Goal: Task Accomplishment & Management: Use online tool/utility

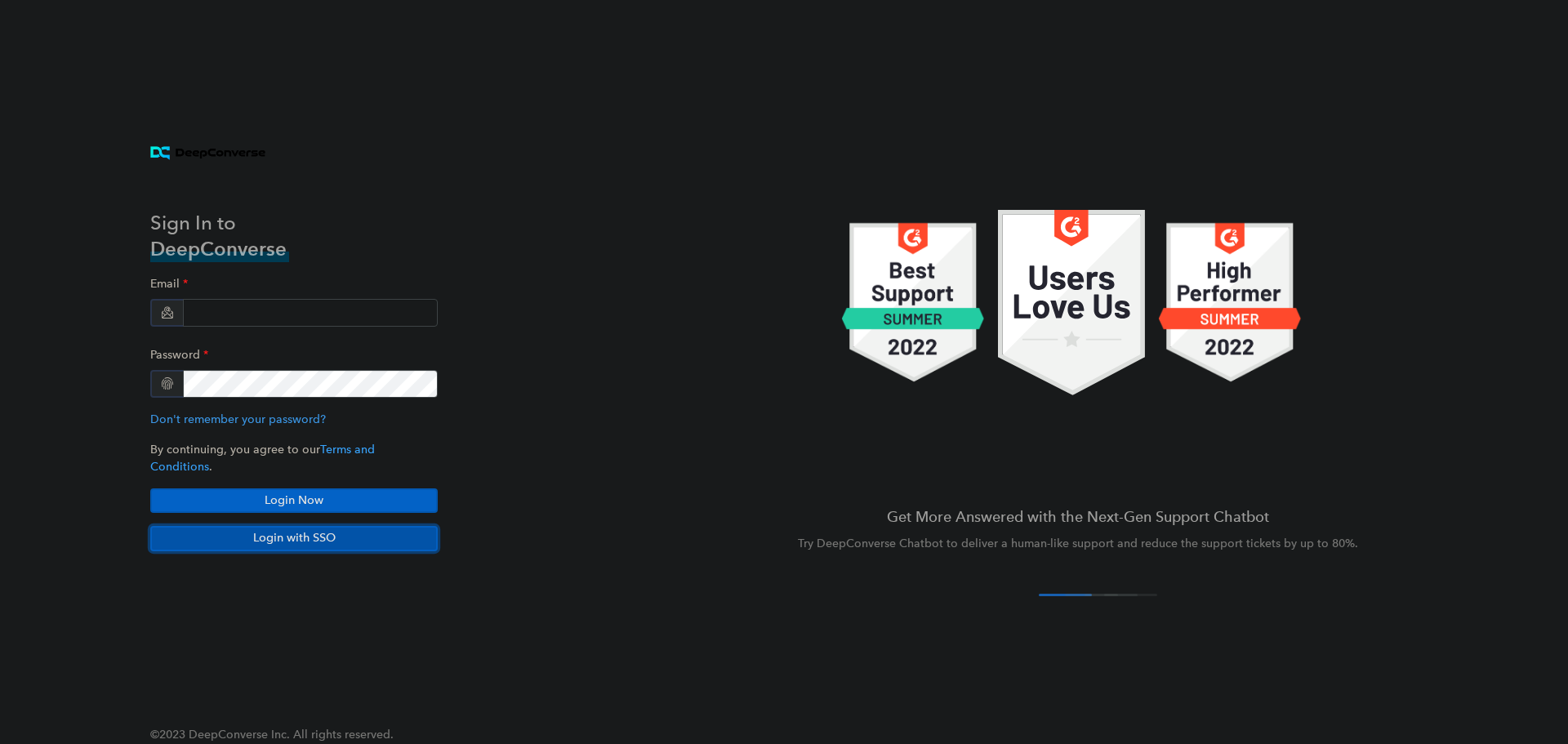
click at [262, 535] on button "Login with SSO" at bounding box center [294, 538] width 287 height 25
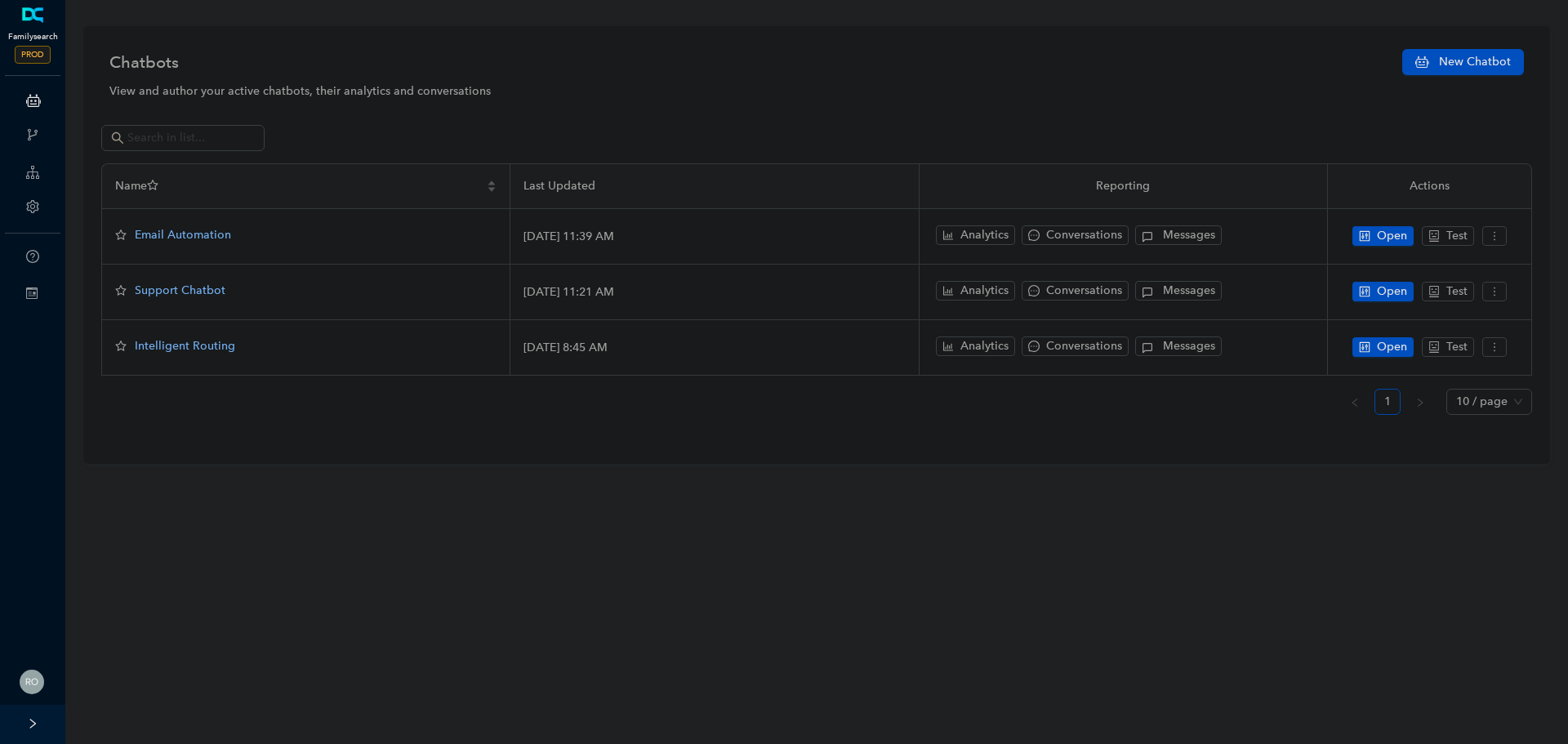
click at [27, 61] on span "PROD" at bounding box center [32, 55] width 36 height 18
click at [46, 56] on span "PROD" at bounding box center [32, 55] width 36 height 18
click at [36, 50] on span "PROD" at bounding box center [32, 55] width 36 height 18
click at [172, 339] on div "Familysearch Sandbox" at bounding box center [135, 342] width 102 height 21
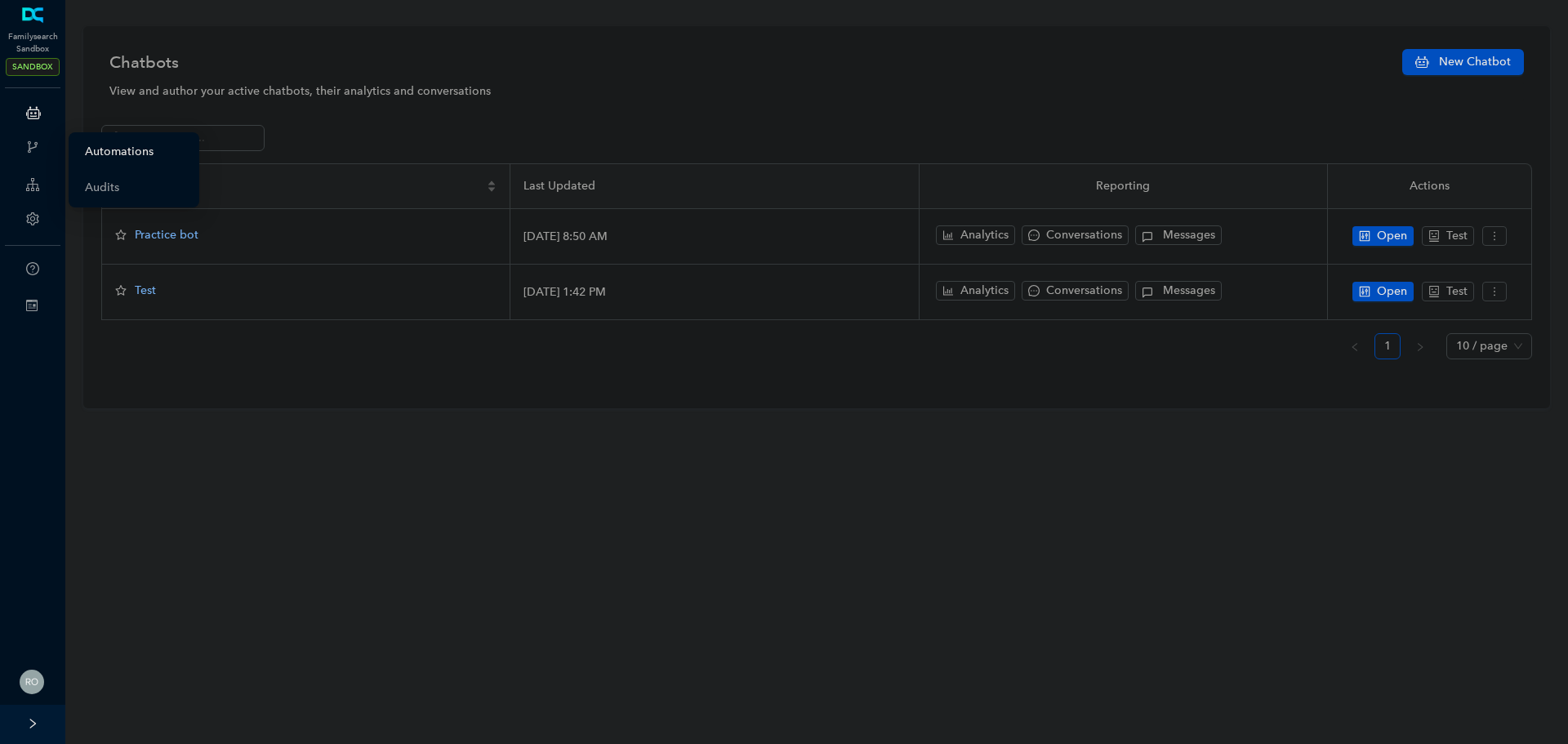
click at [124, 153] on link "Automations" at bounding box center [119, 151] width 69 height 32
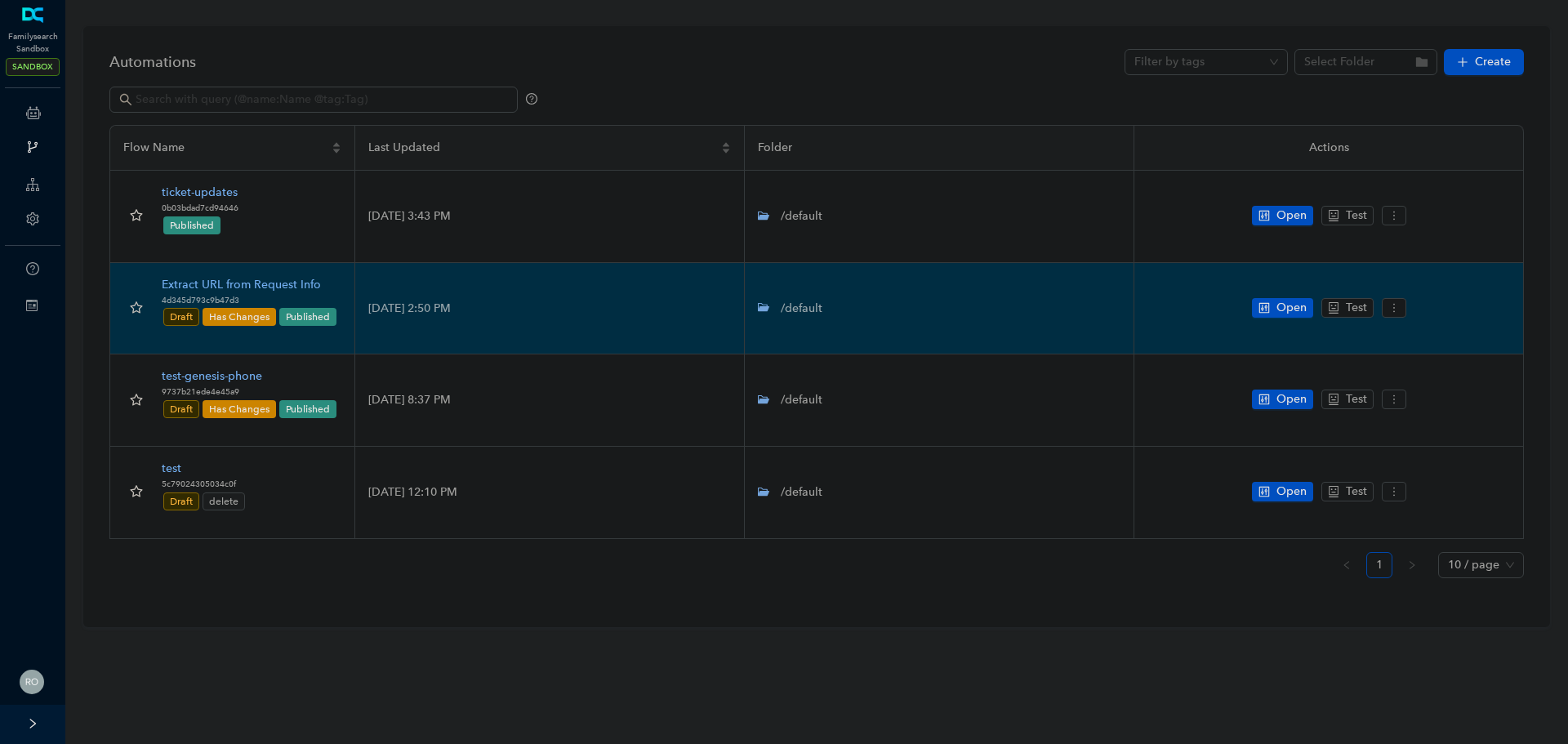
click at [231, 287] on div "Extract URL from Request Info" at bounding box center [250, 285] width 177 height 18
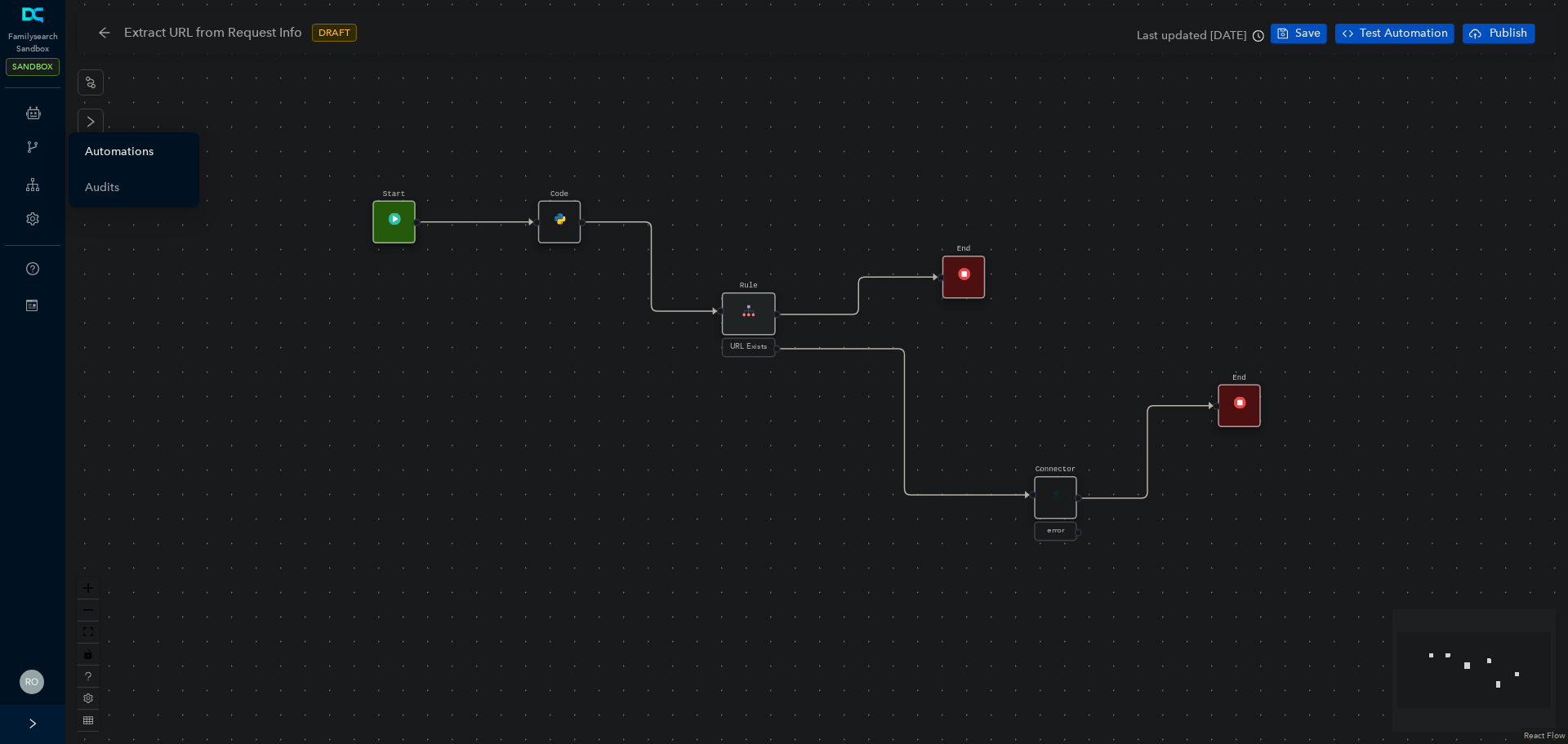
click at [148, 150] on link "Automations" at bounding box center [119, 151] width 69 height 32
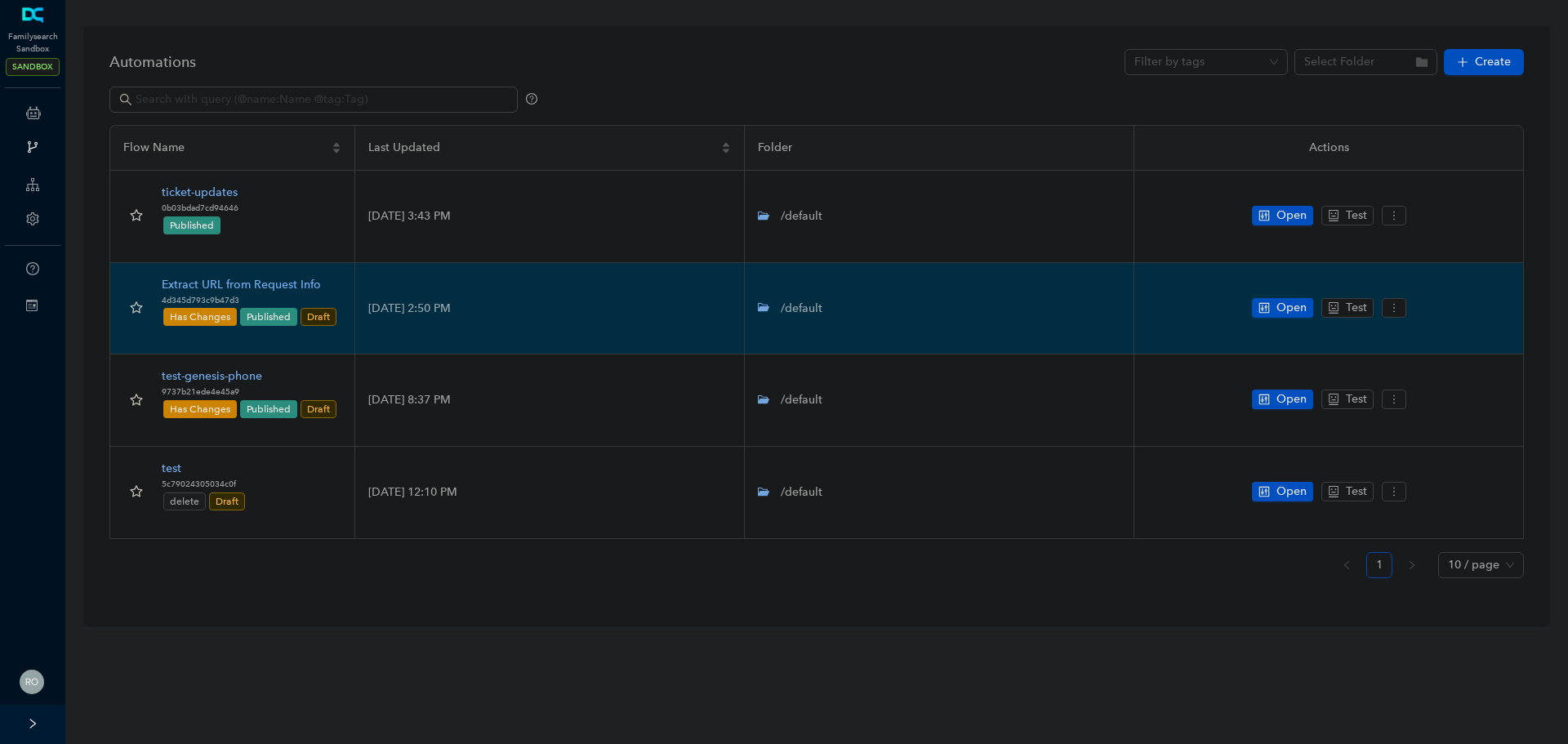
click at [260, 280] on div "Extract URL from Request Info" at bounding box center [250, 285] width 177 height 18
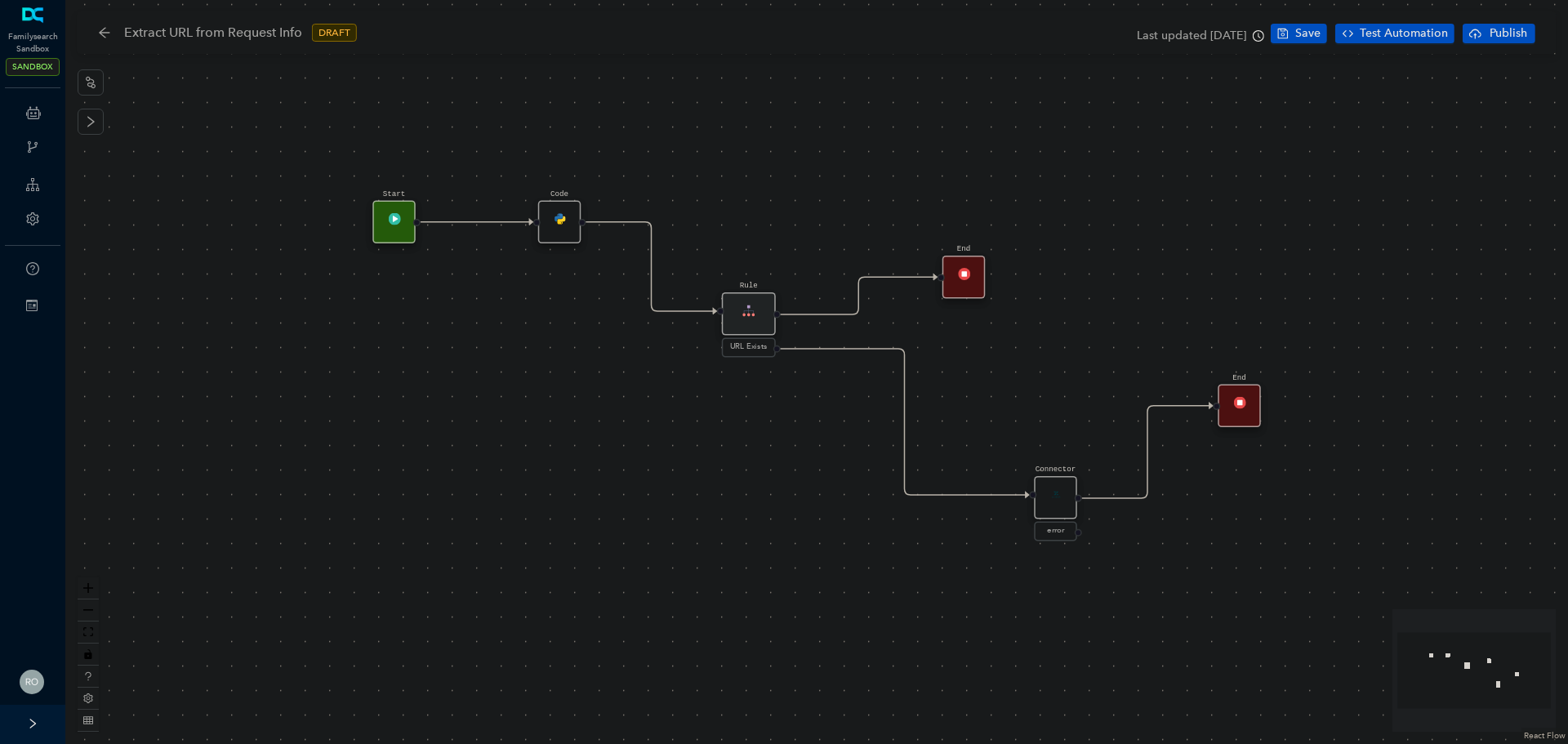
click at [564, 224] on img at bounding box center [559, 218] width 12 height 12
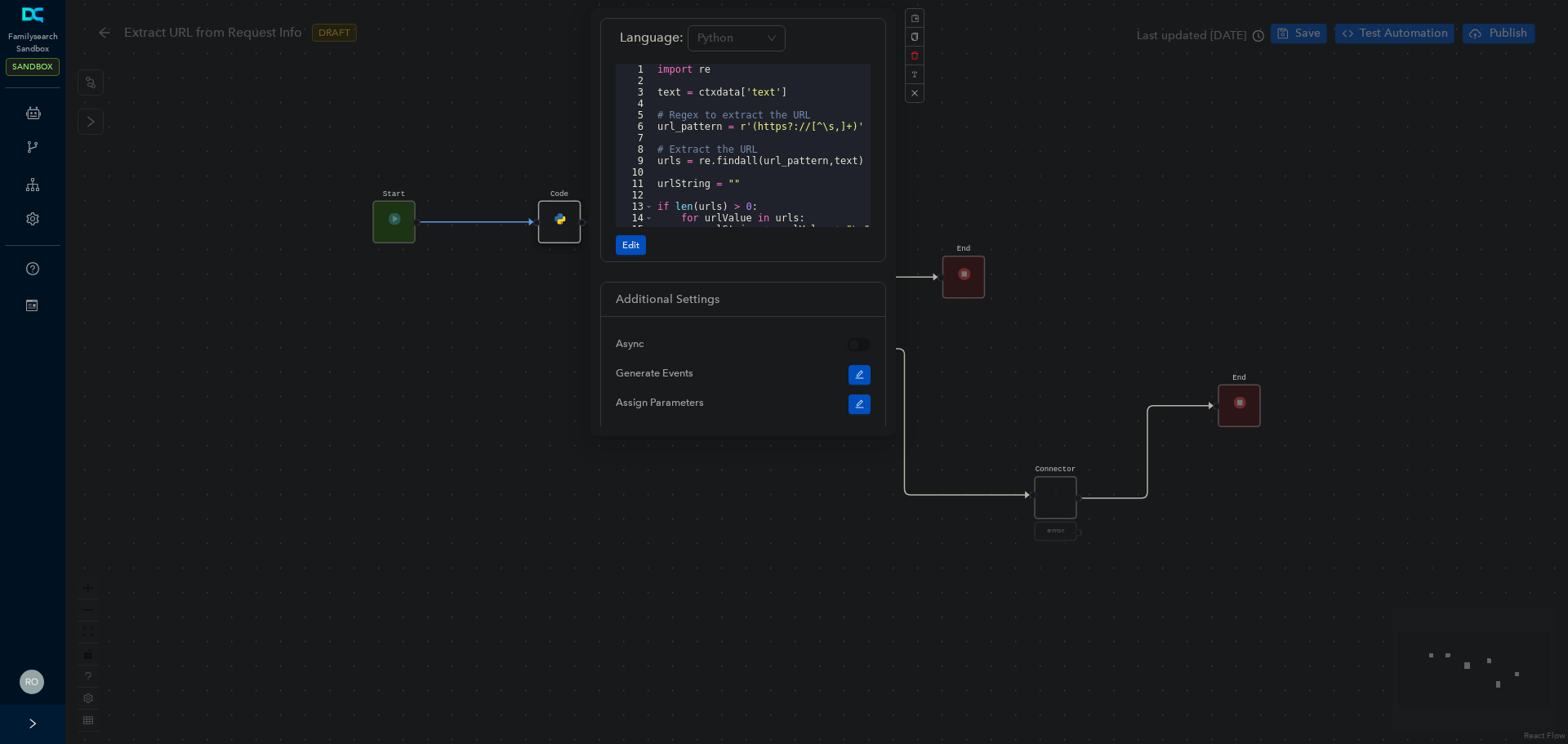
click at [472, 491] on div "Start Code Rule URL Exists End Connector error End" at bounding box center [816, 372] width 1502 height 744
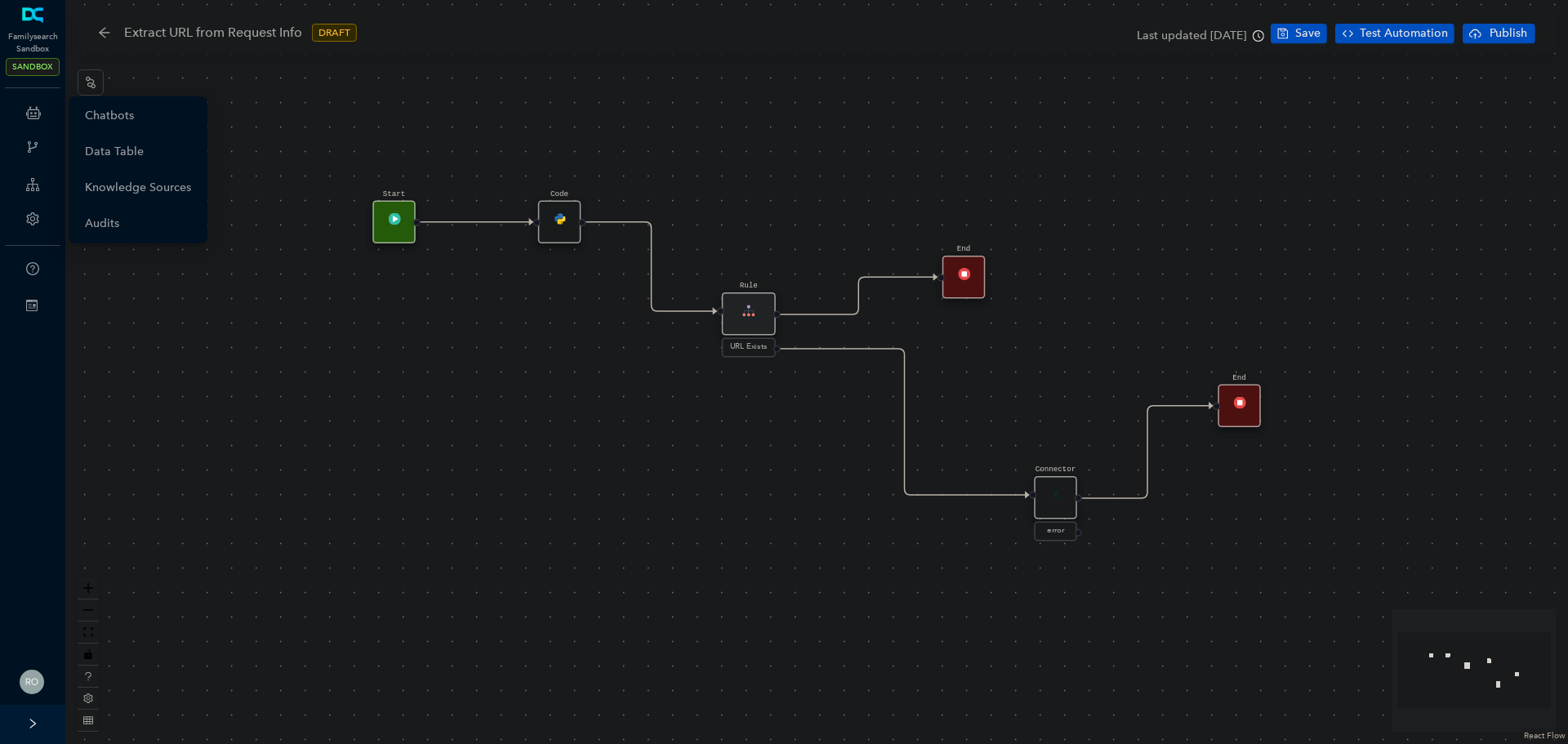
click at [26, 106] on icon at bounding box center [33, 112] width 15 height 32
click at [126, 152] on link "Automations" at bounding box center [119, 151] width 69 height 32
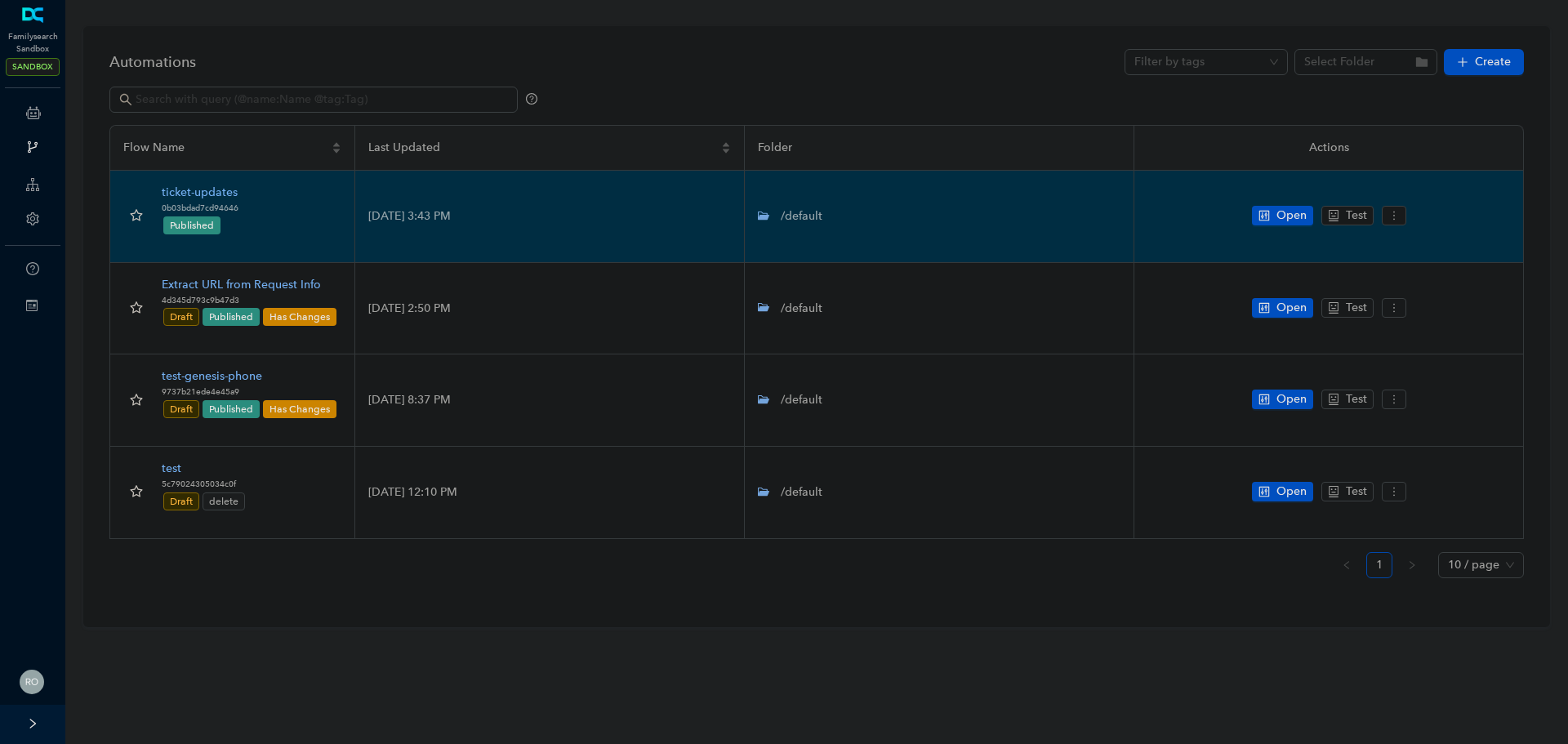
click at [218, 191] on div "ticket-updates" at bounding box center [200, 192] width 77 height 18
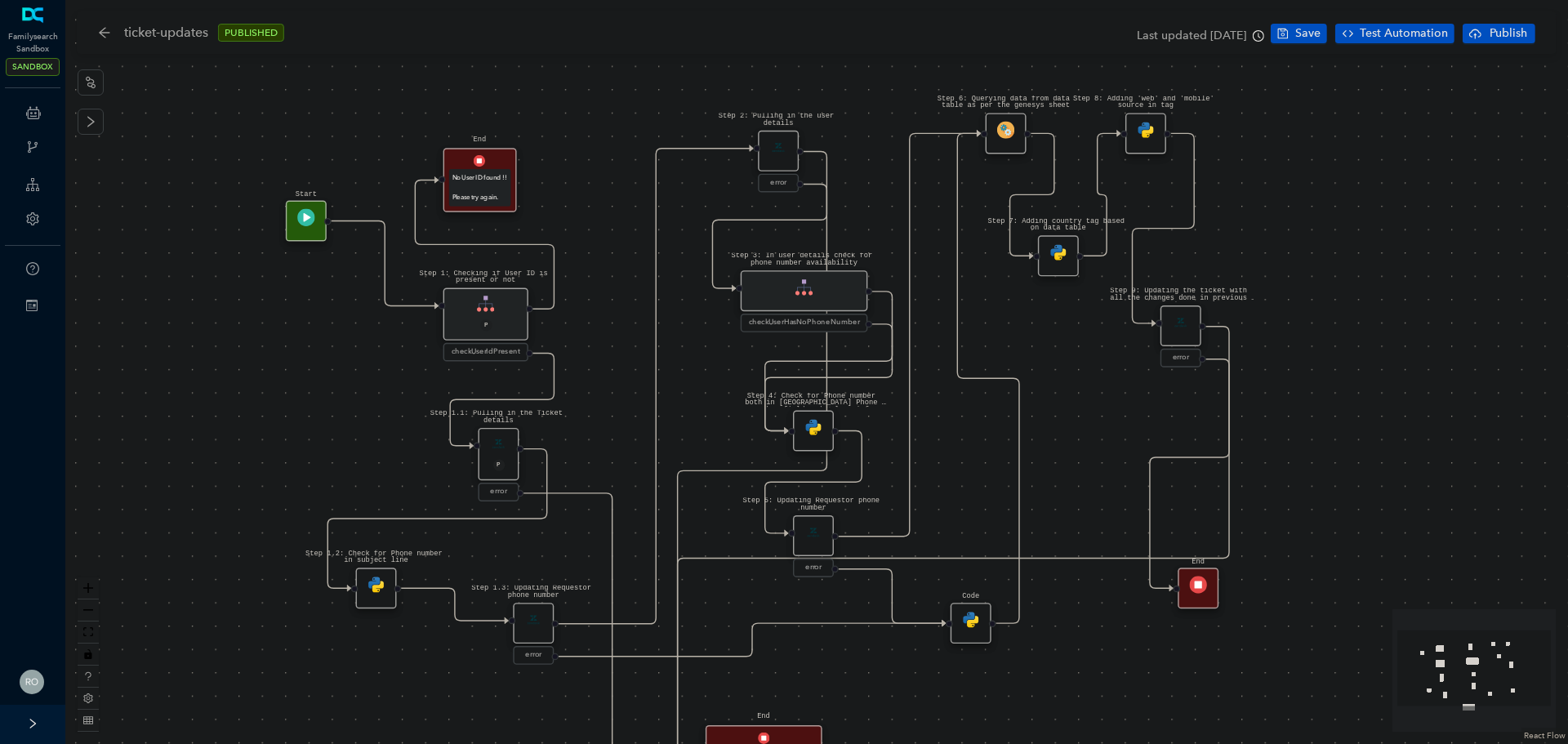
drag, startPoint x: 372, startPoint y: 330, endPoint x: 307, endPoint y: 409, distance: 102.3
click at [307, 409] on div "Step 1.3: Updating Requestor phone number error Step 1.2: Check for Phone numbe…" at bounding box center [816, 372] width 1502 height 744
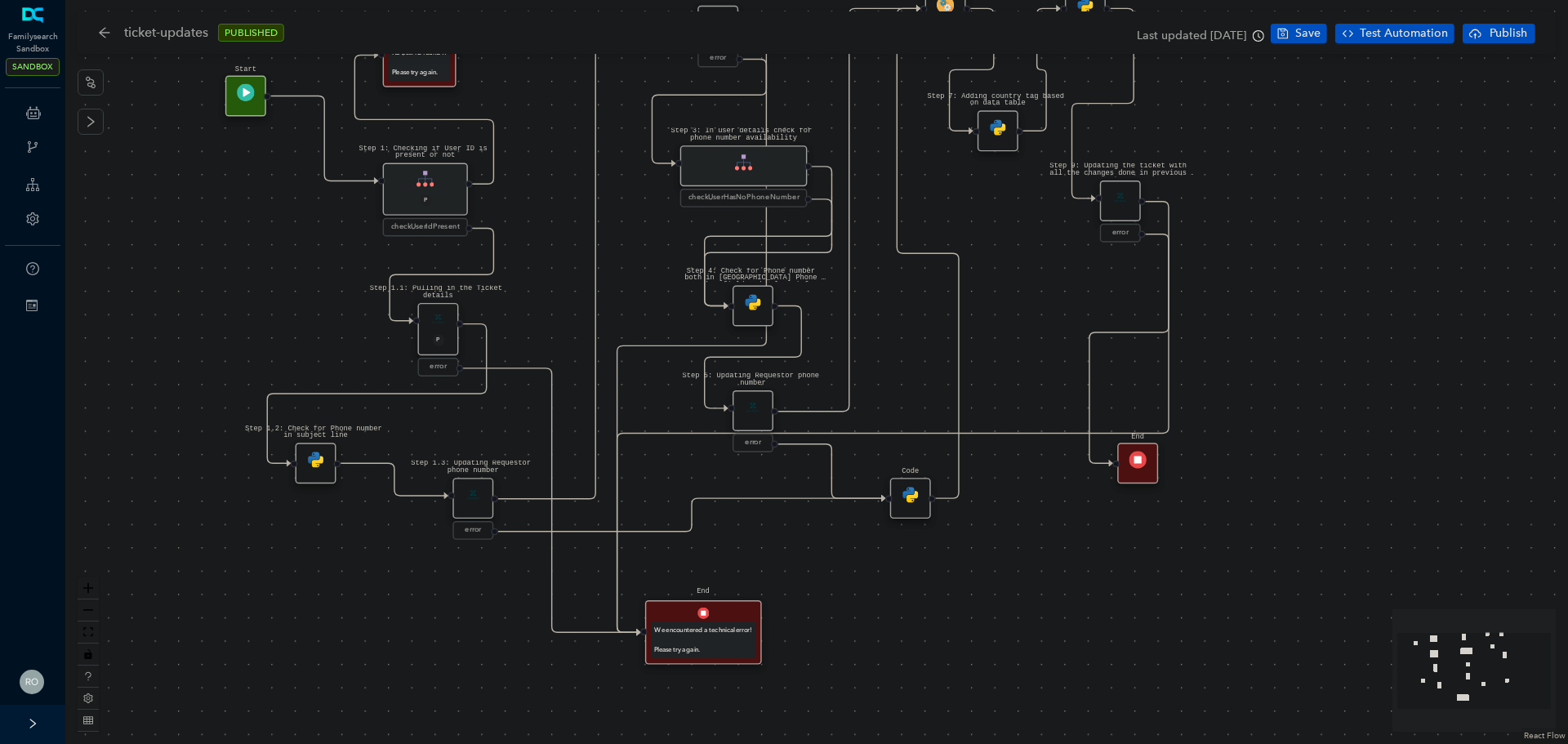
drag, startPoint x: 242, startPoint y: 416, endPoint x: 183, endPoint y: 291, distance: 138.2
click at [183, 291] on div "Step 1.3: Updating Requestor phone number error Step 1.2: Check for Phone numbe…" at bounding box center [816, 372] width 1502 height 744
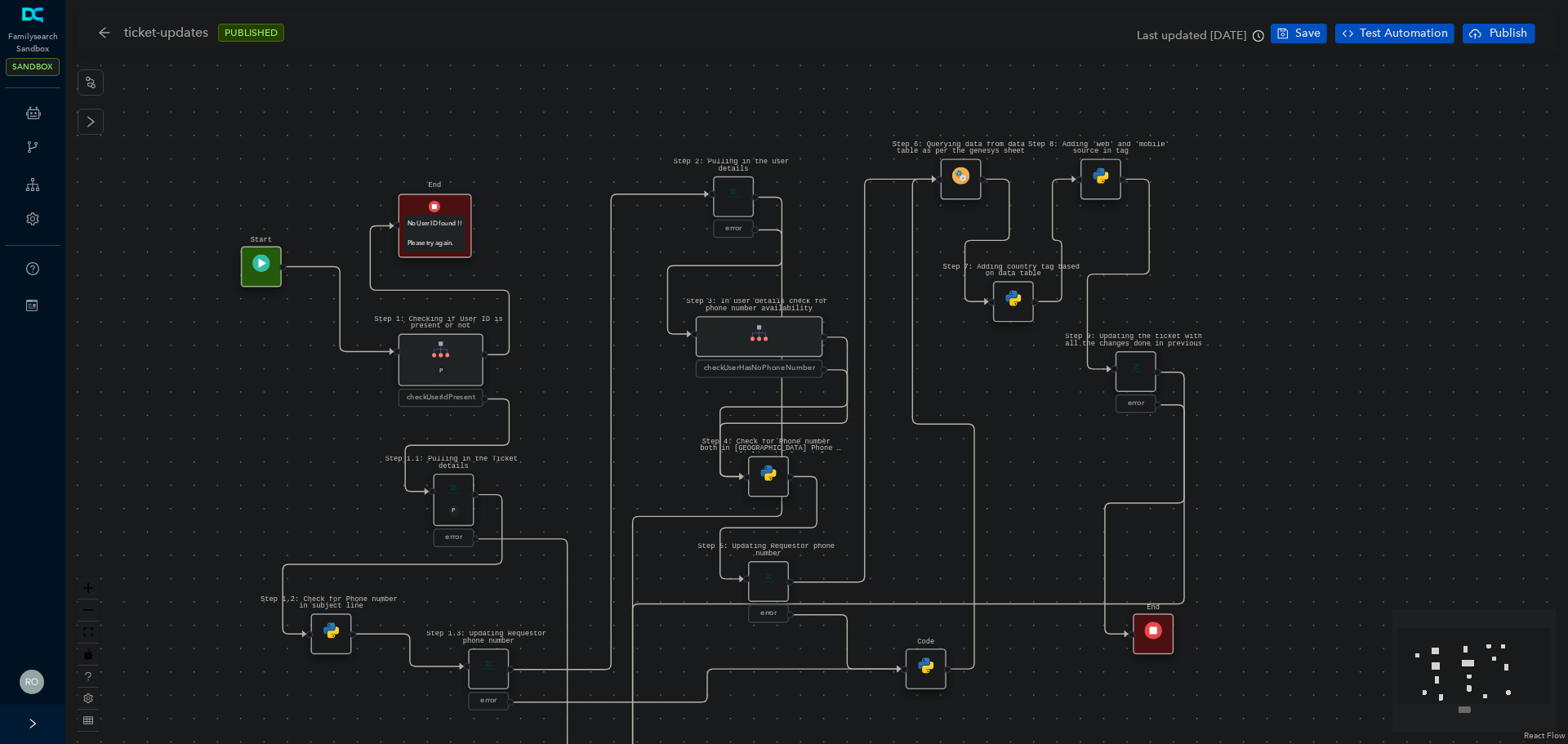
drag, startPoint x: 193, startPoint y: 288, endPoint x: 209, endPoint y: 459, distance: 171.7
click at [209, 459] on div "Step 1.3: Updating Requestor phone number error Step 1.2: Check for Phone numbe…" at bounding box center [816, 372] width 1502 height 744
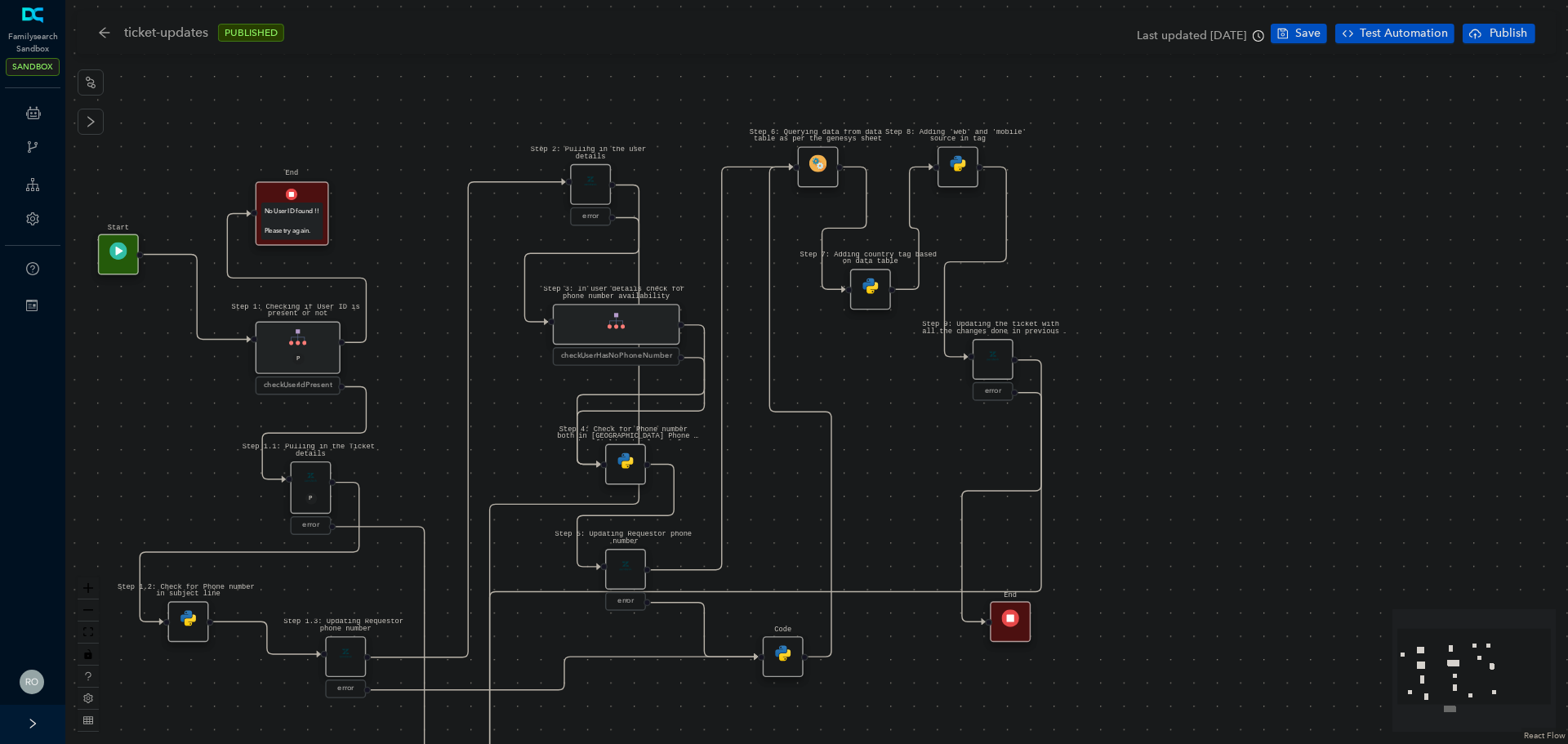
drag, startPoint x: 689, startPoint y: 454, endPoint x: 547, endPoint y: 442, distance: 142.5
click at [547, 442] on div "Step 1.3: Updating Requestor phone number error Step 1.2: Check for Phone numbe…" at bounding box center [816, 372] width 1502 height 744
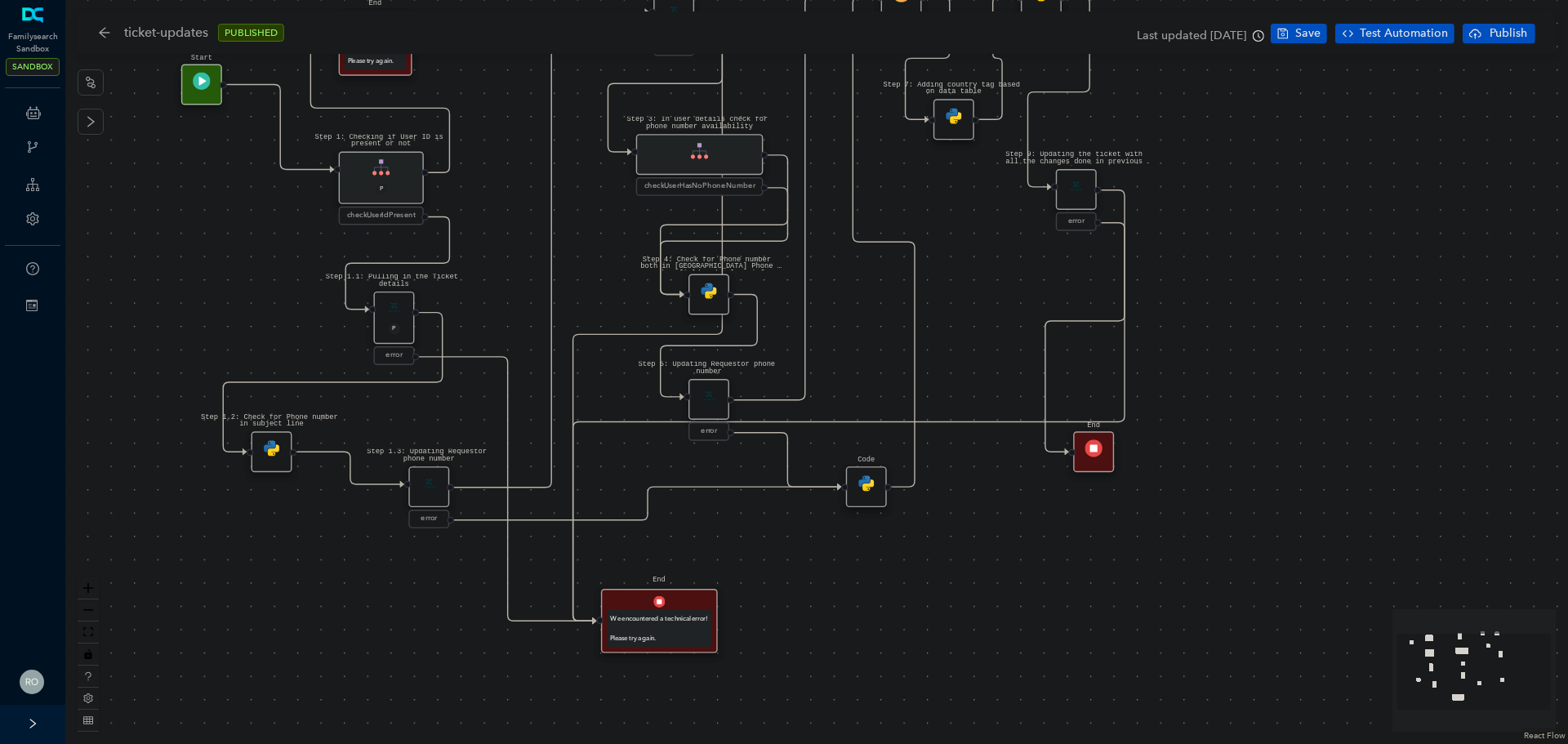
drag, startPoint x: 502, startPoint y: 469, endPoint x: 587, endPoint y: 301, distance: 188.3
click at [587, 301] on div "Step 1.3: Updating Requestor phone number error Step 1.2: Check for Phone numbe…" at bounding box center [816, 372] width 1502 height 744
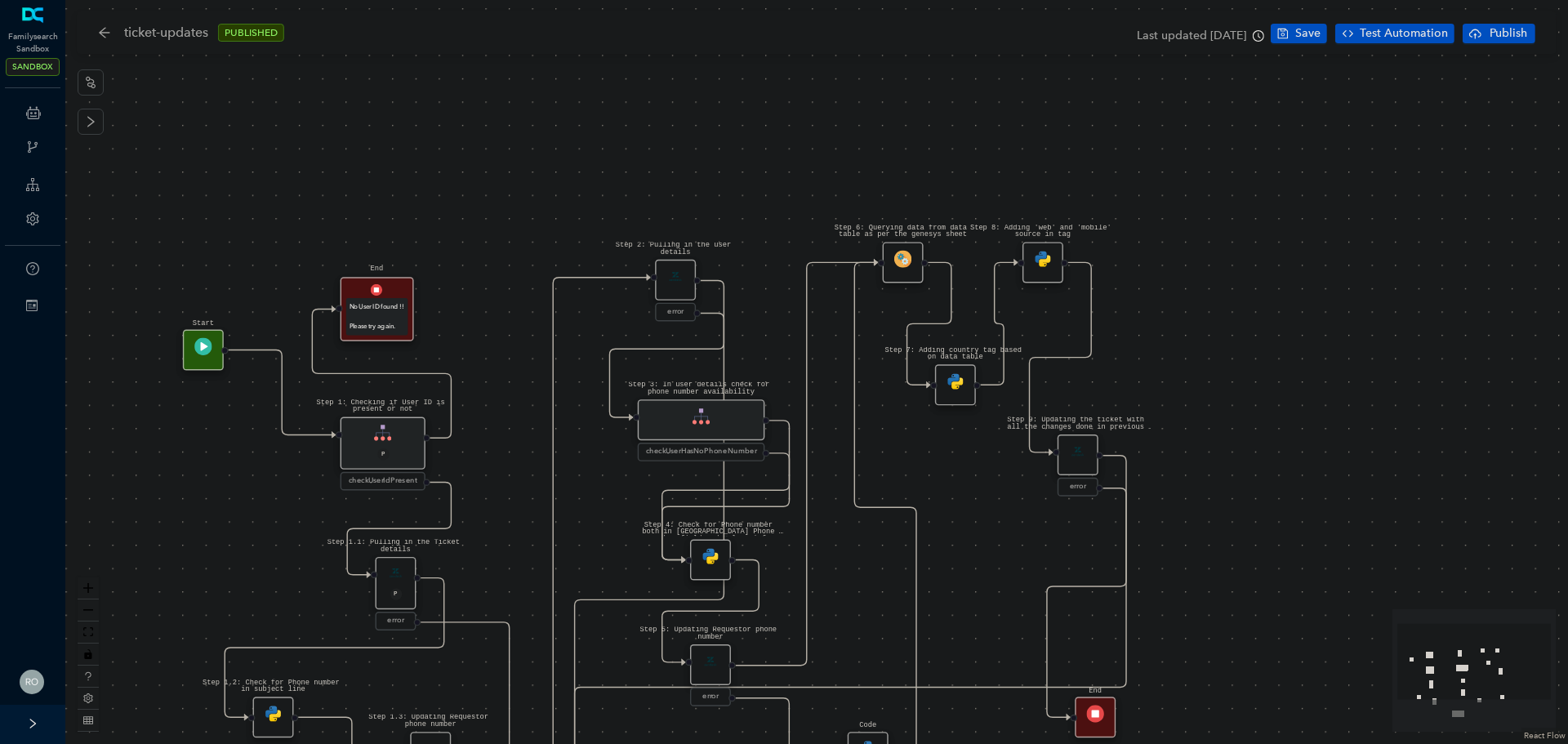
drag, startPoint x: 587, startPoint y: 301, endPoint x: 585, endPoint y: 571, distance: 270.0
click at [585, 571] on div "Step 1.3: Updating Requestor phone number error Step 1.2: Check for Phone numbe…" at bounding box center [816, 372] width 1502 height 744
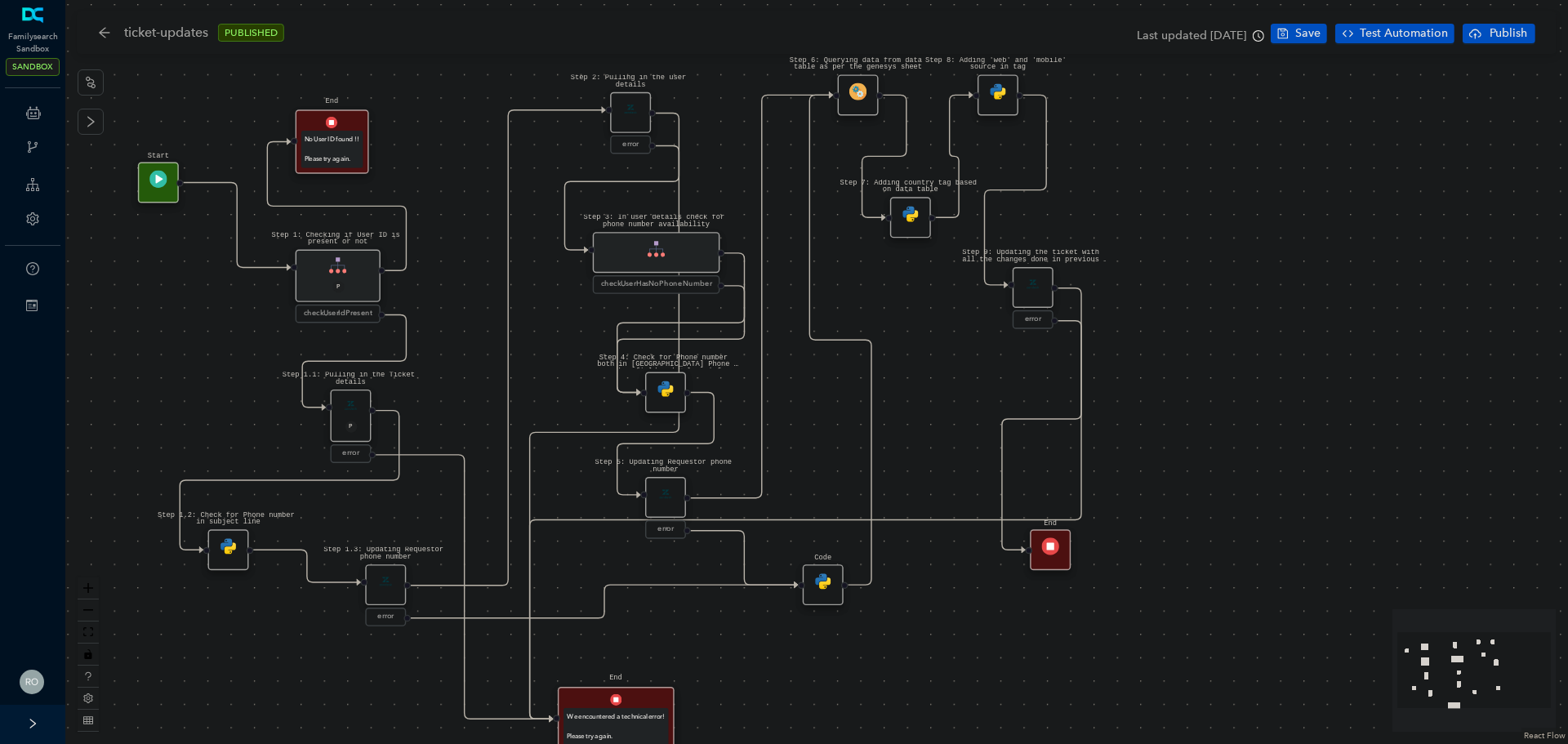
drag, startPoint x: 579, startPoint y: 550, endPoint x: 538, endPoint y: 379, distance: 175.8
click at [538, 379] on div "Step 1.3: Updating Requestor phone number error Step 1.2: Check for Phone numbe…" at bounding box center [816, 372] width 1502 height 744
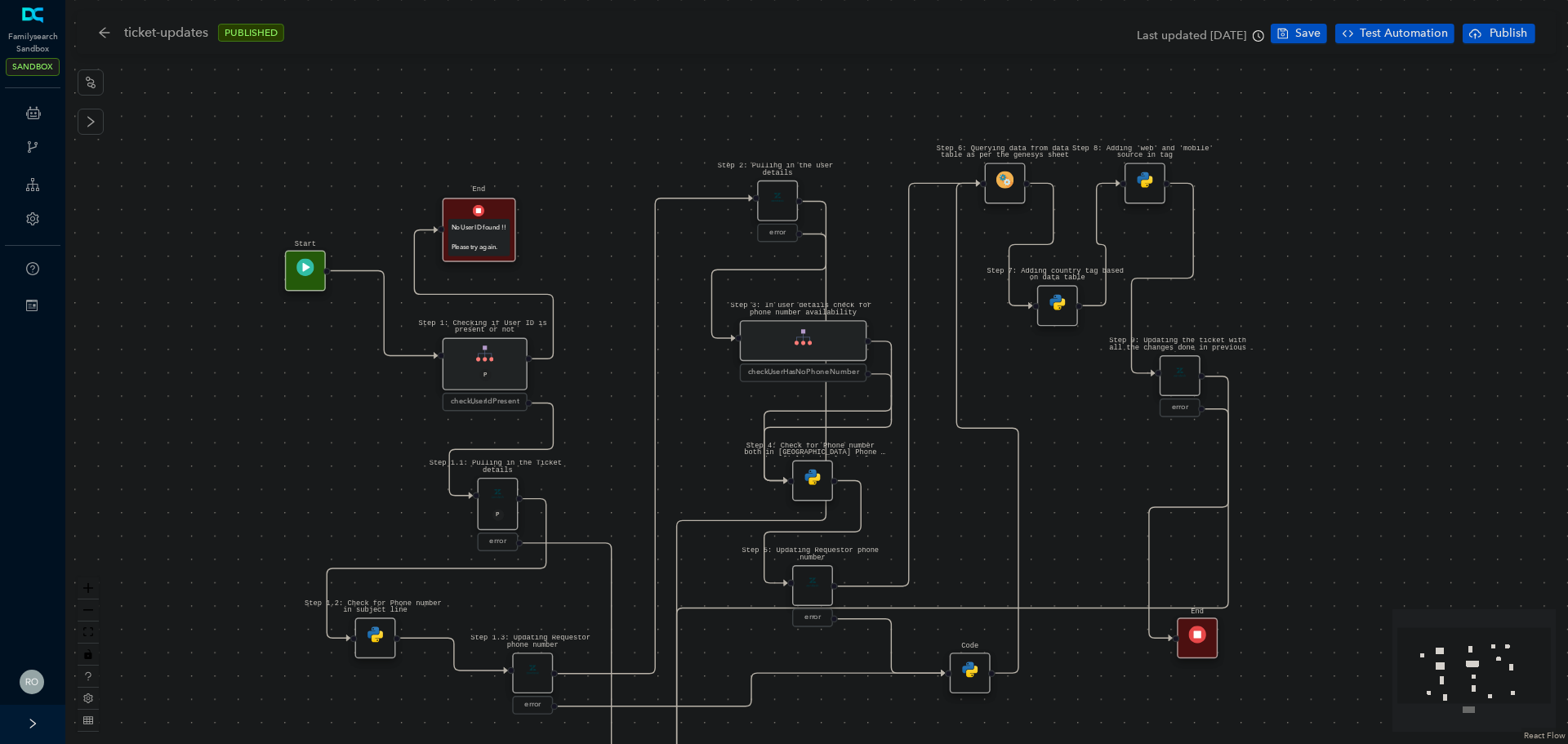
drag, startPoint x: 538, startPoint y: 379, endPoint x: 684, endPoint y: 467, distance: 170.5
click at [684, 467] on div "Step 1.3: Updating Requestor phone number error Step 1.2: Check for Phone numbe…" at bounding box center [816, 372] width 1502 height 744
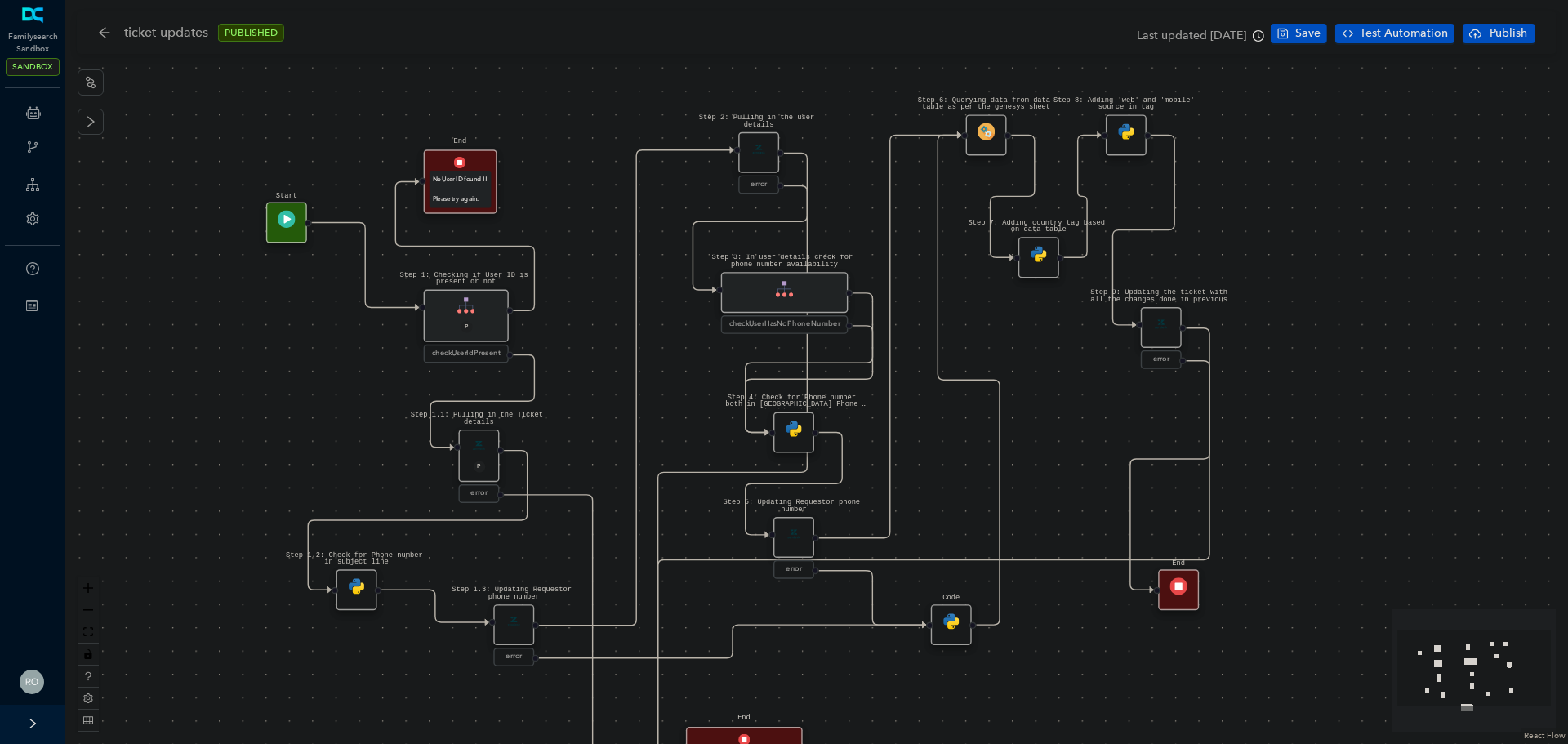
drag, startPoint x: 684, startPoint y: 462, endPoint x: 665, endPoint y: 414, distance: 51.6
click at [665, 414] on div "Step 1.3: Updating Requestor phone number error Step 1.2: Check for Phone numbe…" at bounding box center [816, 372] width 1502 height 744
click at [475, 317] on div "Step 1: Checking if User ID is present or not P" at bounding box center [466, 315] width 85 height 52
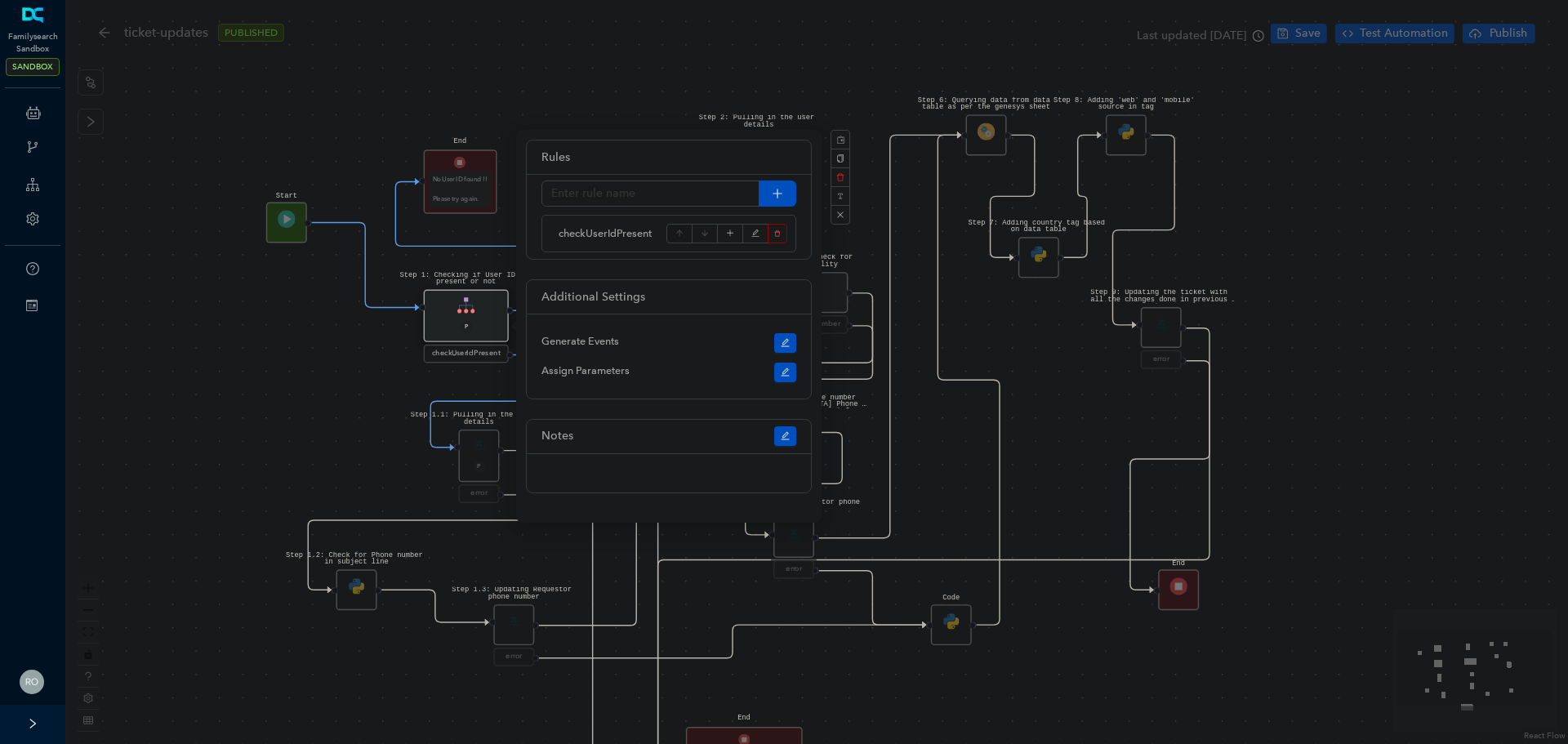
click at [275, 395] on div "Step 1.3: Updating Requestor phone number error Step 1.2: Check for Phone numbe…" at bounding box center [816, 372] width 1502 height 744
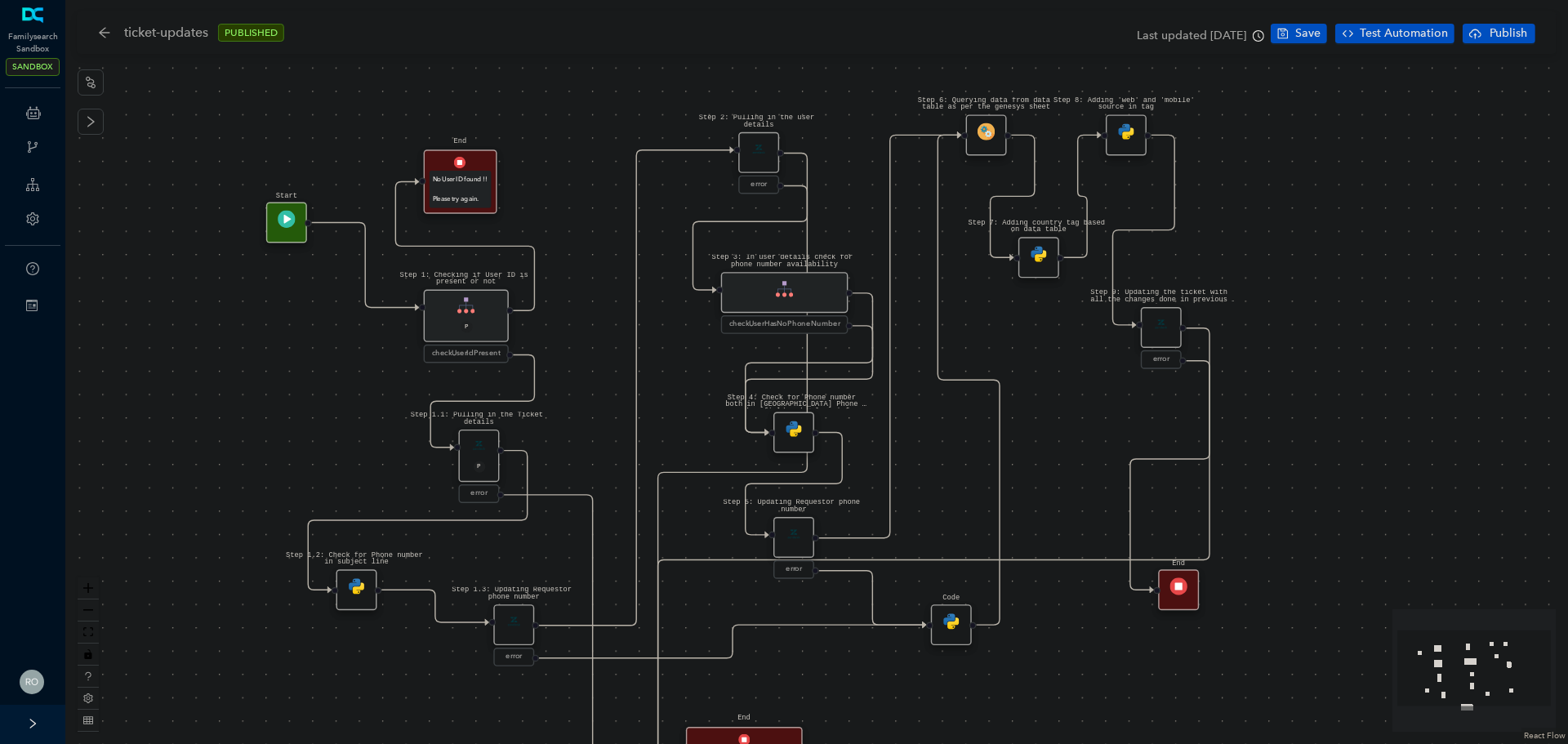
click at [503, 318] on div "Step 1: Checking if User ID is present or not P" at bounding box center [466, 315] width 85 height 52
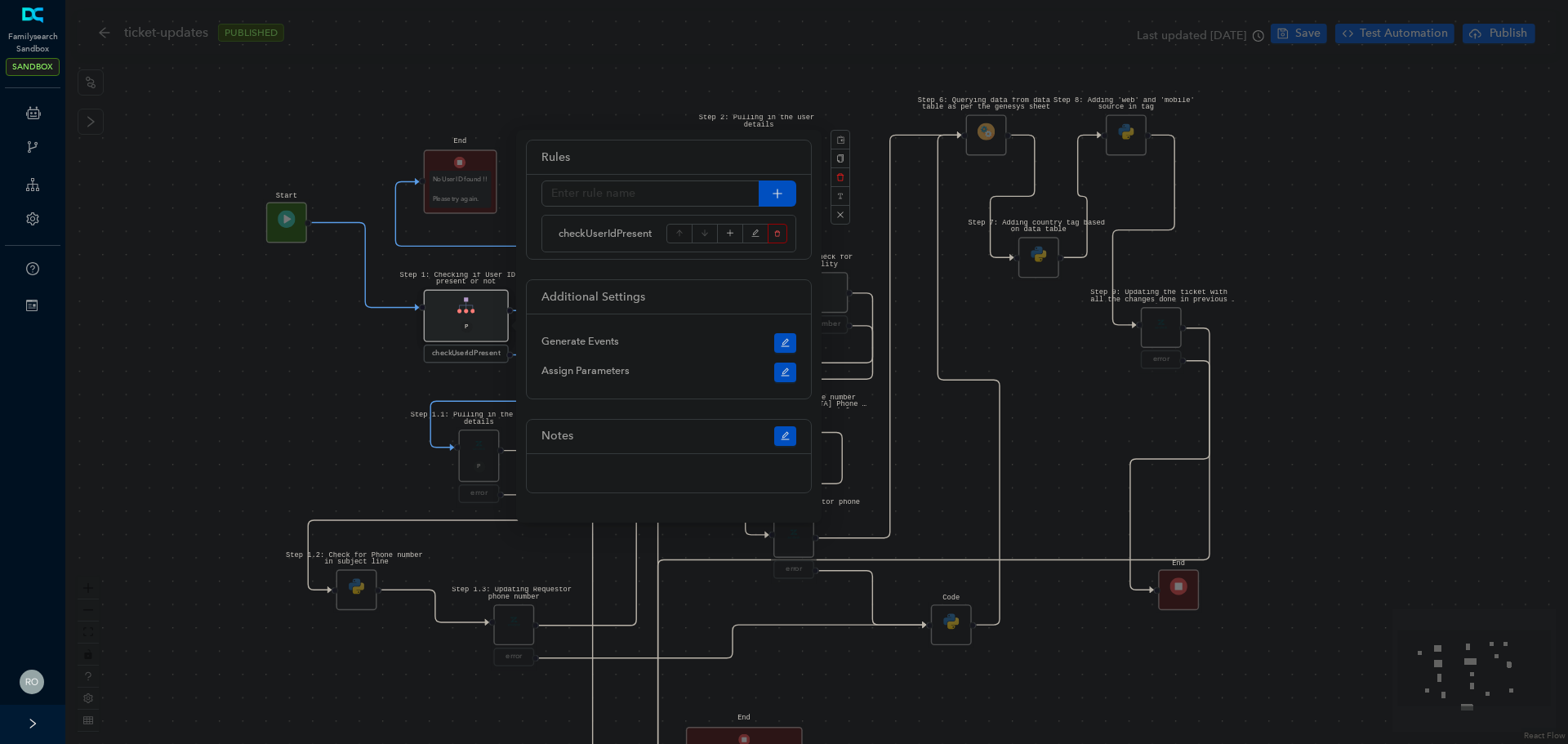
click at [264, 324] on div "Step 1.3: Updating Requestor phone number error Step 1.2: Check for Phone numbe…" at bounding box center [816, 372] width 1502 height 744
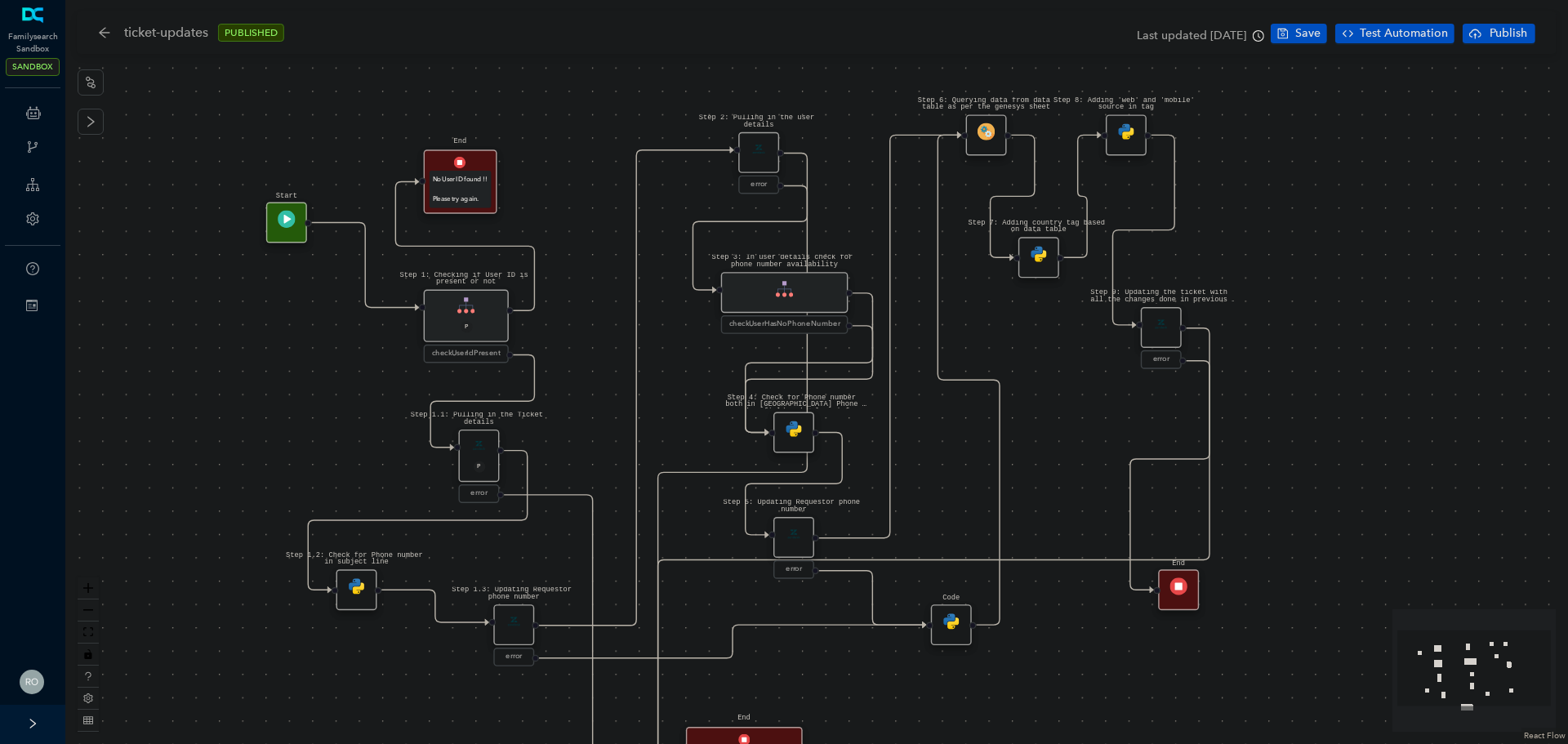
click at [486, 454] on div "Step 1.1: Pulling in the Ticket details P" at bounding box center [478, 455] width 41 height 52
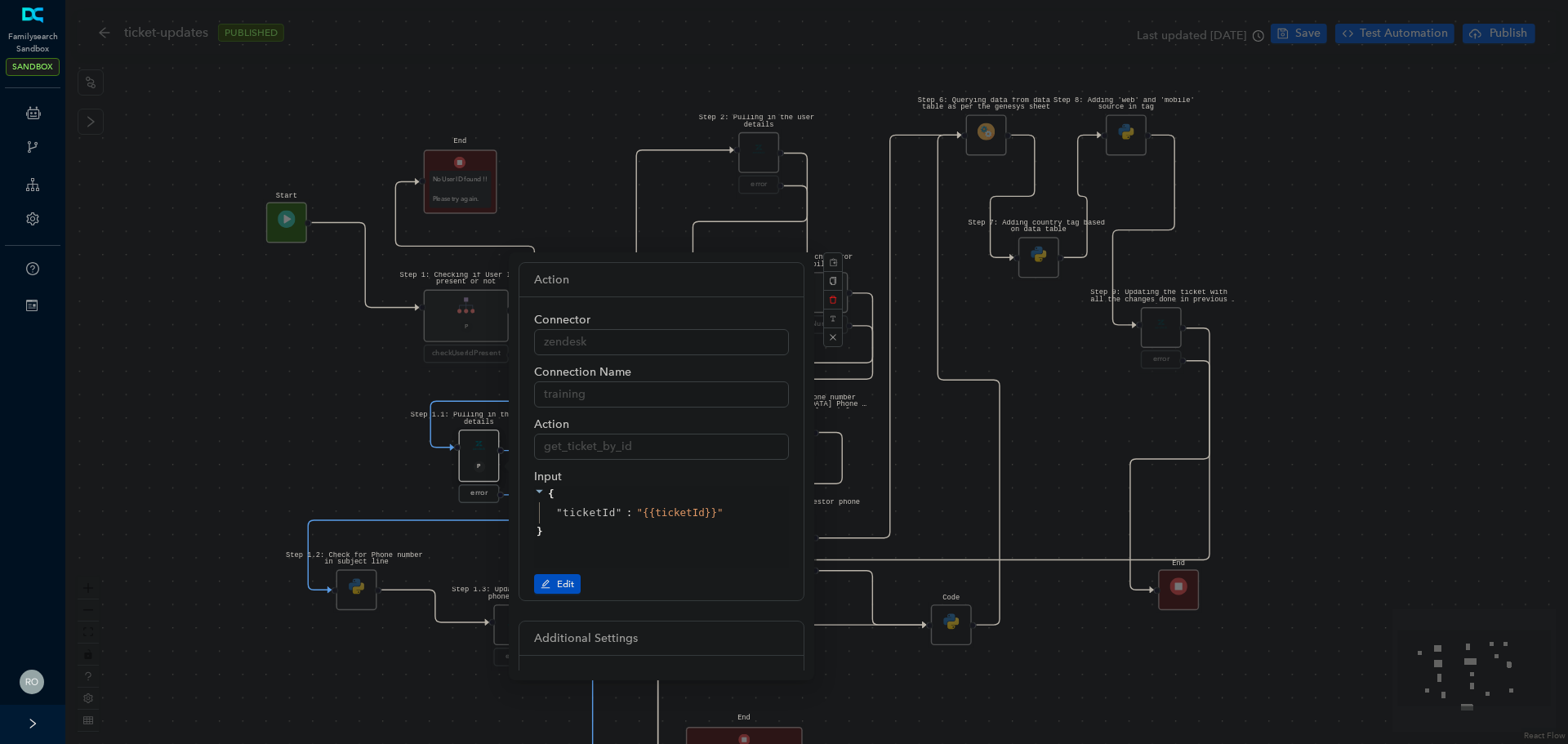
click at [200, 512] on div "Step 1.3: Updating Requestor phone number error Step 1.2: Check for Phone numbe…" at bounding box center [816, 372] width 1502 height 744
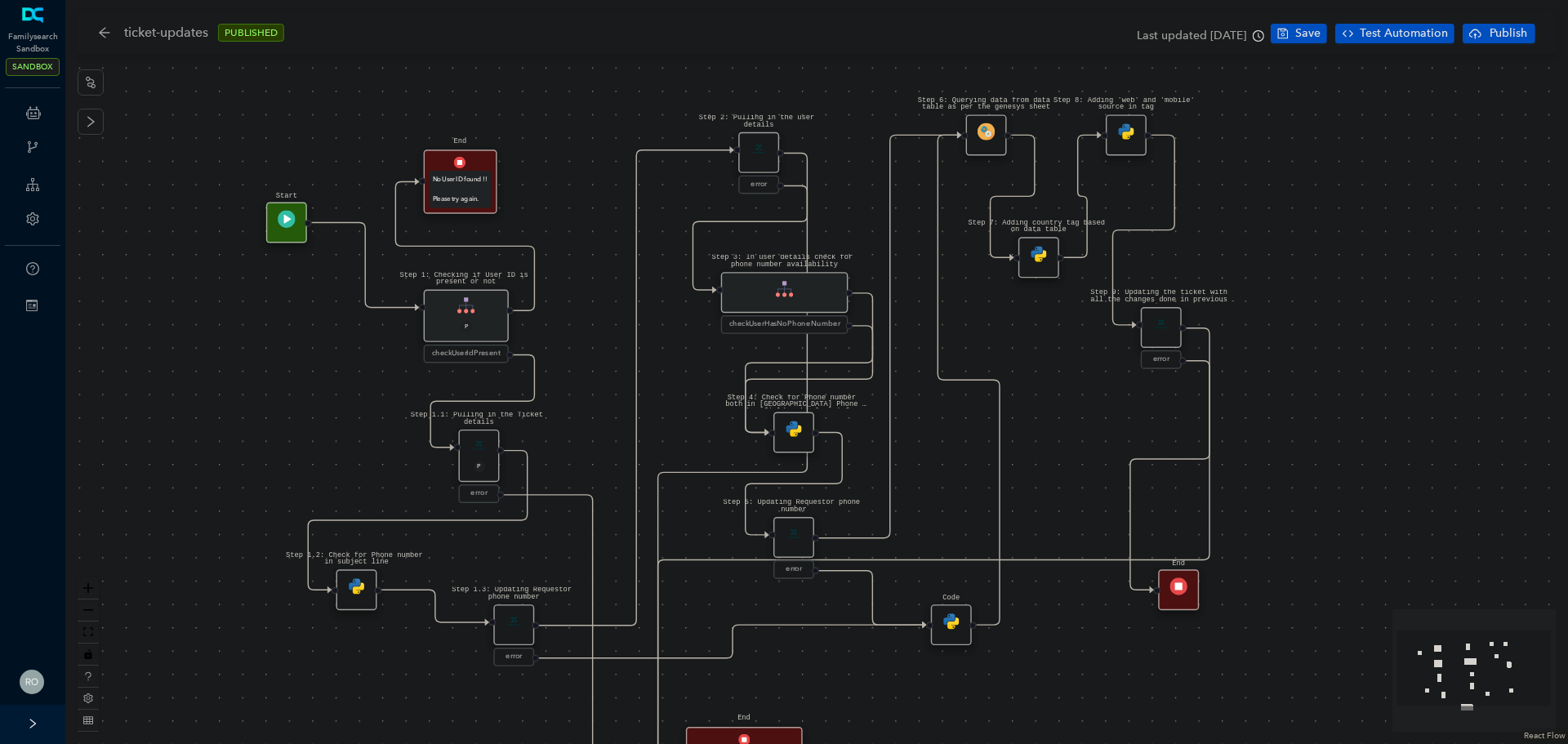
click at [478, 454] on div "Step 1.1: Pulling in the Ticket details P" at bounding box center [478, 455] width 41 height 52
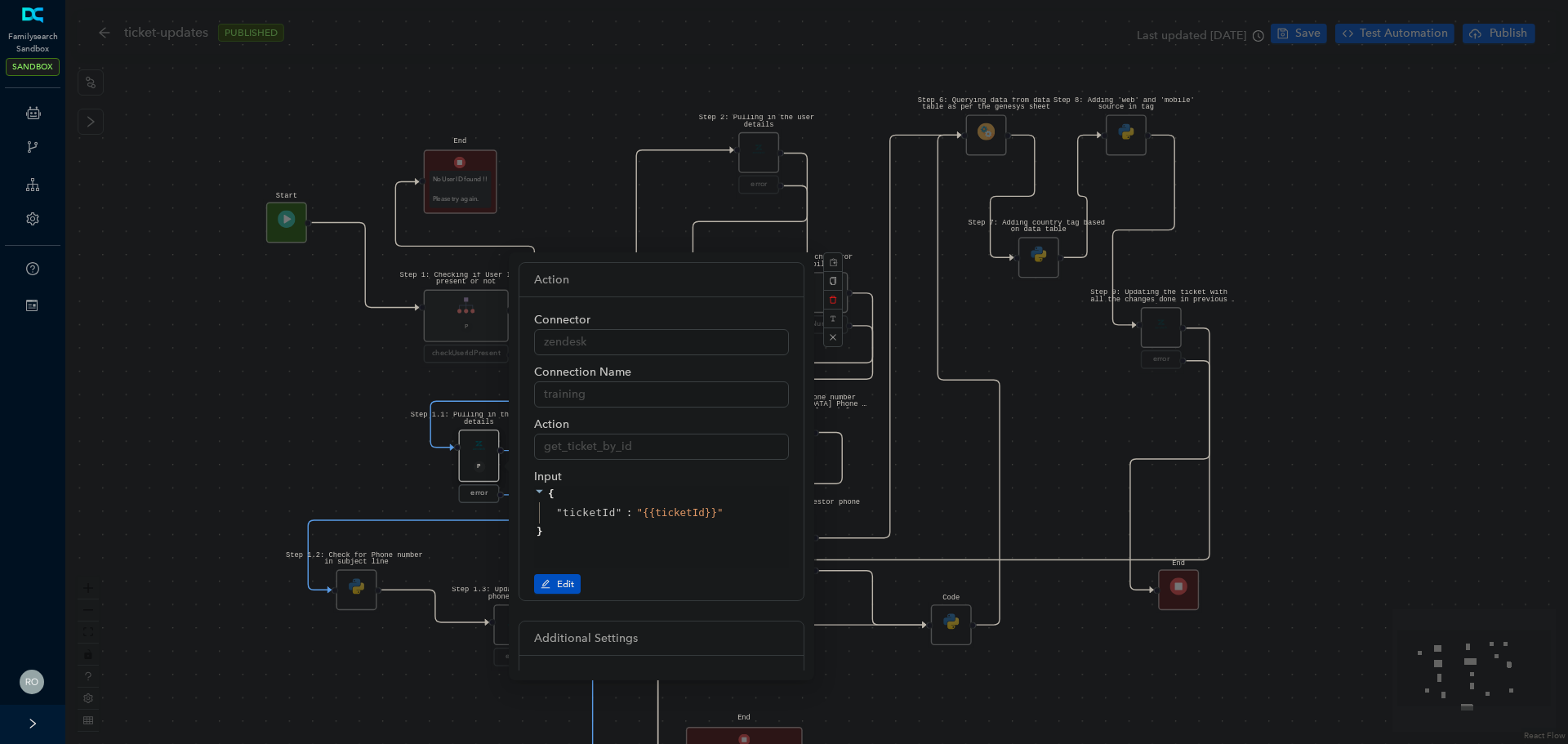
click at [338, 445] on div "Step 1.3: Updating Requestor phone number error Step 1.2: Check for Phone numbe…" at bounding box center [816, 372] width 1502 height 744
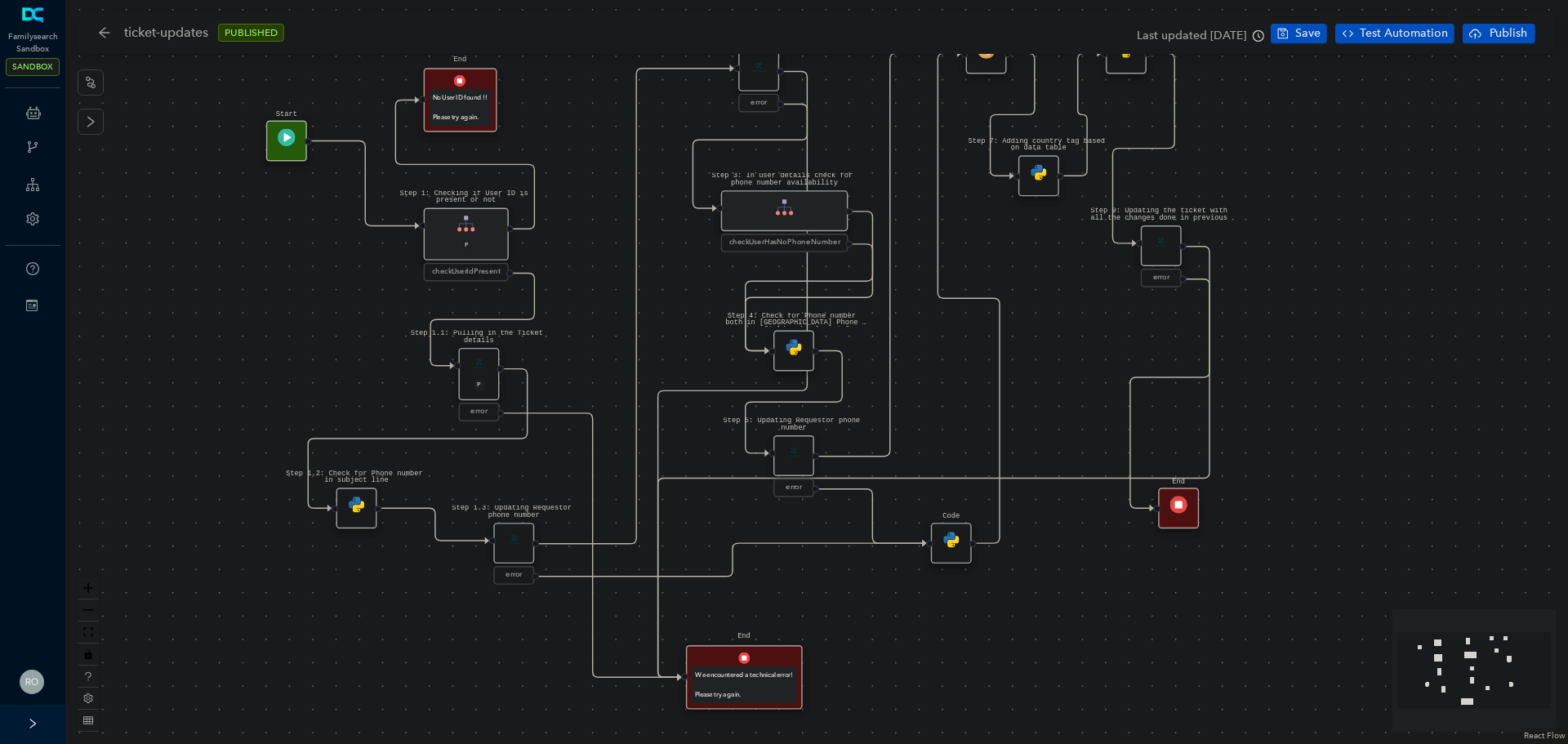
click at [480, 372] on div "Step 1.1: Pulling in the Ticket details P" at bounding box center [478, 373] width 41 height 52
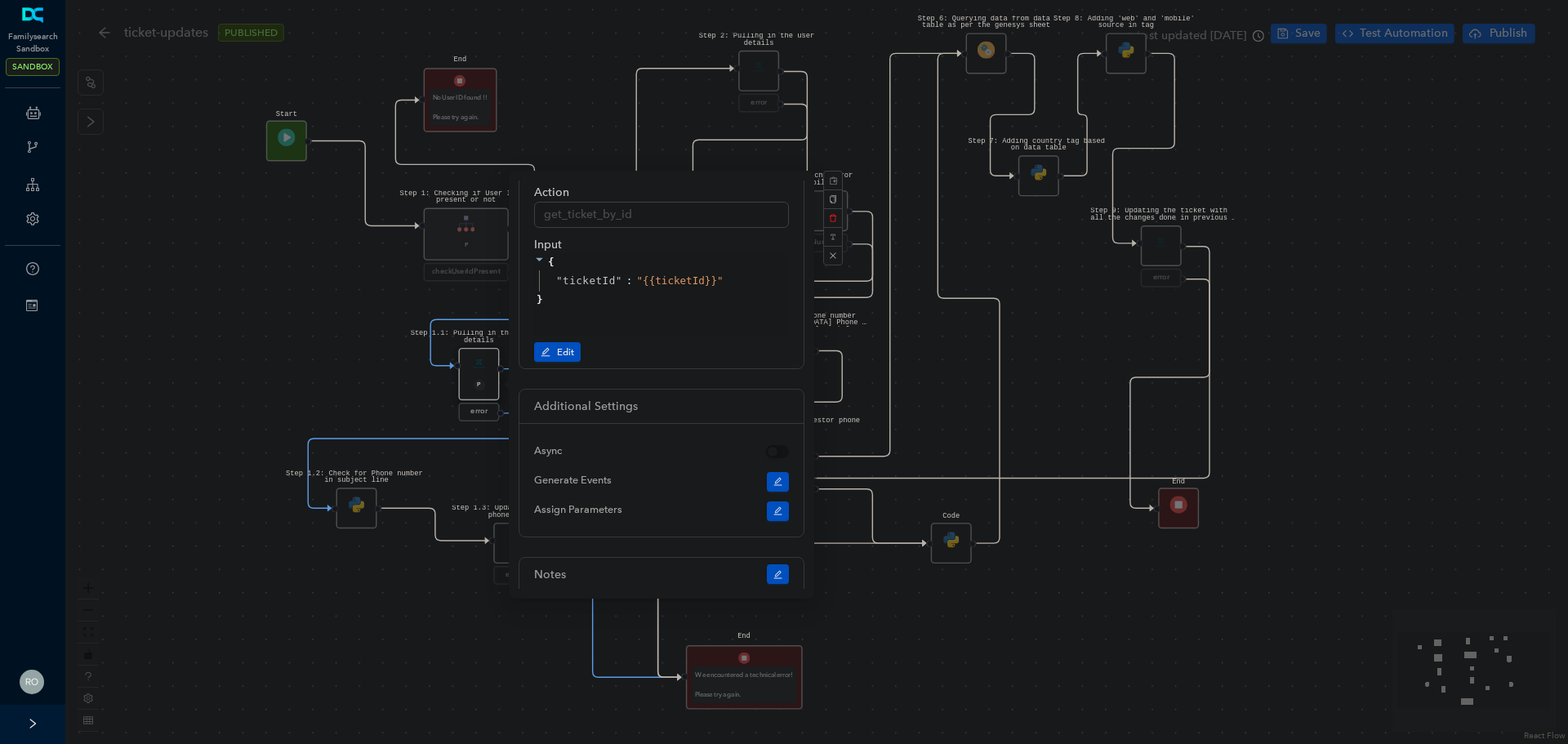
scroll to position [212, 0]
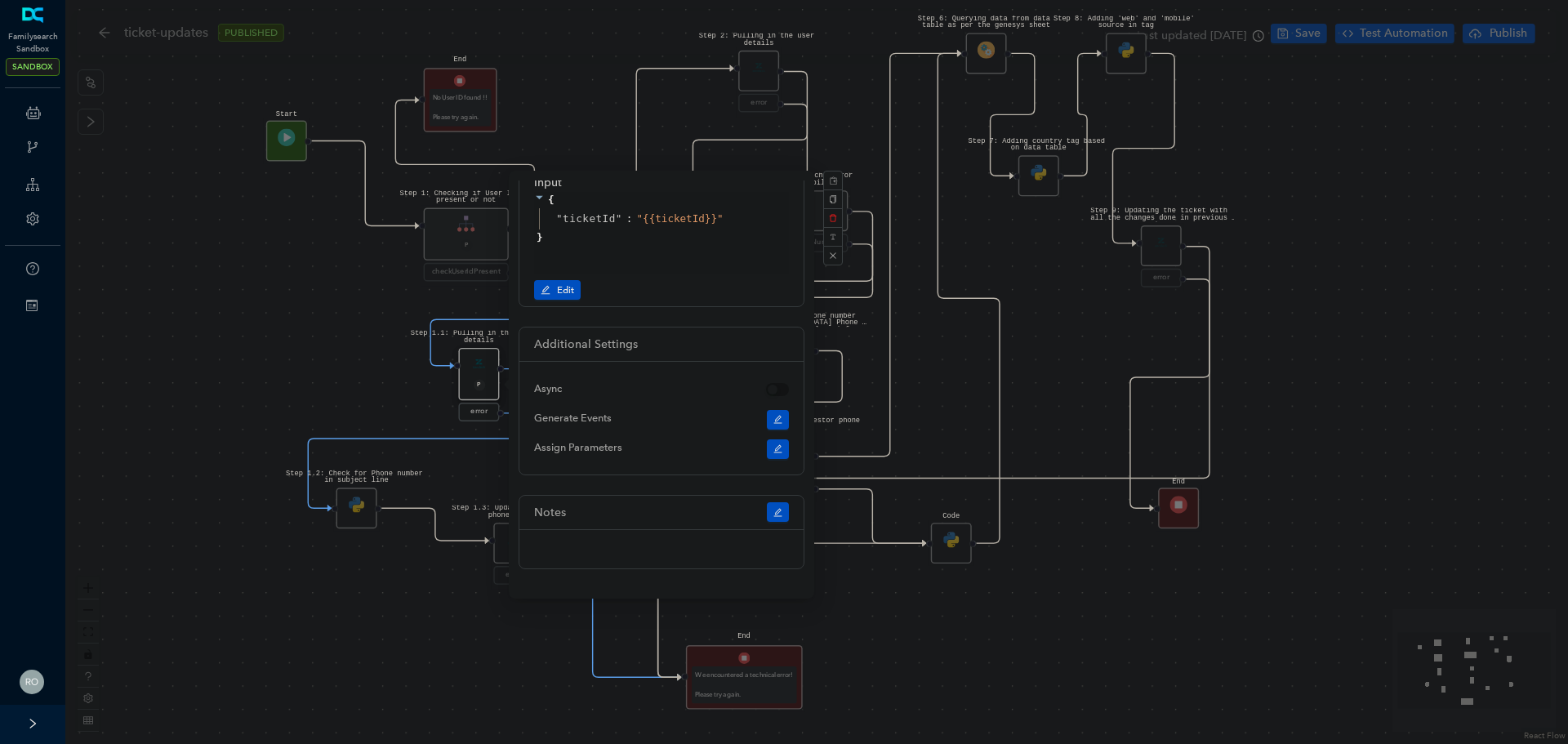
click at [320, 379] on div "Step 1.3: Updating Requestor phone number error Step 1.2: Check for Phone numbe…" at bounding box center [816, 372] width 1502 height 744
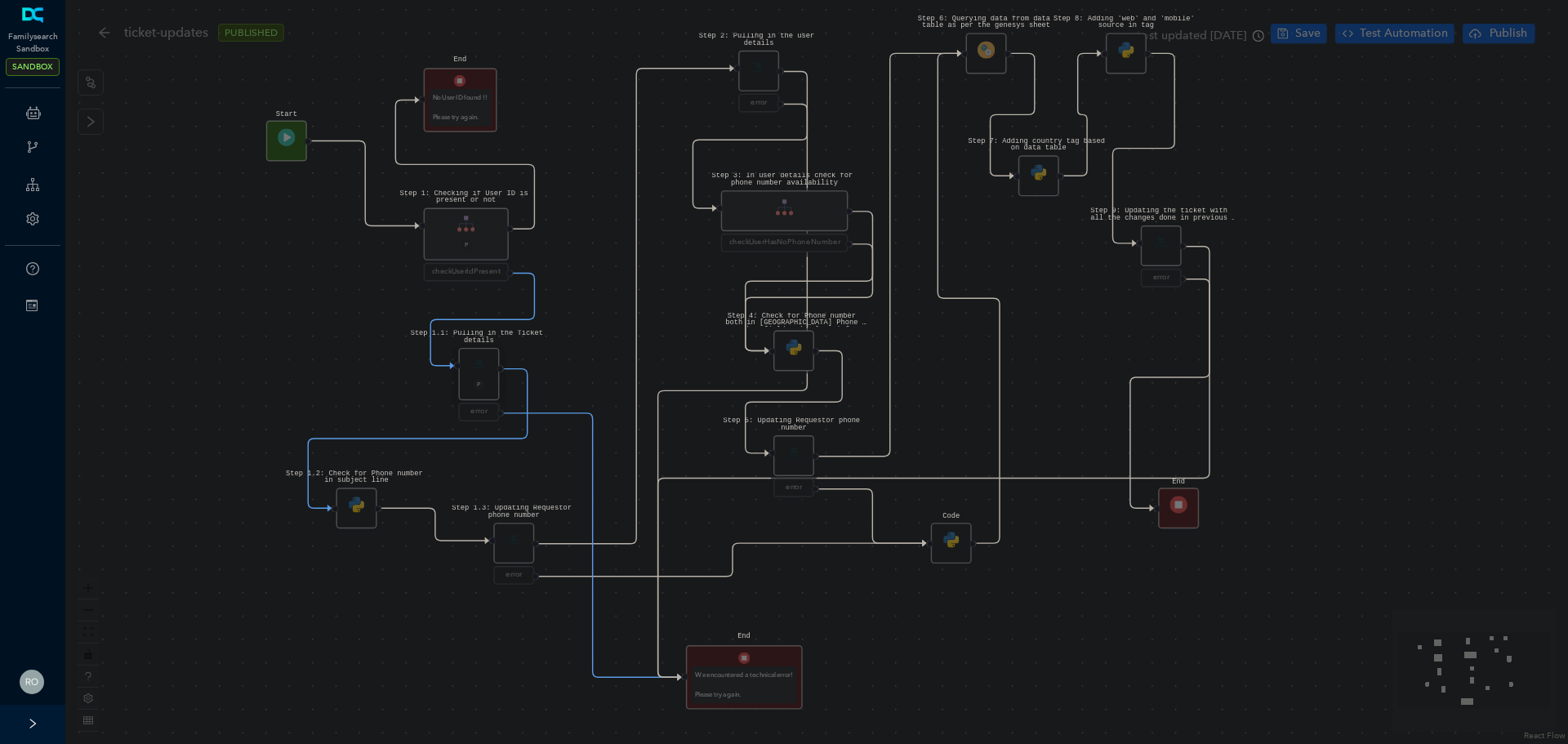
scroll to position [0, 0]
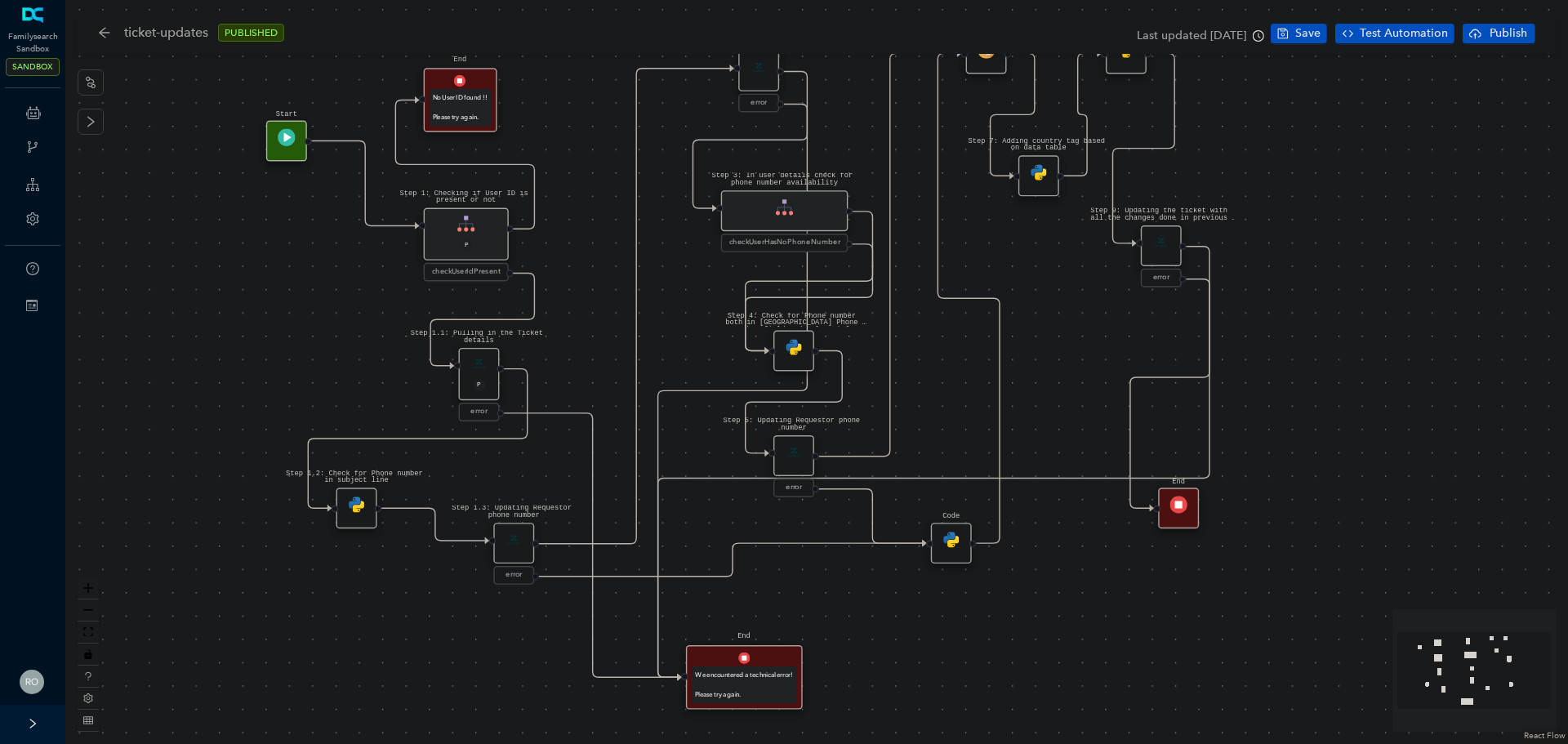
click at [359, 520] on div "Step 1.2: Check for Phone number in subject line" at bounding box center [357, 508] width 41 height 41
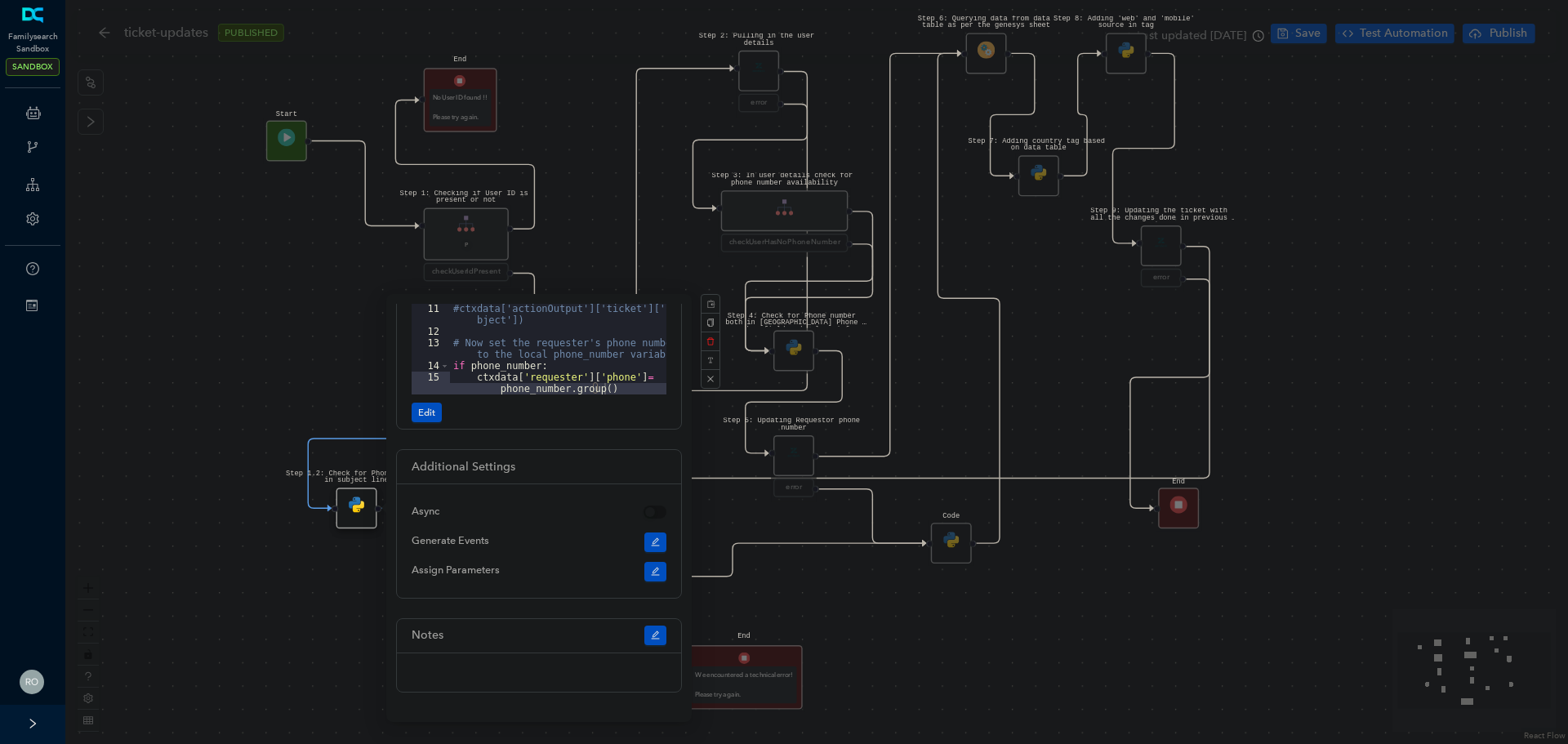
scroll to position [36, 0]
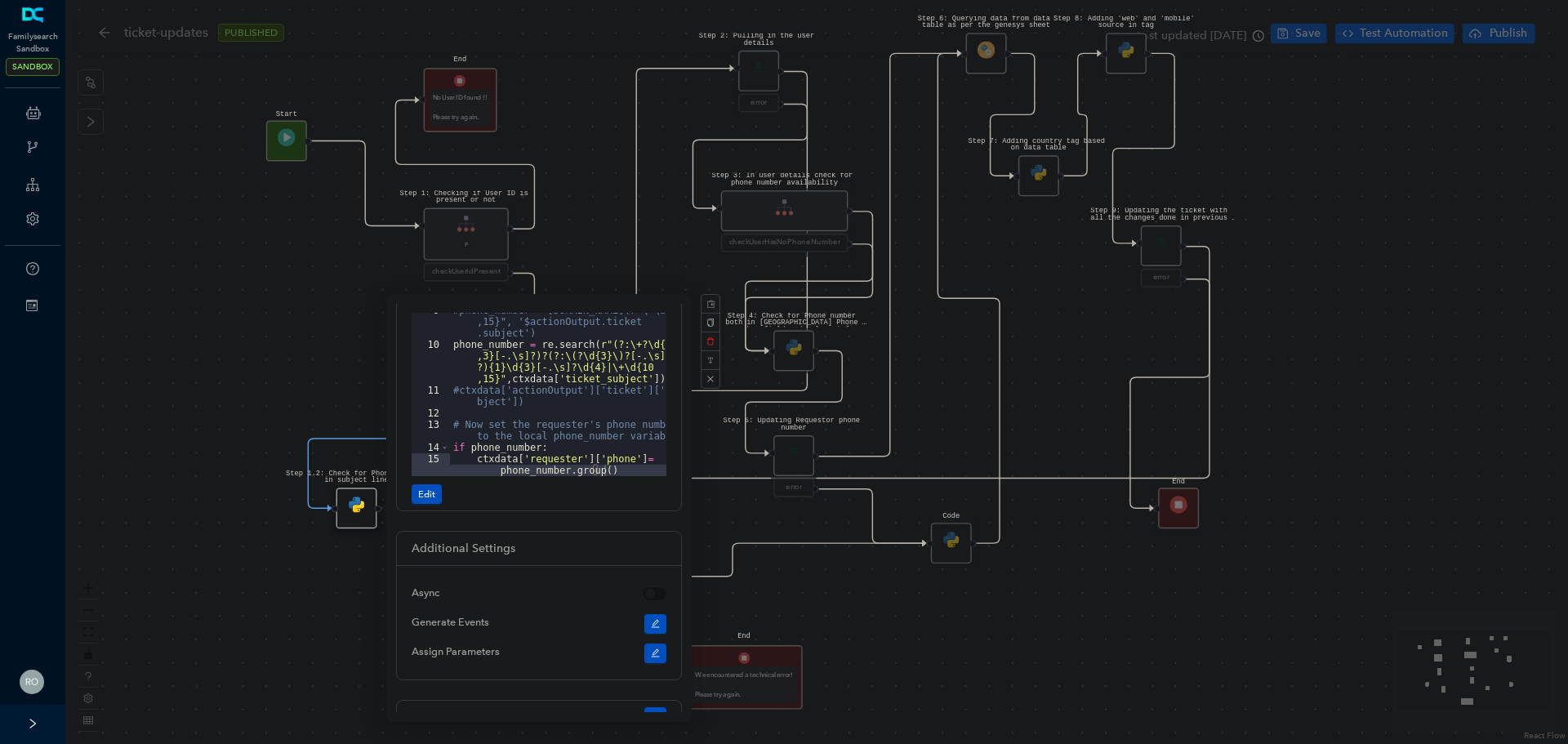
click at [529, 415] on div "#phone_number = re.search(r"\+\d{10 ,15}", '$actionOutput.ticket .subject') pho…" at bounding box center [558, 415] width 217 height 221
click at [180, 464] on div "Step 1.3: Updating Requestor phone number error Step 1.2: Check for Phone numbe…" at bounding box center [816, 372] width 1502 height 744
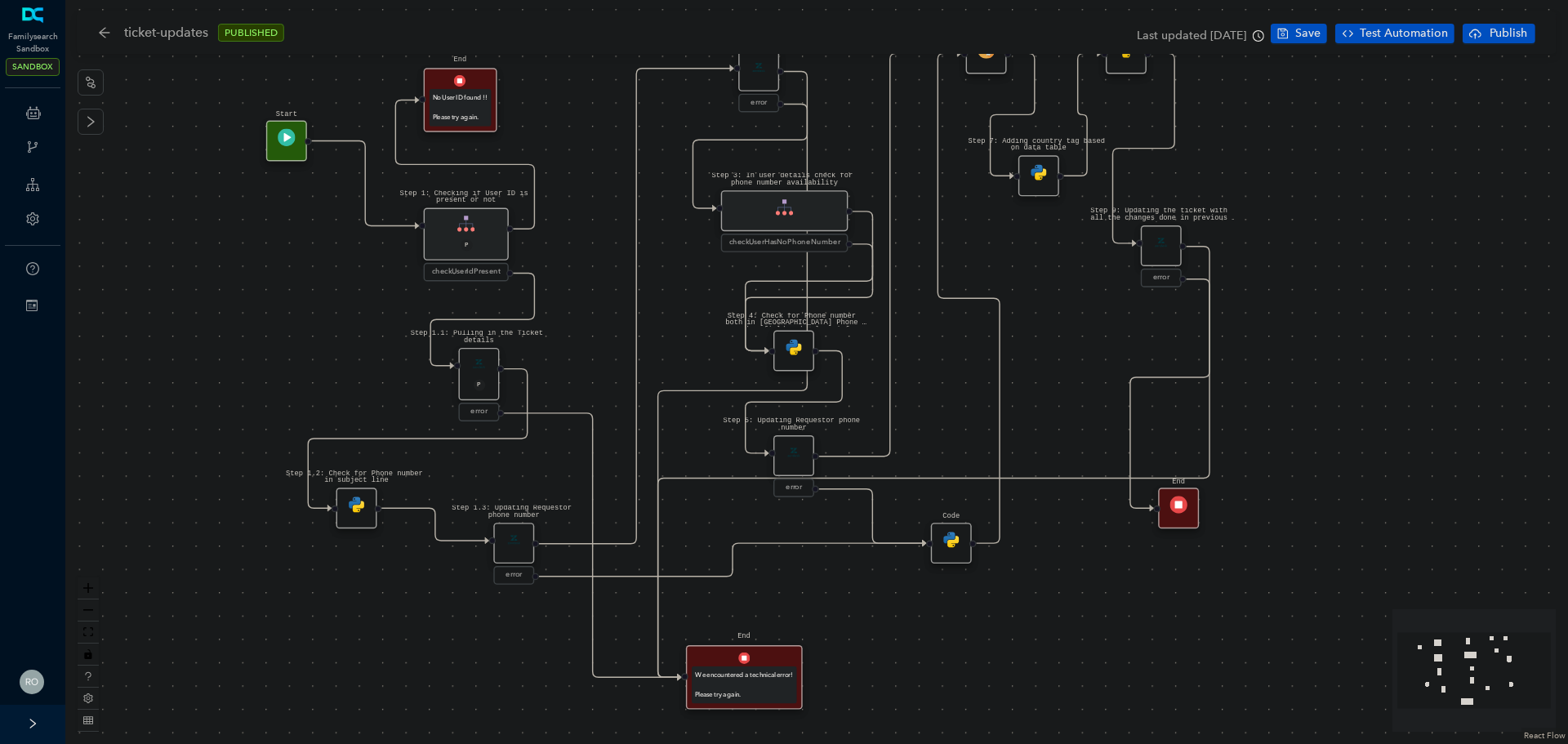
click at [487, 387] on div "P" at bounding box center [479, 386] width 27 height 14
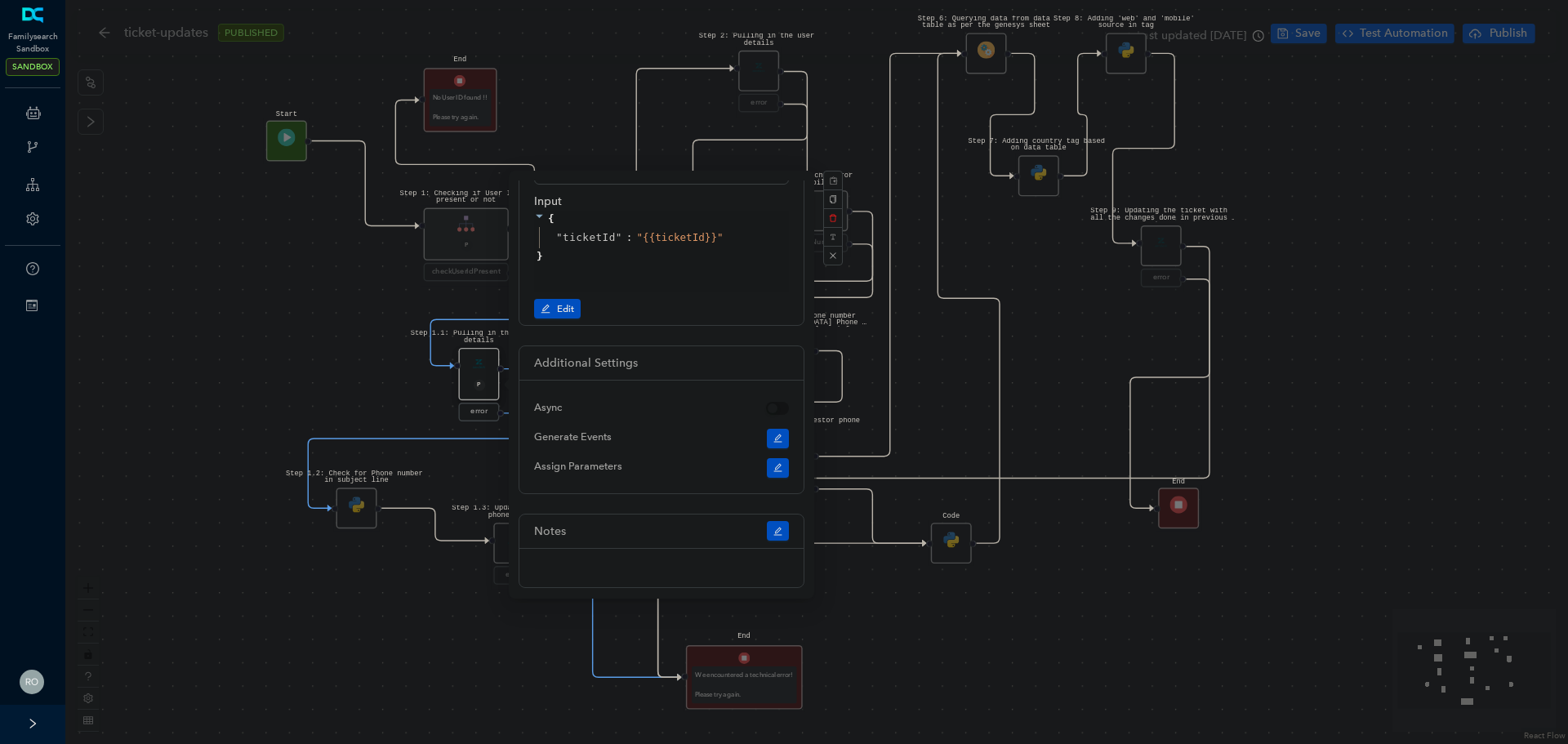
scroll to position [212, 0]
click at [290, 348] on div "Step 1.3: Updating Requestor phone number error Step 1.2: Check for Phone numbe…" at bounding box center [816, 372] width 1502 height 744
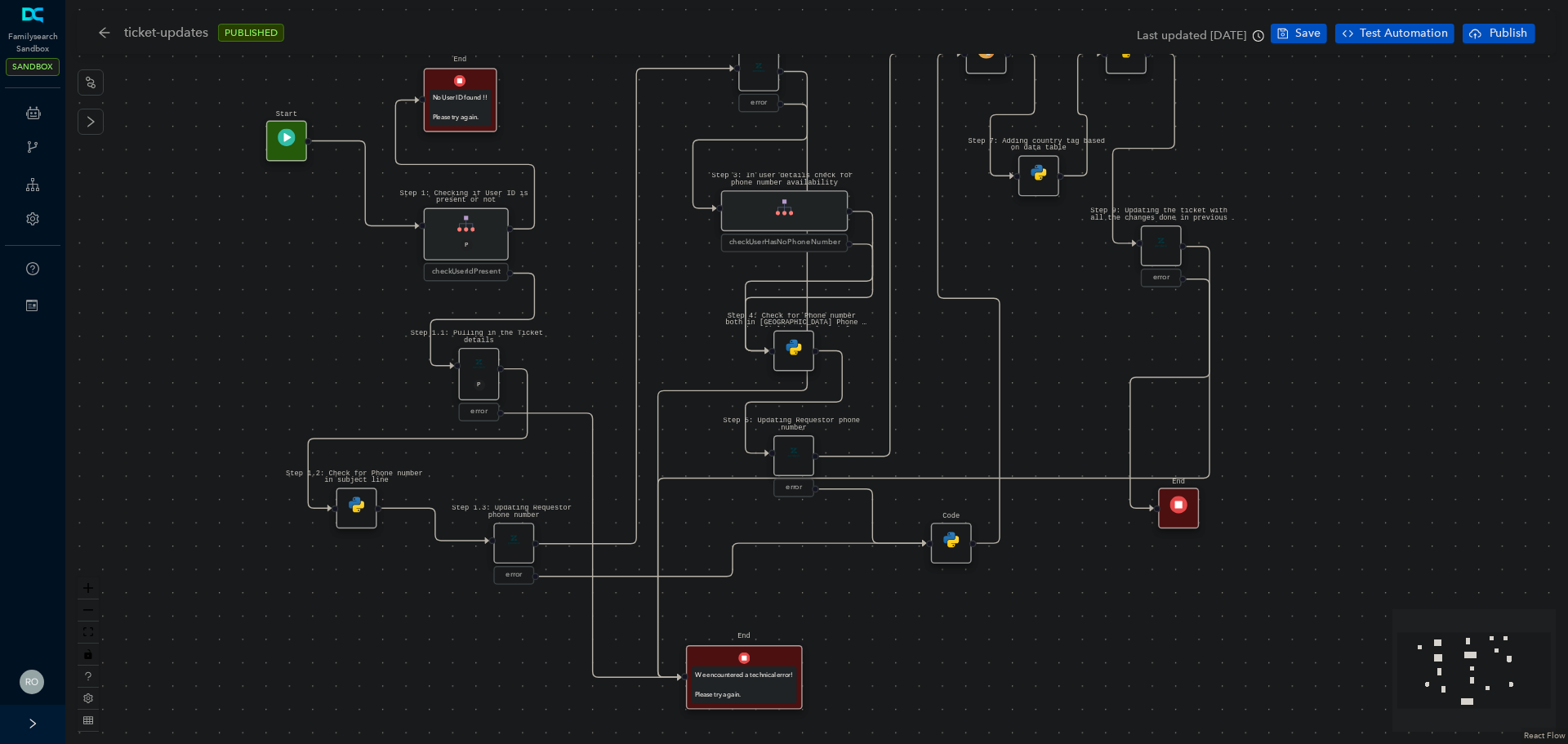
click at [481, 373] on div "Step 1.1: Pulling in the Ticket details P" at bounding box center [478, 373] width 41 height 52
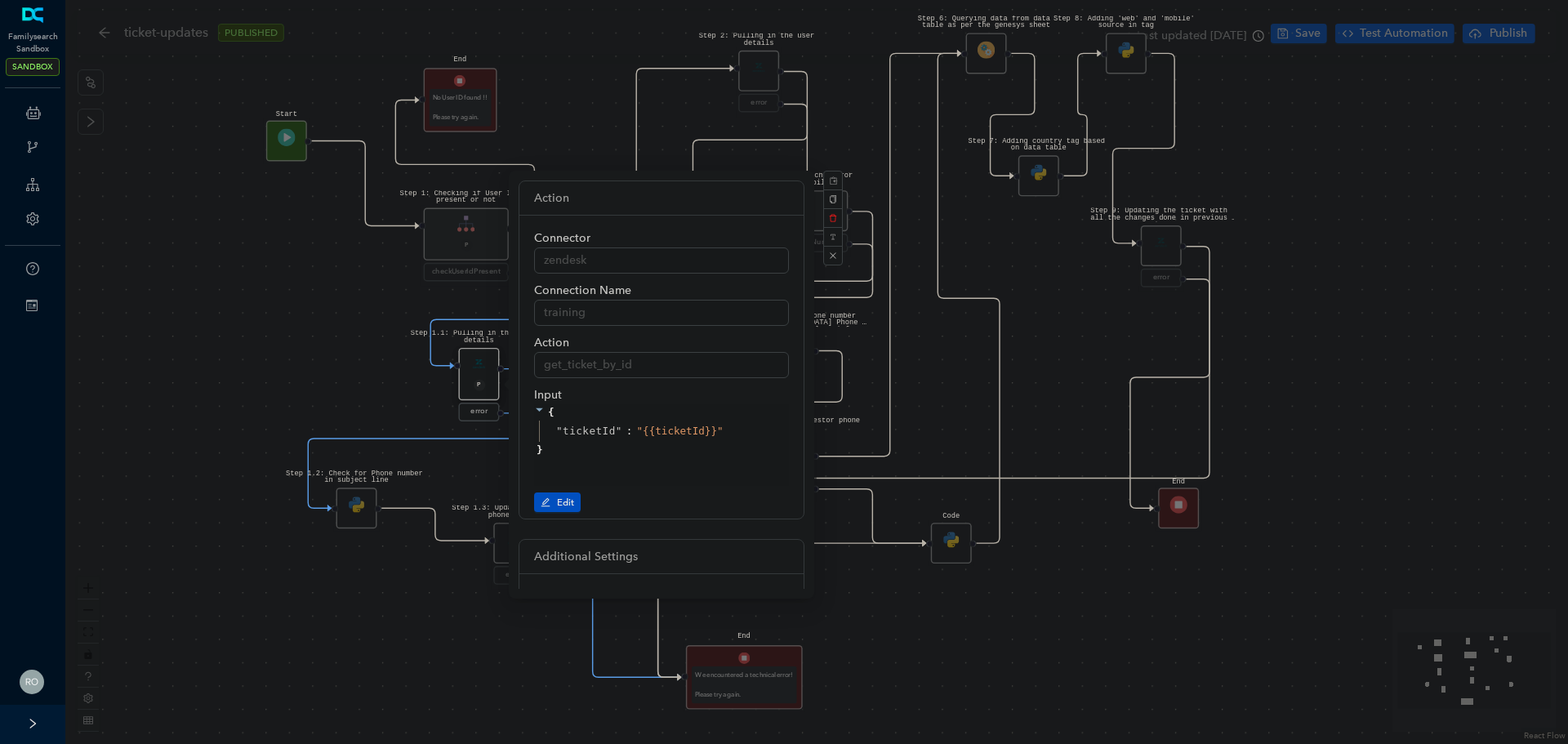
click at [261, 393] on div "Step 1.3: Updating Requestor phone number error Step 1.2: Check for Phone numbe…" at bounding box center [816, 372] width 1502 height 744
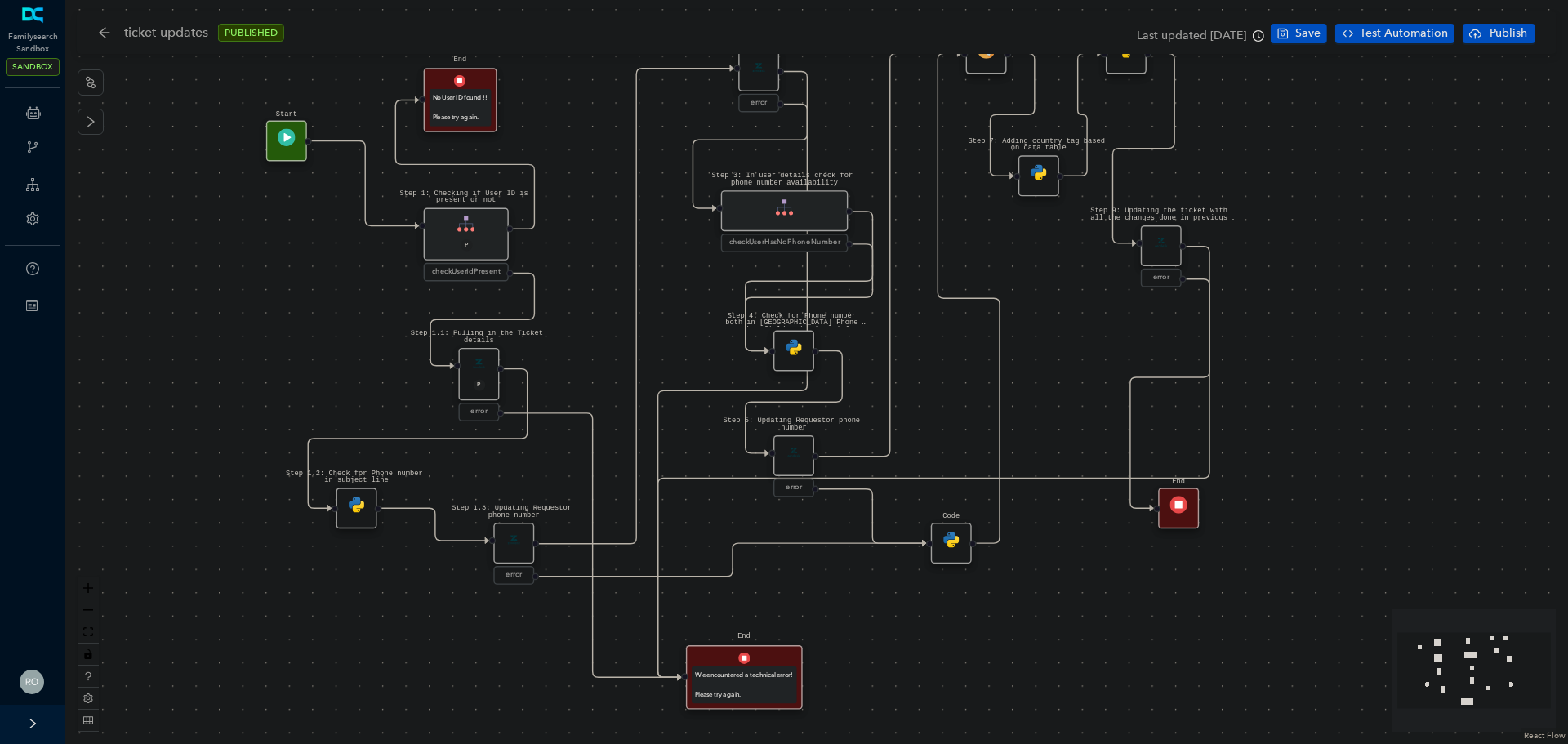
click at [482, 371] on img at bounding box center [479, 363] width 17 height 17
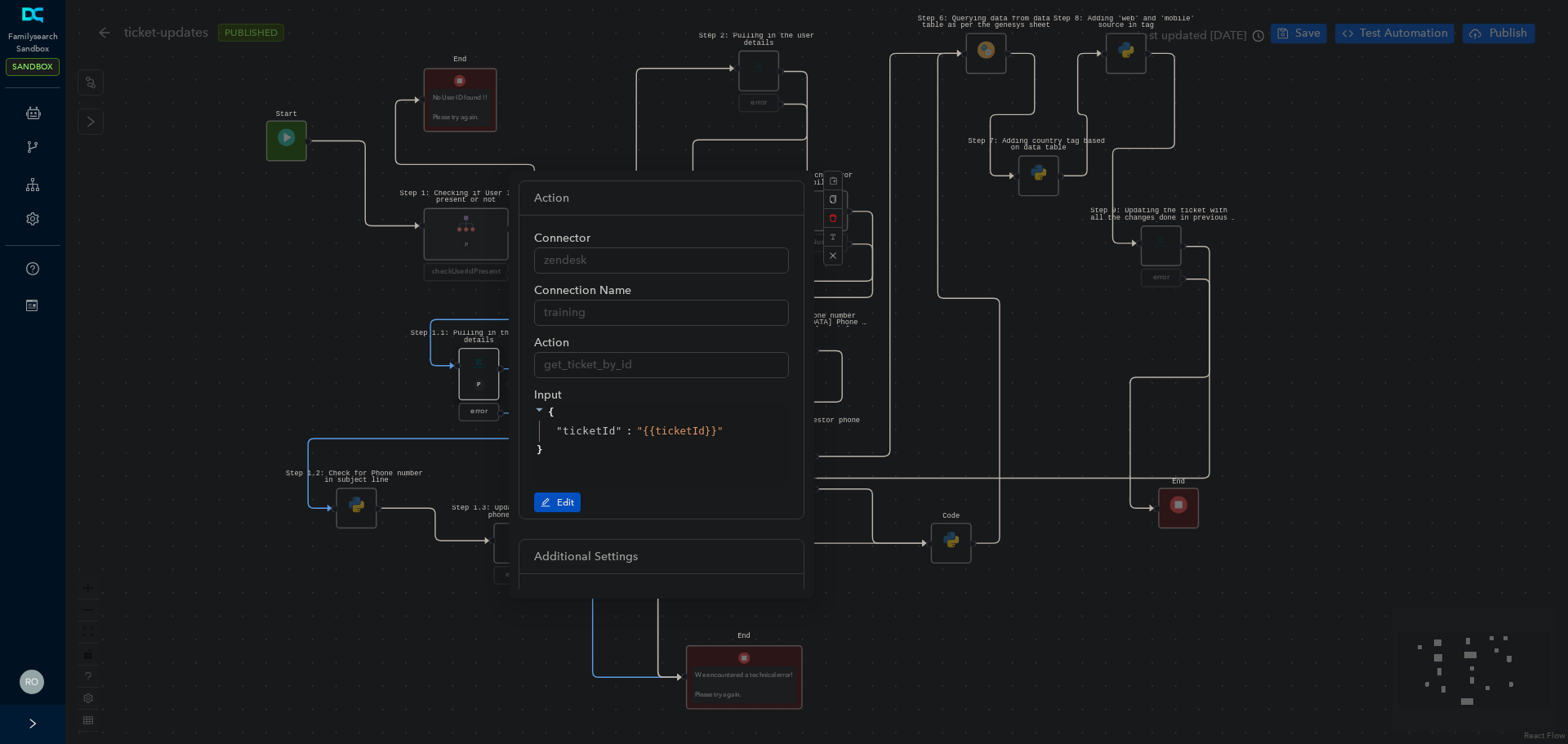
click at [358, 515] on div "Step 1.2: Check for Phone number in subject line" at bounding box center [357, 508] width 41 height 41
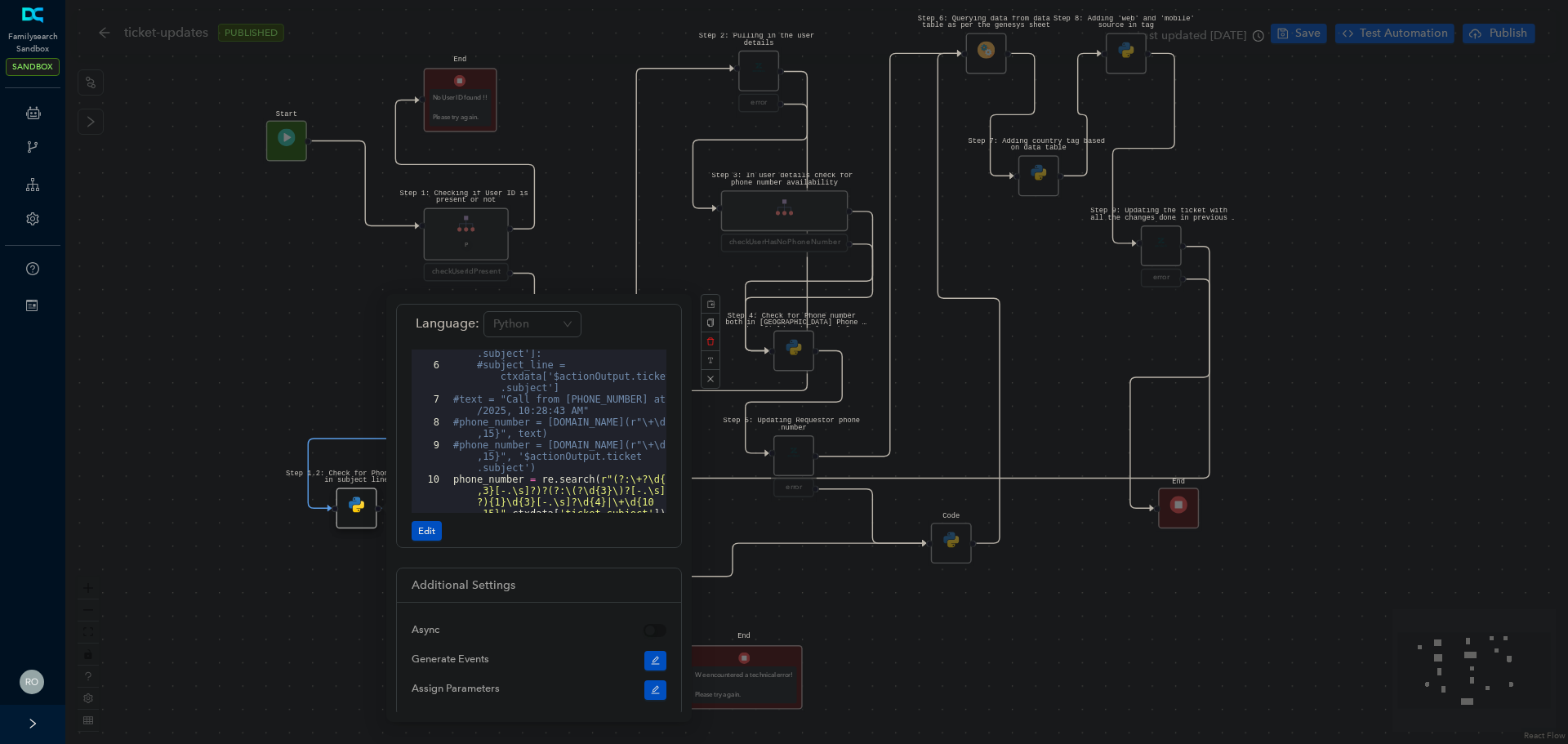
scroll to position [0, 0]
click at [197, 332] on div "Step 1.3: Updating Requestor phone number error Step 1.2: Check for Phone numbe…" at bounding box center [816, 372] width 1502 height 744
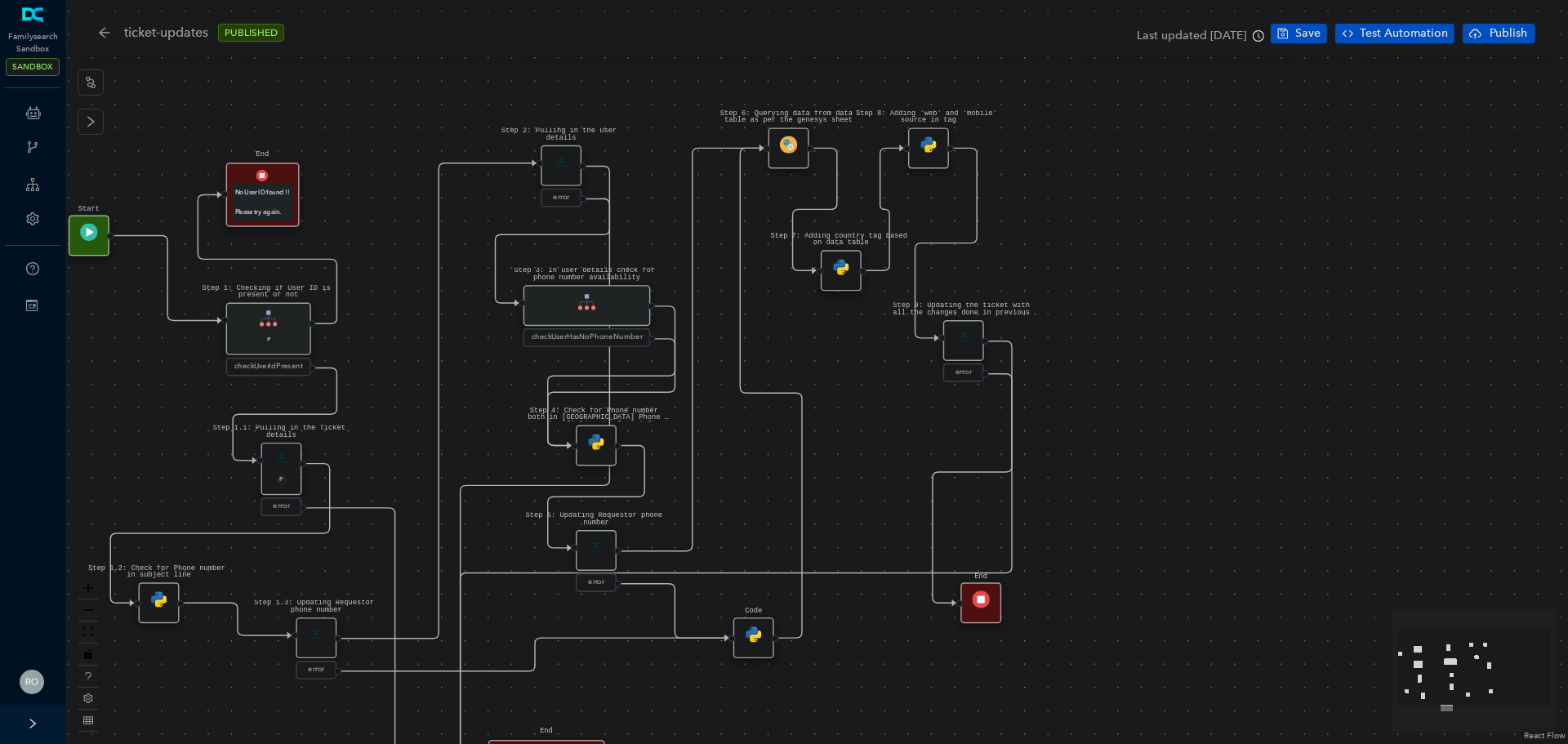
drag, startPoint x: 493, startPoint y: 622, endPoint x: 295, endPoint y: 717, distance: 219.6
click at [295, 717] on div "Step 1.3: Updating Requestor phone number error Step 1.2: Check for Phone numbe…" at bounding box center [816, 372] width 1502 height 744
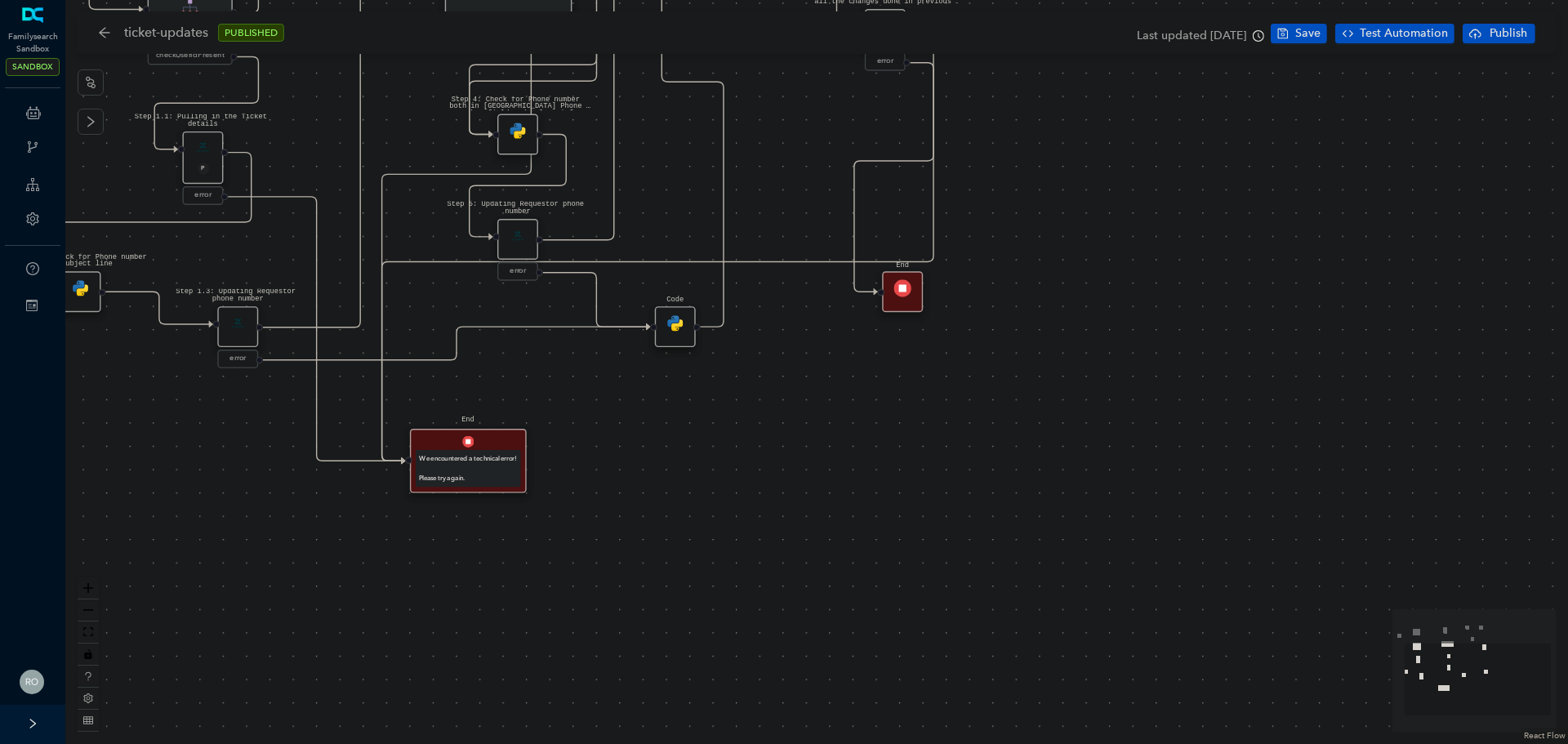
drag, startPoint x: 417, startPoint y: 484, endPoint x: 339, endPoint y: 168, distance: 325.5
click at [339, 168] on div "Step 1.3: Updating Requestor phone number error Step 1.2: Check for Phone numbe…" at bounding box center [816, 372] width 1502 height 744
click at [480, 468] on div "We encountered a technical error! Please try again." at bounding box center [468, 463] width 98 height 31
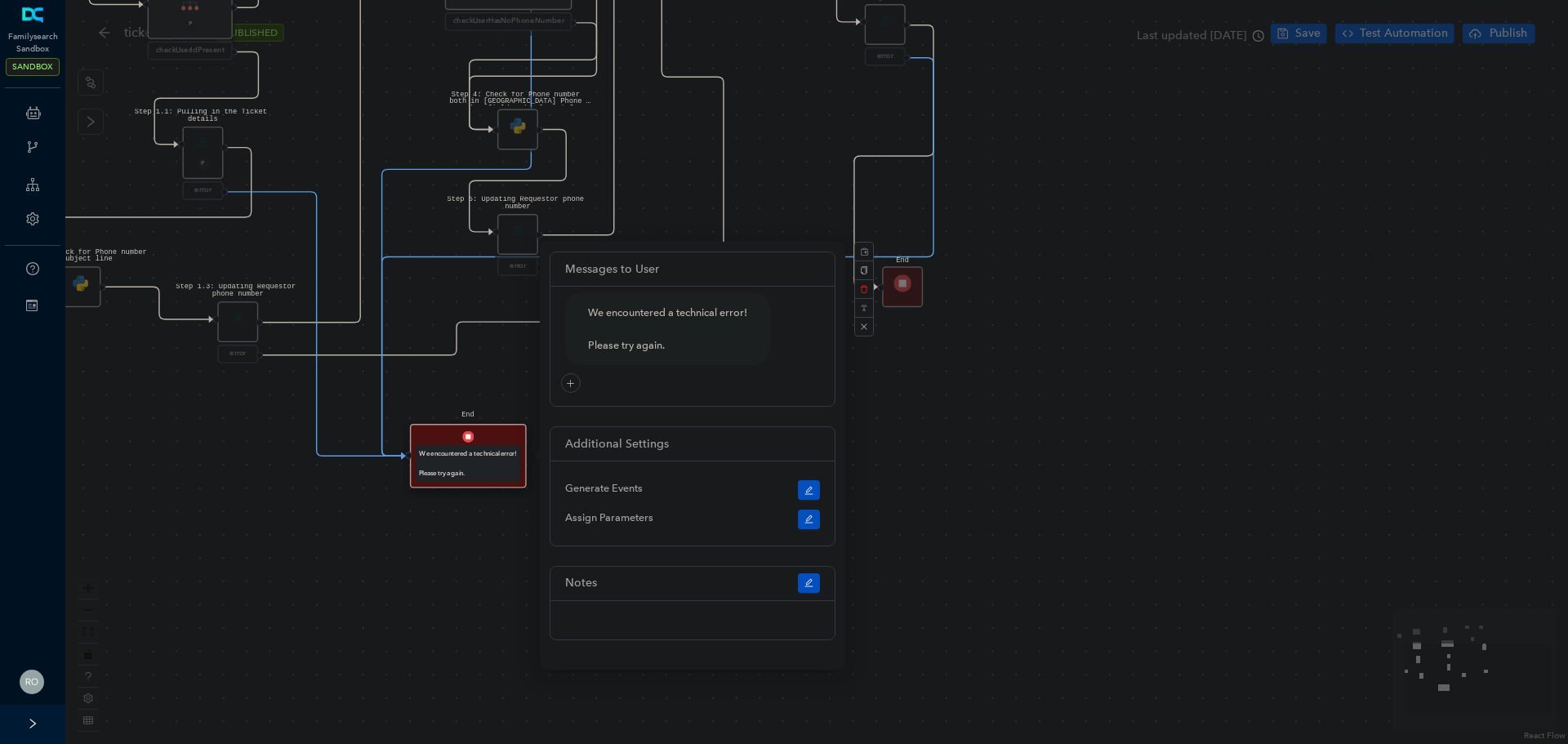
click at [315, 551] on div "Step 1.3: Updating Requestor phone number error Step 1.2: Check for Phone numbe…" at bounding box center [816, 372] width 1502 height 744
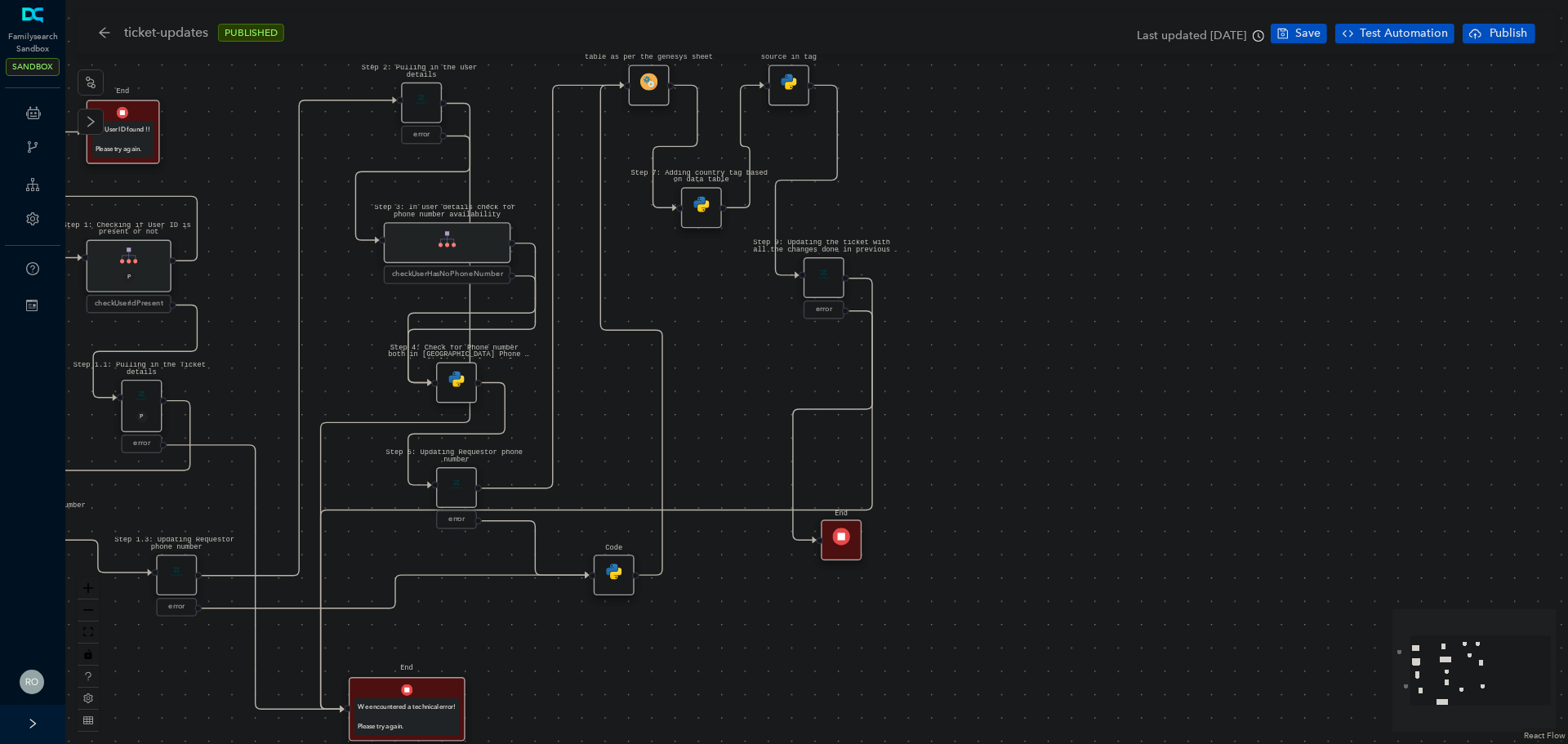
drag, startPoint x: 327, startPoint y: 525, endPoint x: 265, endPoint y: 778, distance: 260.5
click at [265, 743] on html "Familysearch Sandbox SANDBOX ChatBots & Ticket Automations Webhooks Guide Accou…" at bounding box center [784, 372] width 1568 height 744
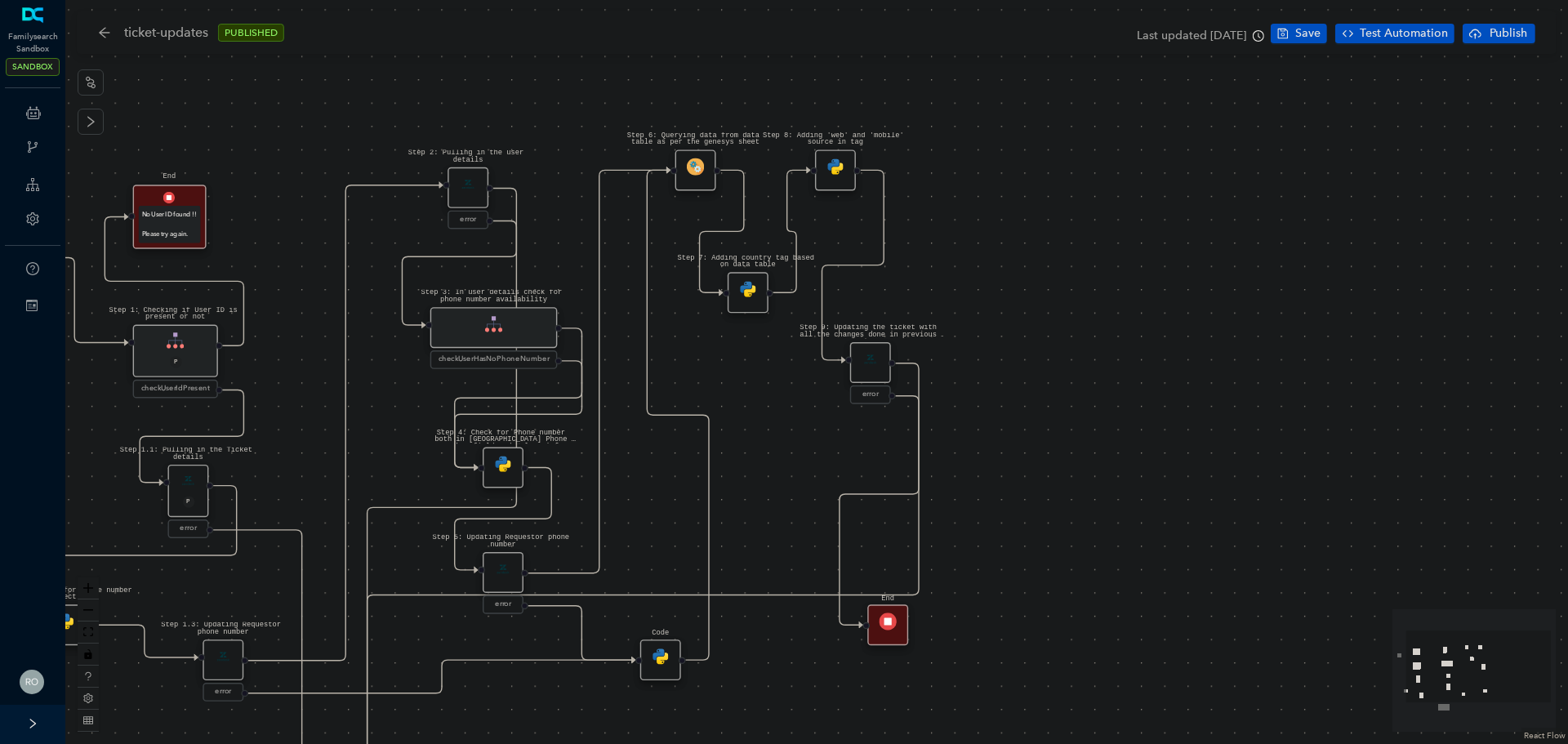
drag, startPoint x: 754, startPoint y: 662, endPoint x: 801, endPoint y: 747, distance: 97.1
click at [801, 743] on html "Familysearch Sandbox SANDBOX ChatBots & Ticket Automations Webhooks Guide Accou…" at bounding box center [784, 372] width 1568 height 744
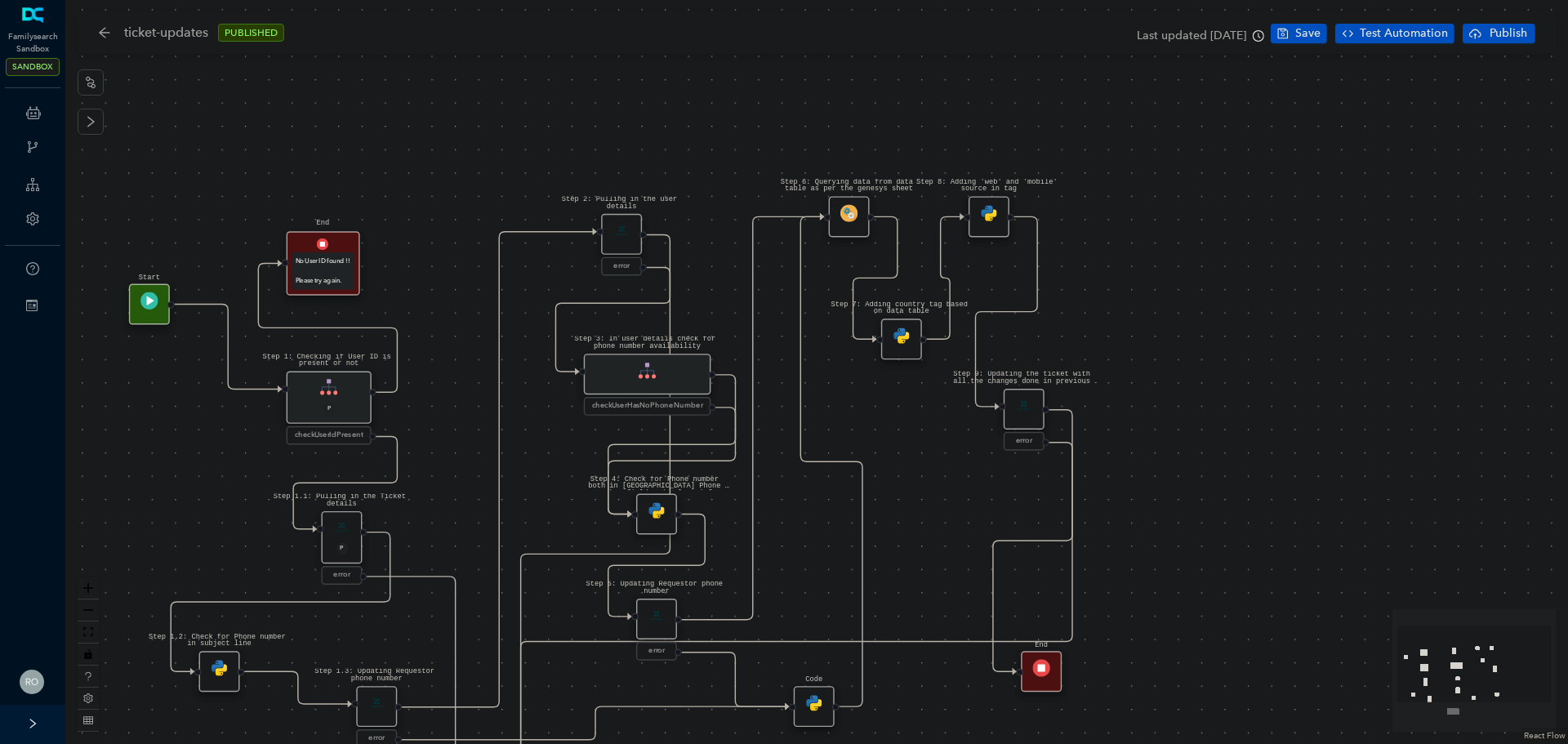
drag, startPoint x: 293, startPoint y: 385, endPoint x: 444, endPoint y: 429, distance: 157.3
click at [446, 431] on div "Step 1.3: Updating Requestor phone number error Step 1.2: Check for Phone numbe…" at bounding box center [816, 372] width 1502 height 744
drag, startPoint x: 506, startPoint y: 436, endPoint x: 460, endPoint y: 335, distance: 111.0
click at [460, 335] on div "Step 1.3: Updating Requestor phone number error Step 1.2: Check for Phone numbe…" at bounding box center [816, 372] width 1502 height 744
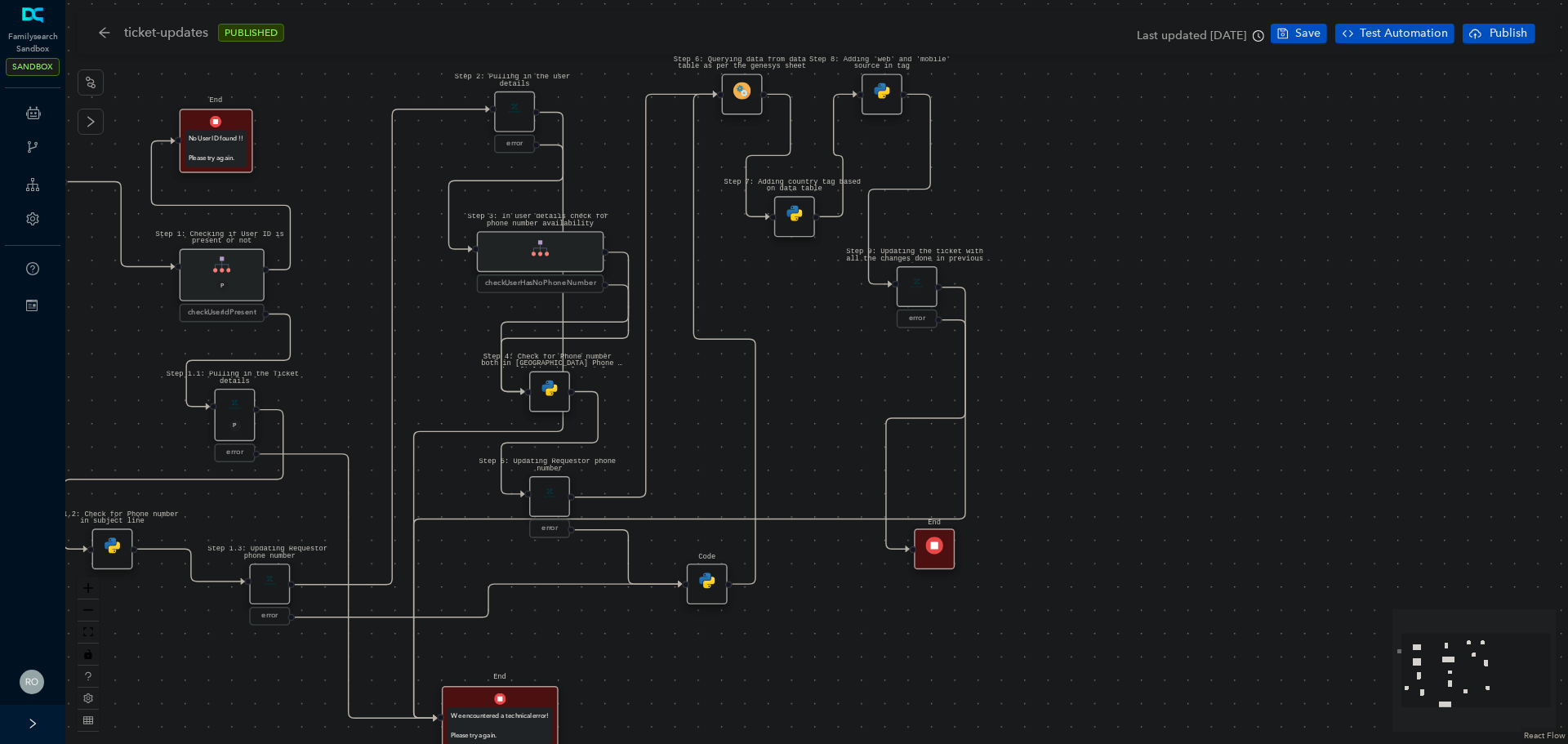
drag, startPoint x: 514, startPoint y: 412, endPoint x: 407, endPoint y: 289, distance: 163.0
click at [407, 289] on div "Step 1.3: Updating Requestor phone number error Step 1.2: Check for Phone numbe…" at bounding box center [816, 372] width 1502 height 744
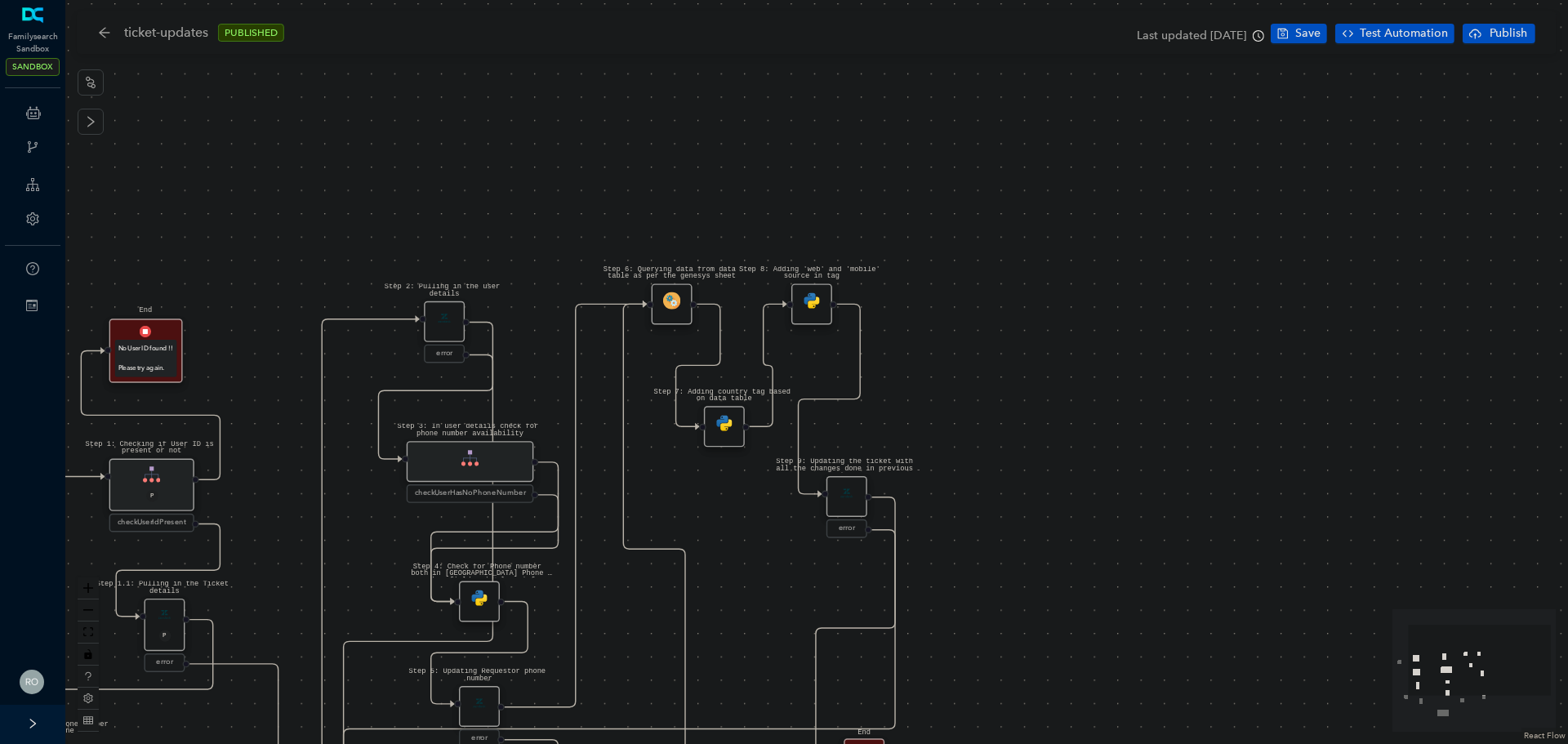
drag, startPoint x: 439, startPoint y: 357, endPoint x: 367, endPoint y: 595, distance: 248.7
click at [367, 595] on div "Step 1.3: Updating Requestor phone number error Step 1.2: Check for Phone numbe…" at bounding box center [816, 372] width 1502 height 744
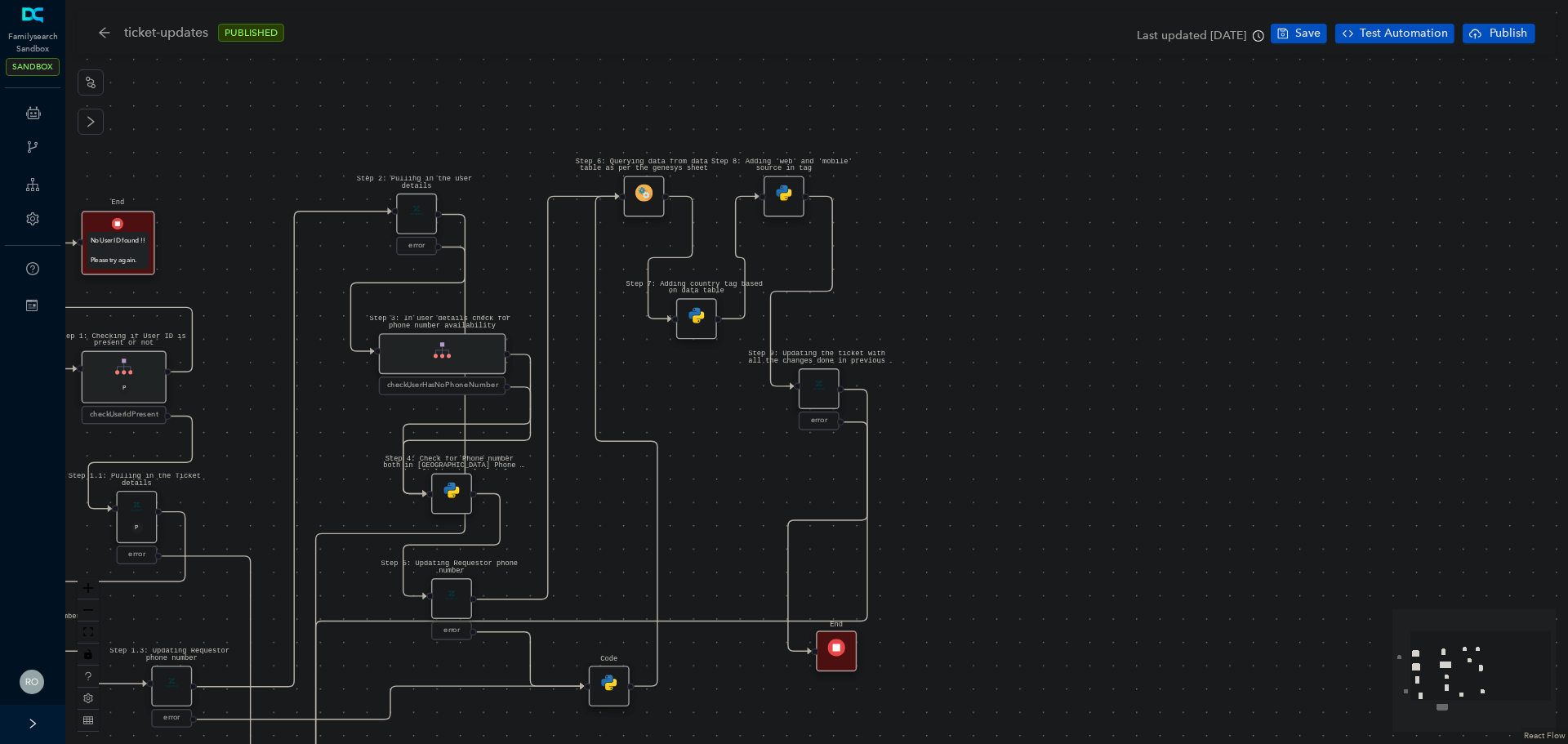
drag, startPoint x: 379, startPoint y: 547, endPoint x: 353, endPoint y: 411, distance: 138.5
click at [353, 411] on div "Step 1.3: Updating Requestor phone number error Step 1.2: Check for Phone numbe…" at bounding box center [816, 372] width 1502 height 744
click at [439, 367] on div "Step 3: In user details check for phone number availability" at bounding box center [443, 353] width 128 height 41
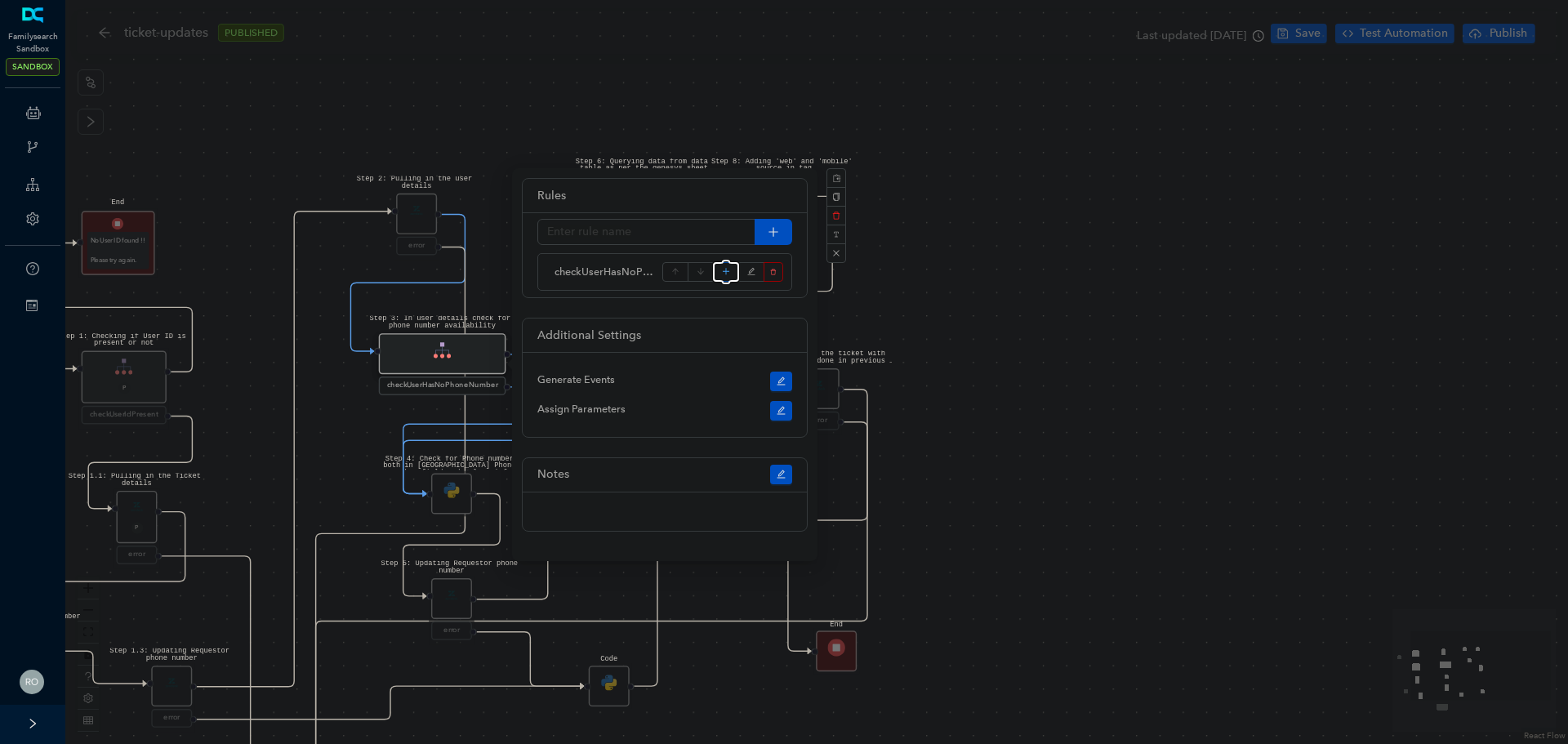
click at [730, 271] on icon "plus" at bounding box center [726, 272] width 9 height 25
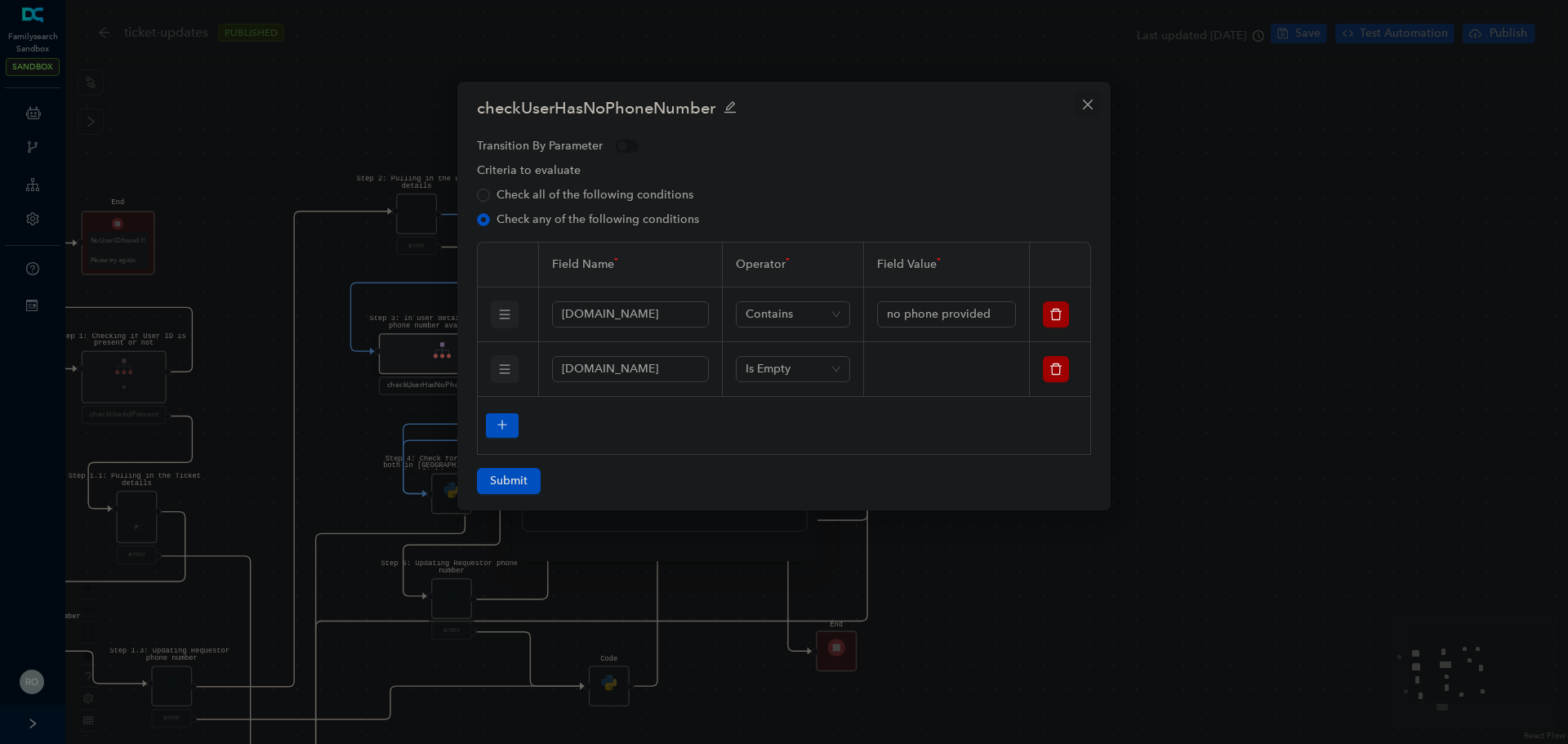
click at [1087, 105] on icon "close" at bounding box center [1088, 105] width 10 height 10
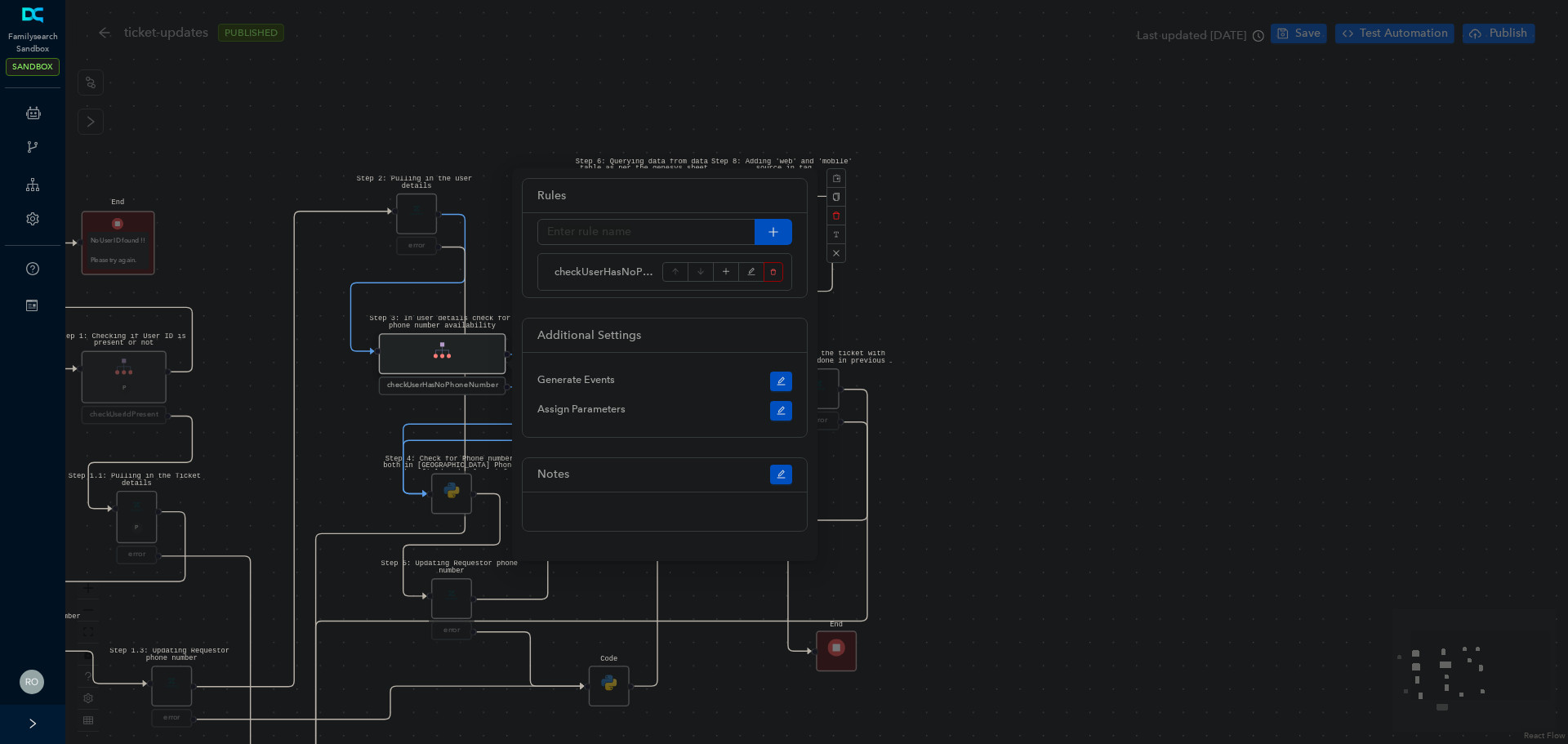
click at [343, 429] on div "Step 1.3: Updating Requestor phone number error Step 1.2: Check for Phone numbe…" at bounding box center [816, 372] width 1502 height 744
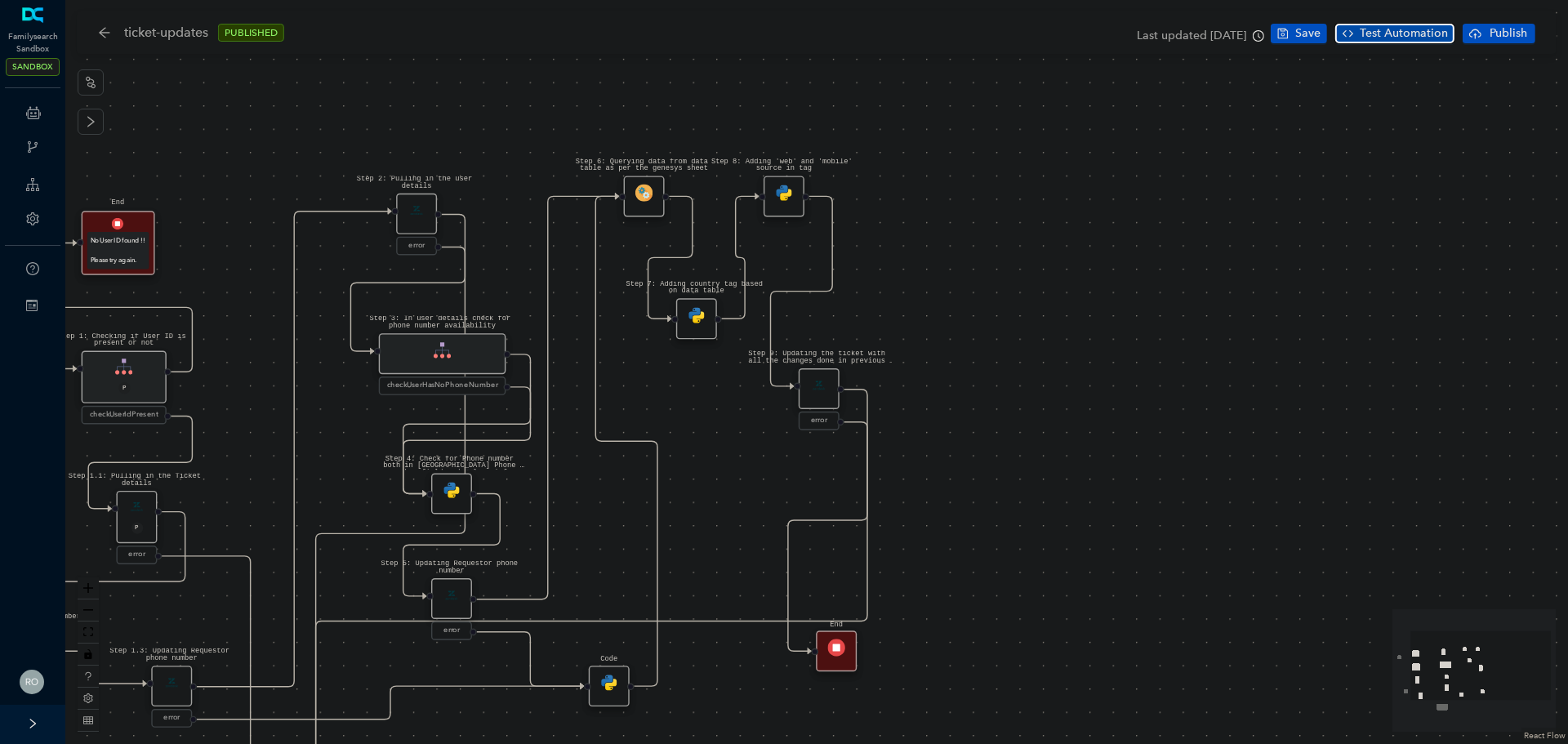
click at [1399, 32] on span "Test Automation" at bounding box center [1404, 34] width 88 height 18
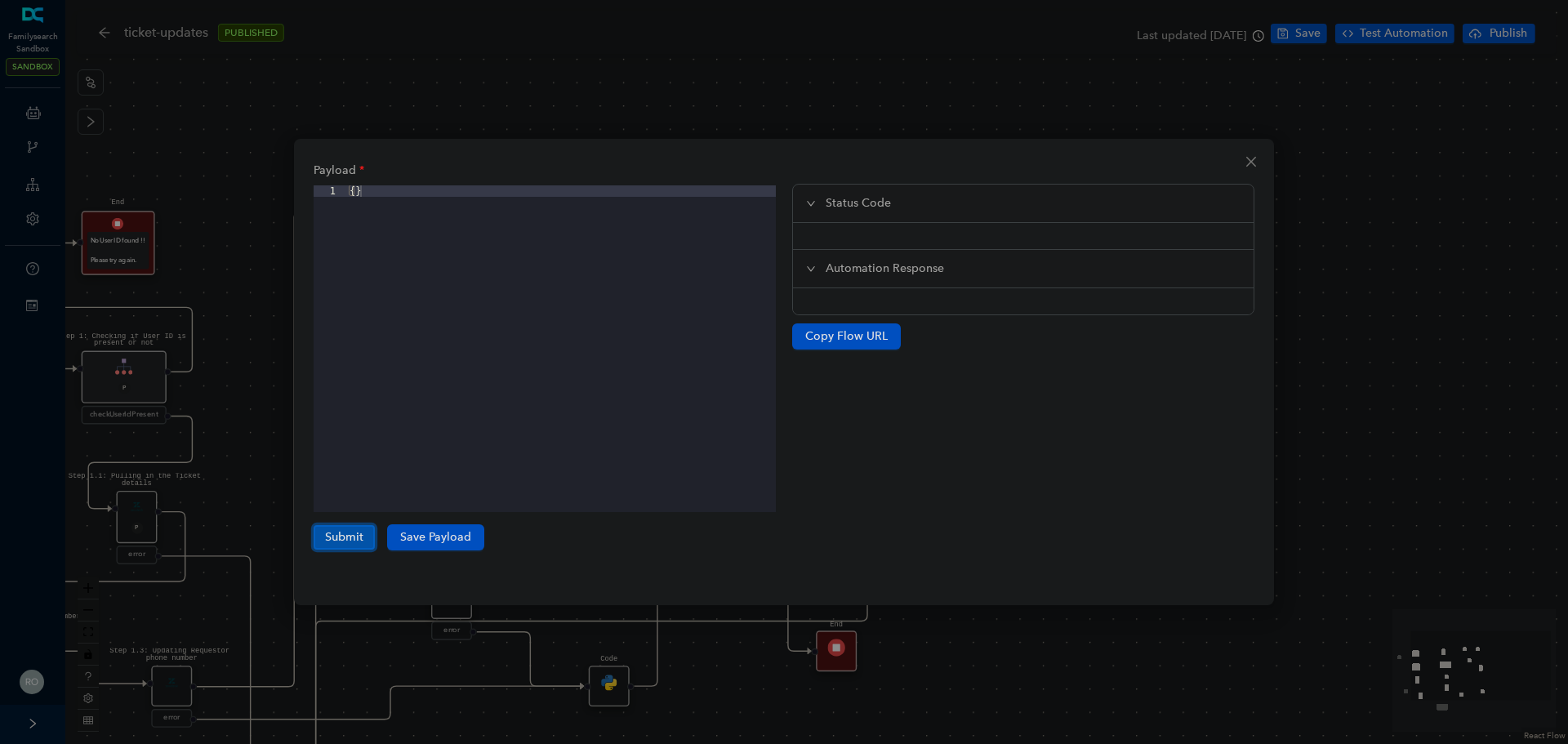
click at [325, 543] on button "Submit" at bounding box center [344, 537] width 61 height 25
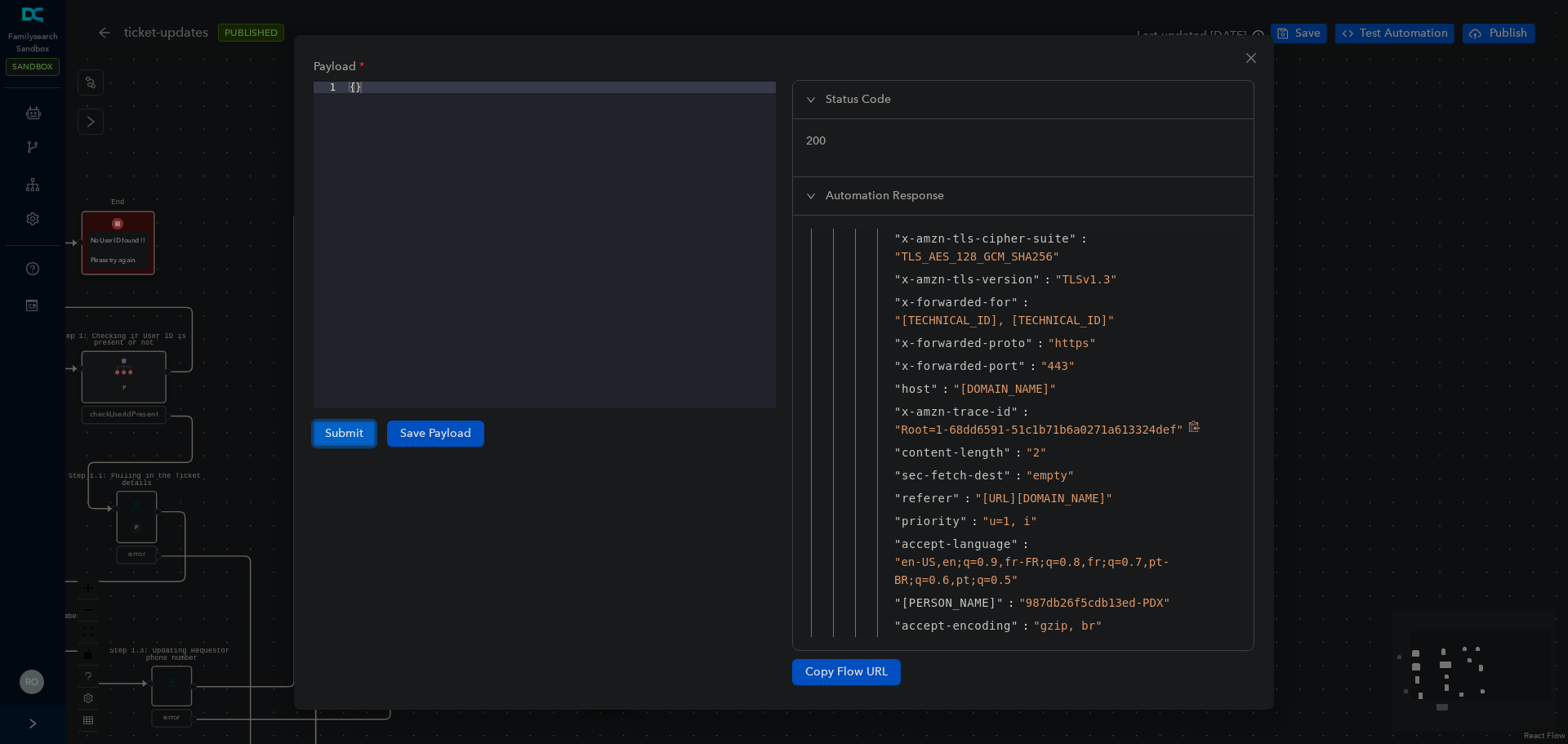
scroll to position [163, 0]
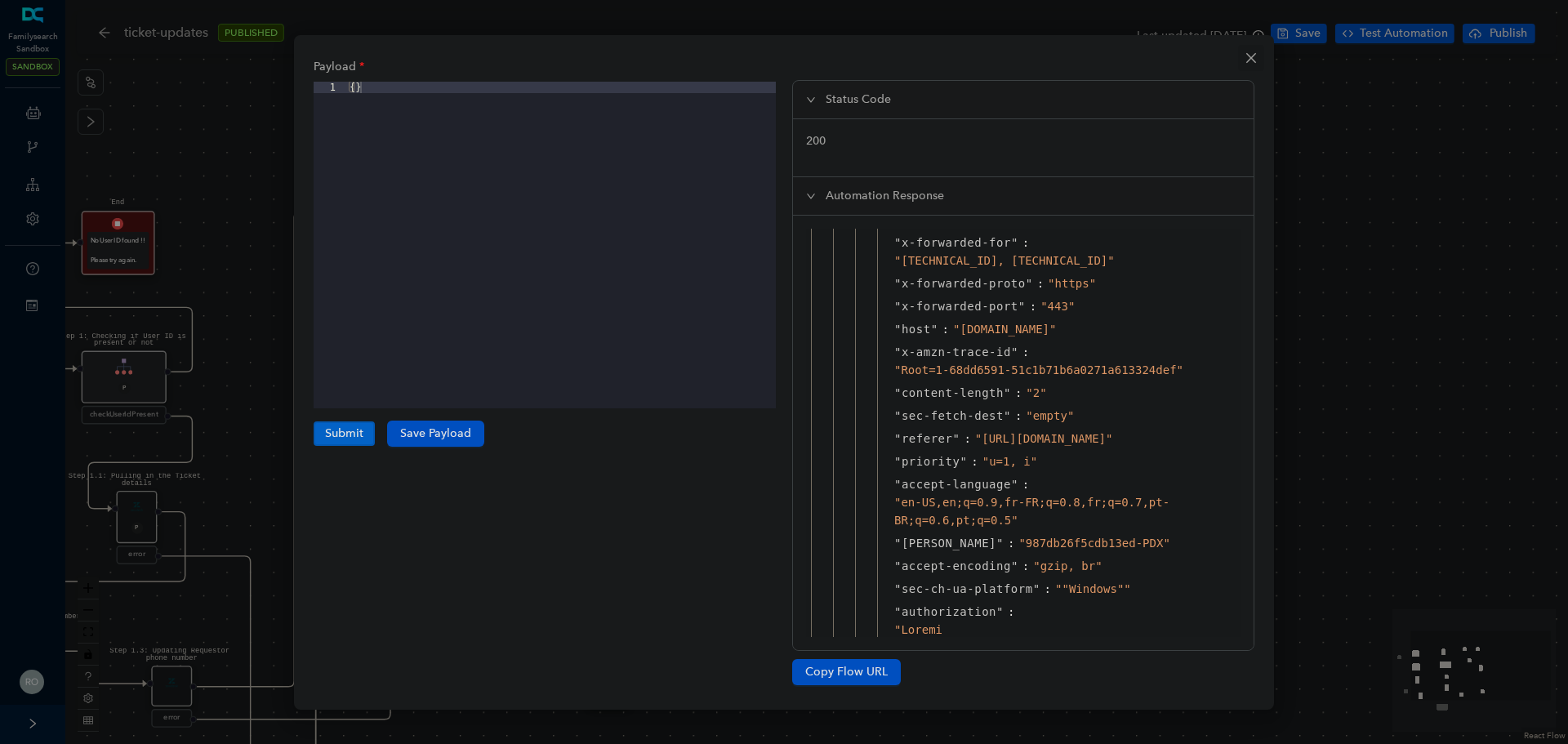
click at [1249, 58] on icon "close" at bounding box center [1251, 58] width 13 height 13
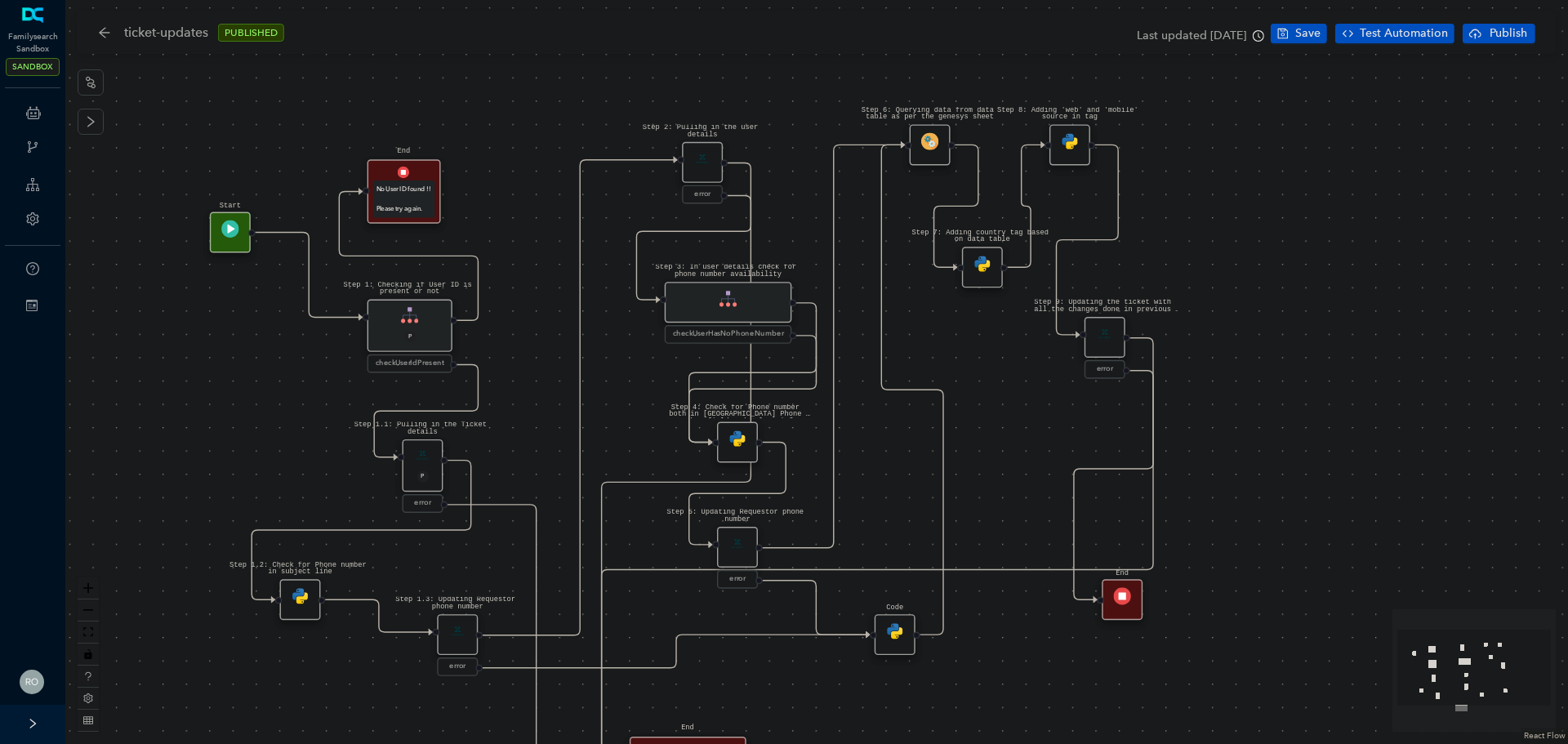
drag, startPoint x: 1263, startPoint y: 321, endPoint x: 1548, endPoint y: 269, distance: 289.7
click at [1548, 269] on div "Step 1.3: Updating Requestor phone number error Step 1.2: Check for Phone numbe…" at bounding box center [816, 372] width 1502 height 744
click at [743, 313] on div "Step 3: In user details check for phone number availability" at bounding box center [728, 301] width 128 height 41
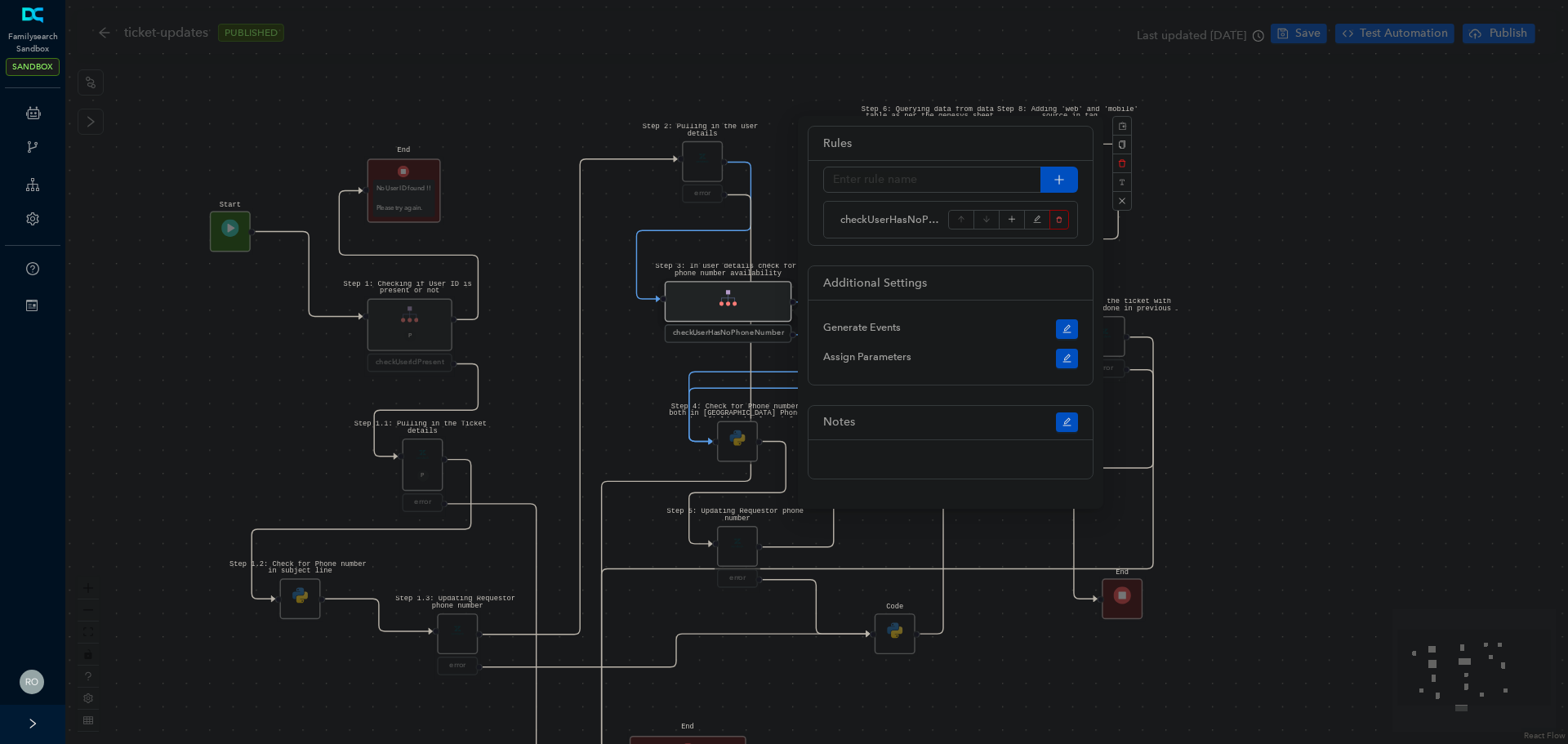
click at [640, 409] on div "Step 1.3: Updating Requestor phone number error Step 1.2: Check for Phone numbe…" at bounding box center [816, 372] width 1502 height 744
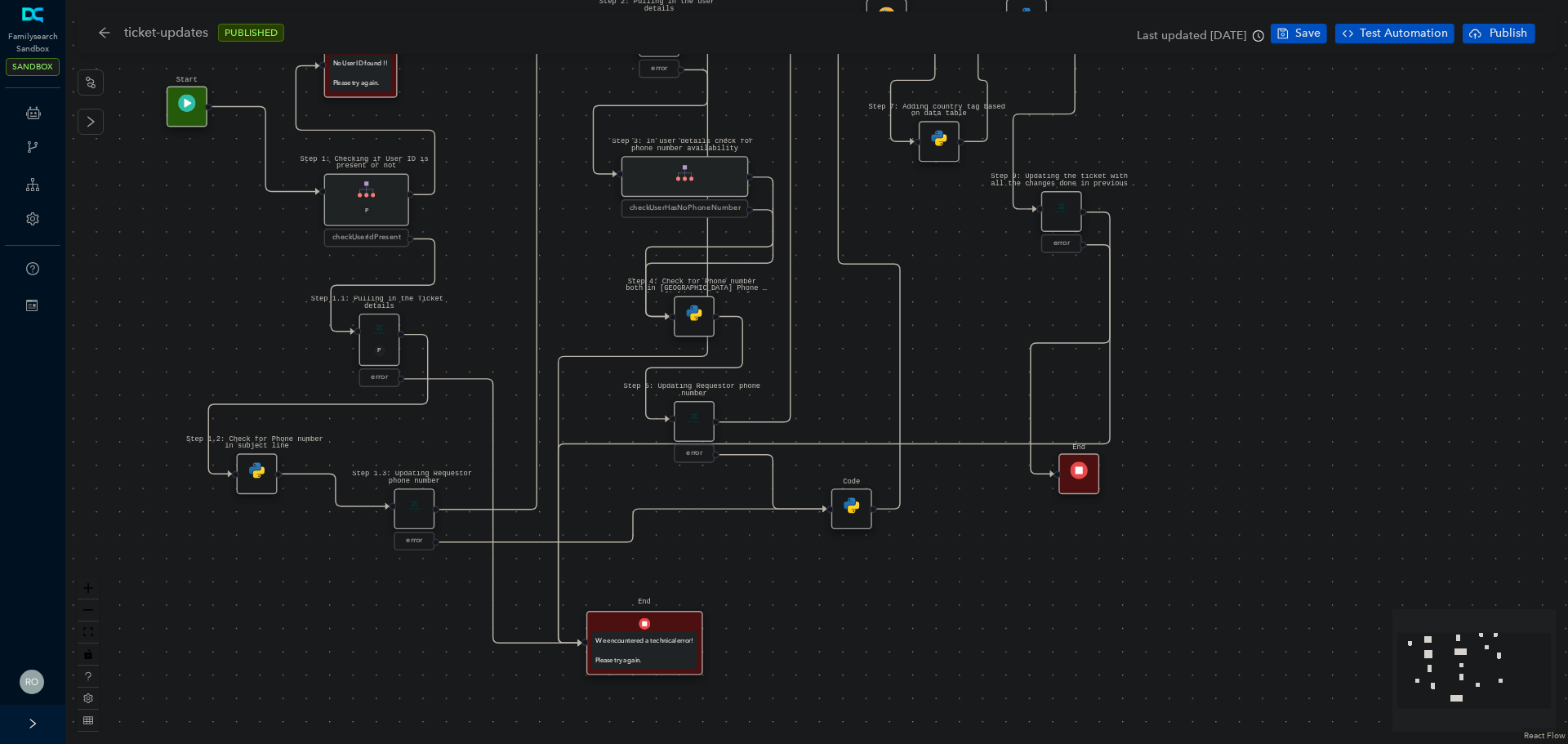
drag, startPoint x: 650, startPoint y: 526, endPoint x: 606, endPoint y: 401, distance: 132.5
click at [606, 401] on div "Step 1.3: Updating Requestor phone number error Step 1.2: Check for Phone numbe…" at bounding box center [816, 372] width 1502 height 744
click at [31, 305] on icon at bounding box center [32, 305] width 12 height 12
click at [113, 308] on div "Familysearch" at bounding box center [114, 309] width 59 height 21
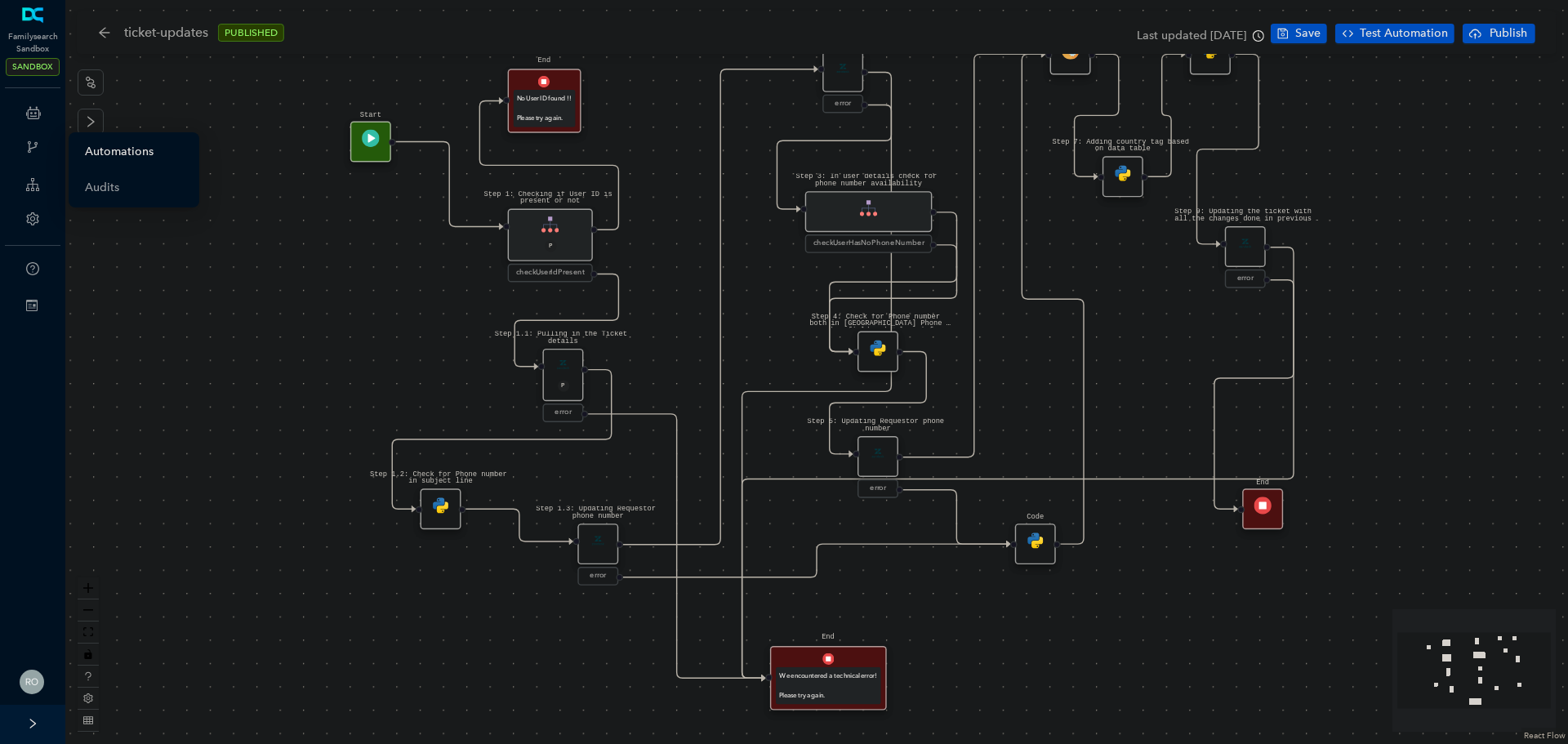
click at [106, 149] on link "Automations" at bounding box center [119, 151] width 69 height 32
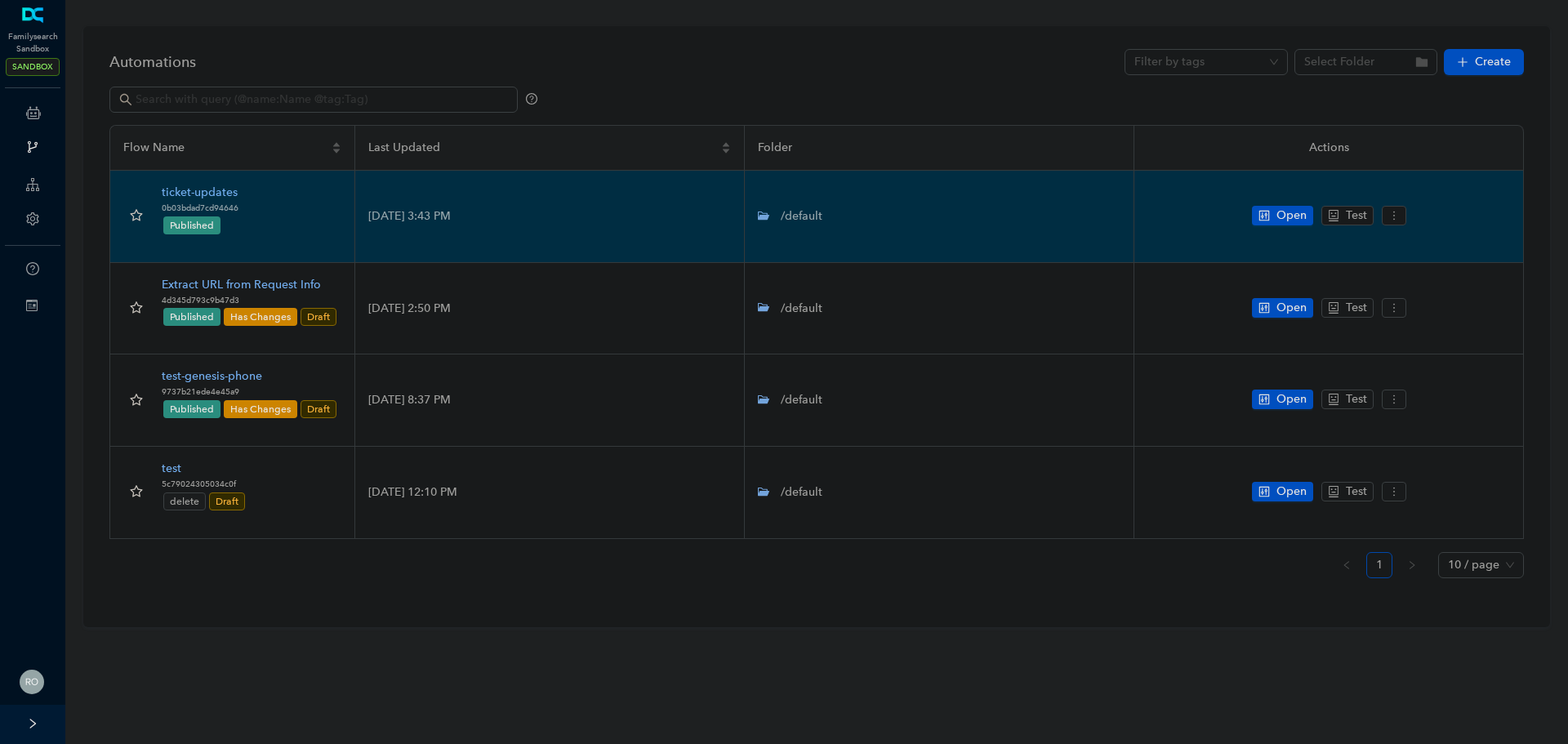
click at [192, 189] on div "ticket-updates" at bounding box center [200, 192] width 77 height 18
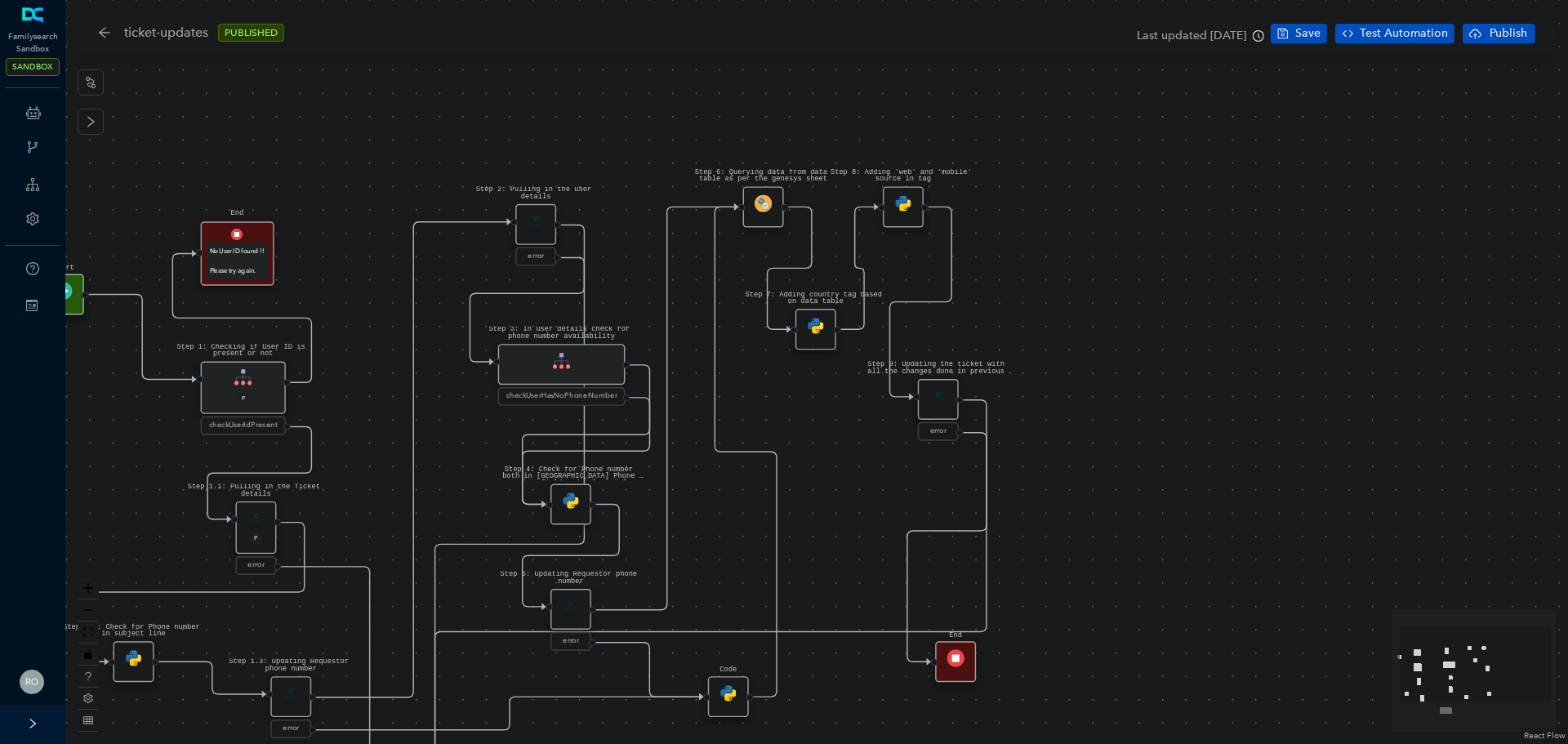
drag, startPoint x: 704, startPoint y: 314, endPoint x: 397, endPoint y: 466, distance: 342.6
click at [397, 466] on div "Step 1.3: Updating Requestor phone number error Step 1.2: Check for Phone numbe…" at bounding box center [816, 372] width 1502 height 744
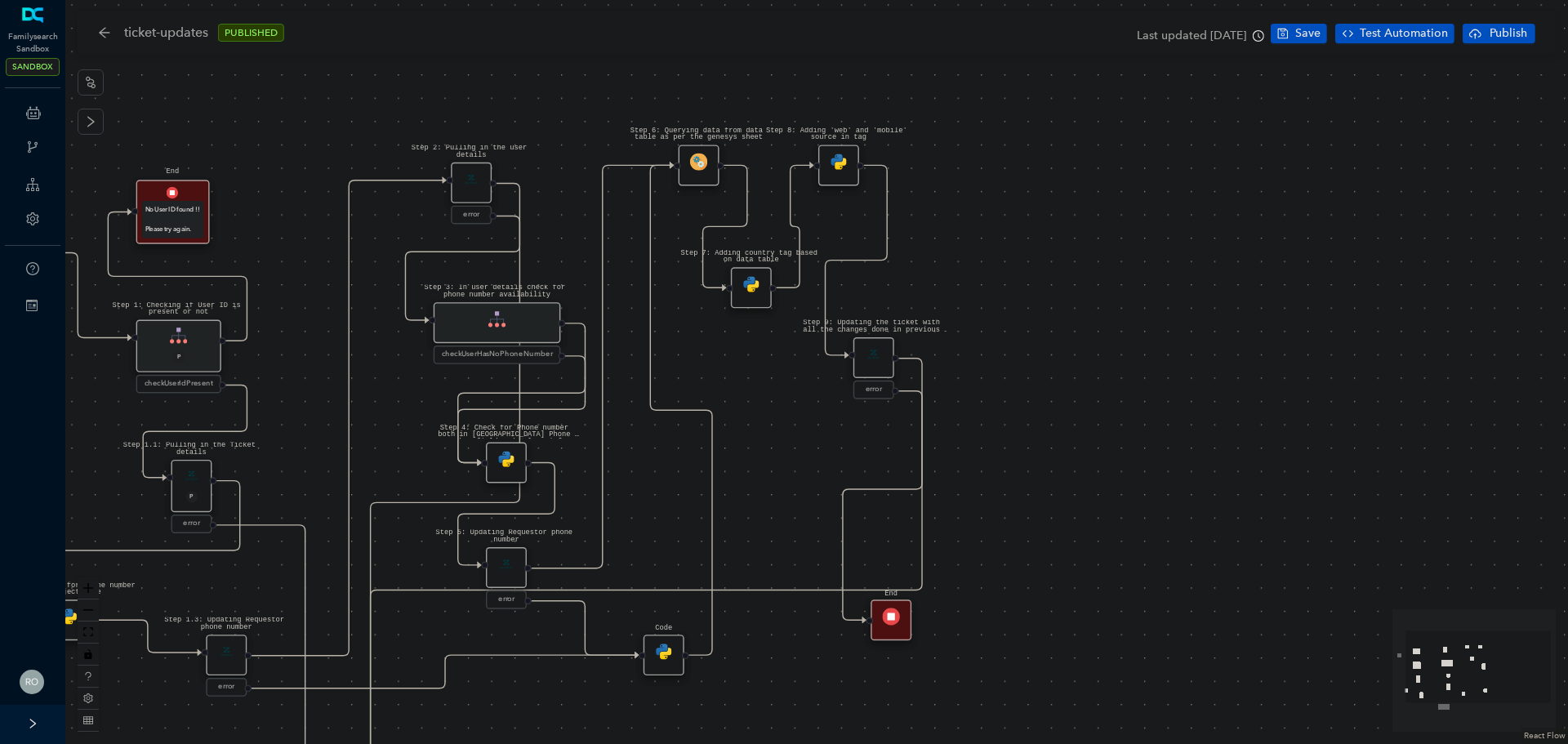
drag, startPoint x: 496, startPoint y: 489, endPoint x: 432, endPoint y: 446, distance: 77.1
click at [432, 446] on div "Step 1.3: Updating Requestor phone number error Step 1.2: Check for Phone numbe…" at bounding box center [816, 372] width 1502 height 744
click at [692, 164] on img at bounding box center [699, 161] width 17 height 17
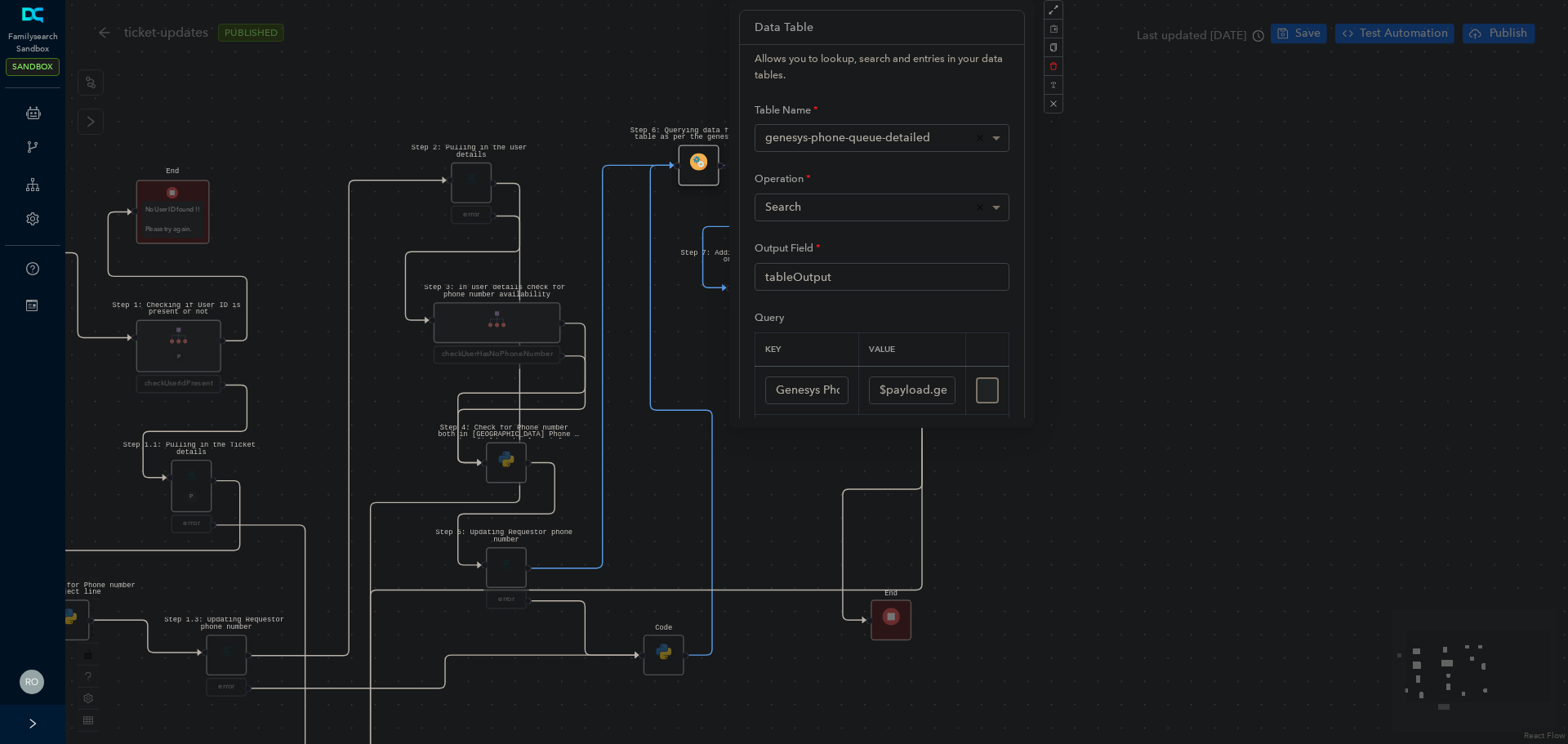
click at [1228, 518] on div "Step 1.3: Updating Requestor phone number error Step 1.2: Check for Phone numbe…" at bounding box center [816, 372] width 1502 height 744
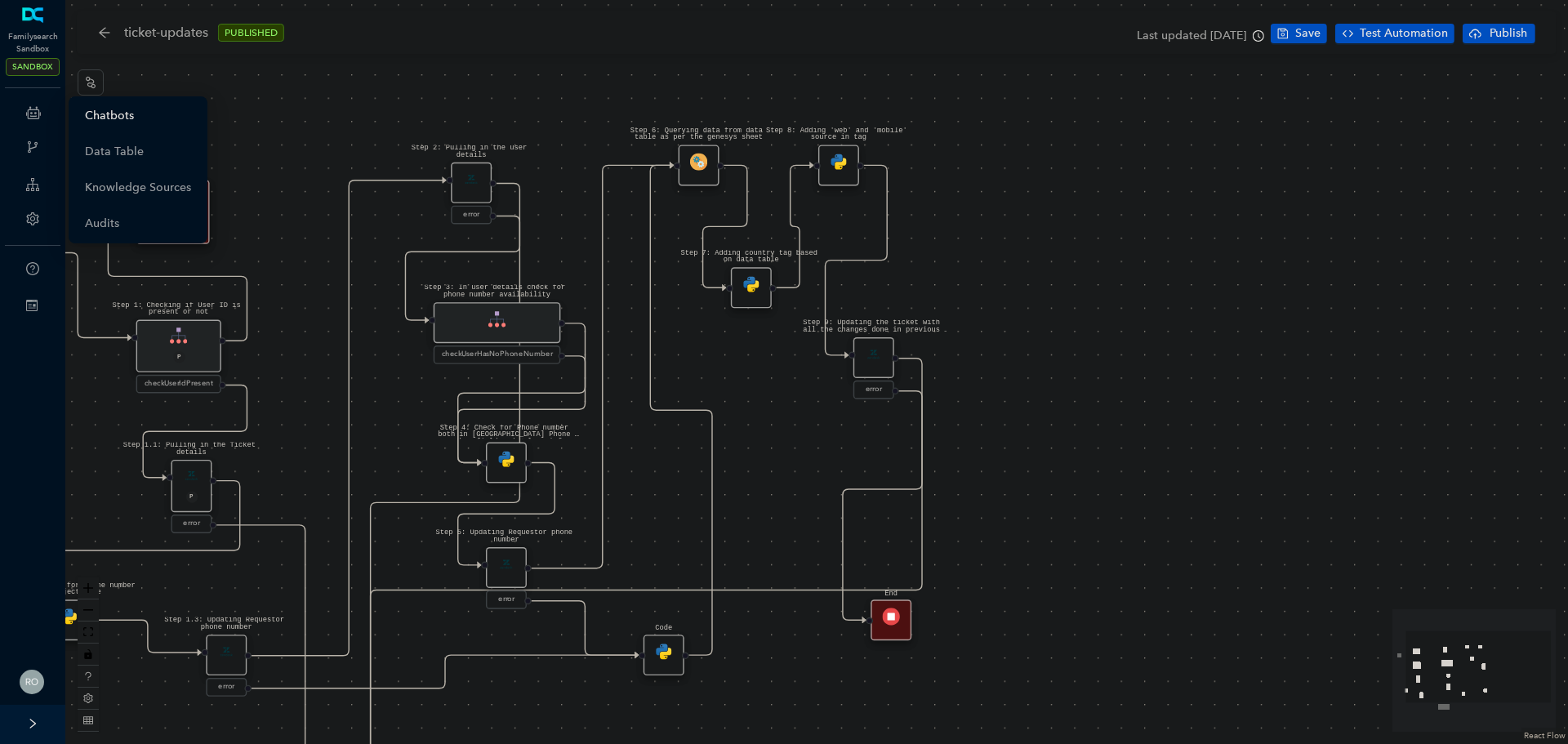
click at [91, 115] on link "Chatbots" at bounding box center [109, 115] width 49 height 32
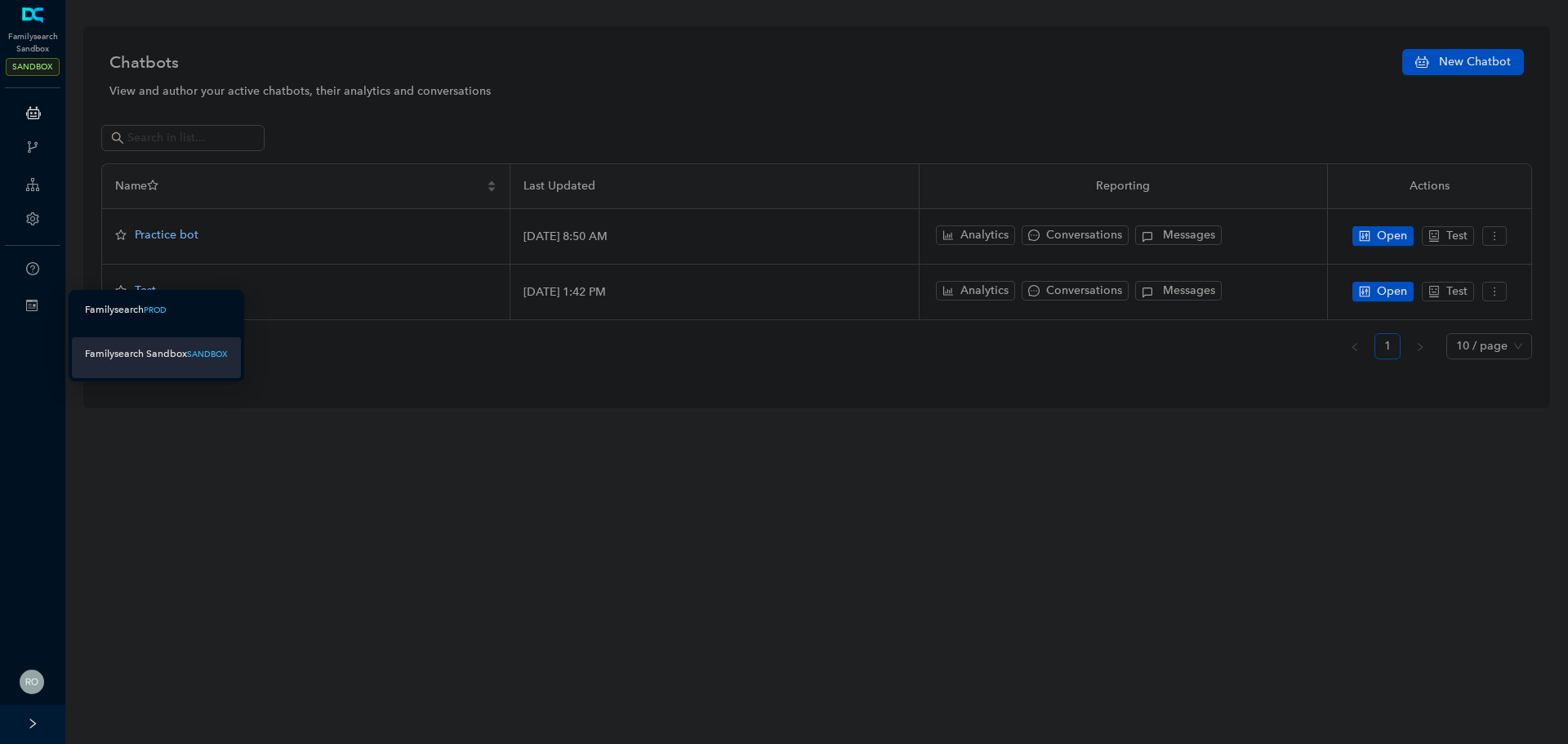
click at [136, 317] on div "Familysearch" at bounding box center [114, 309] width 59 height 21
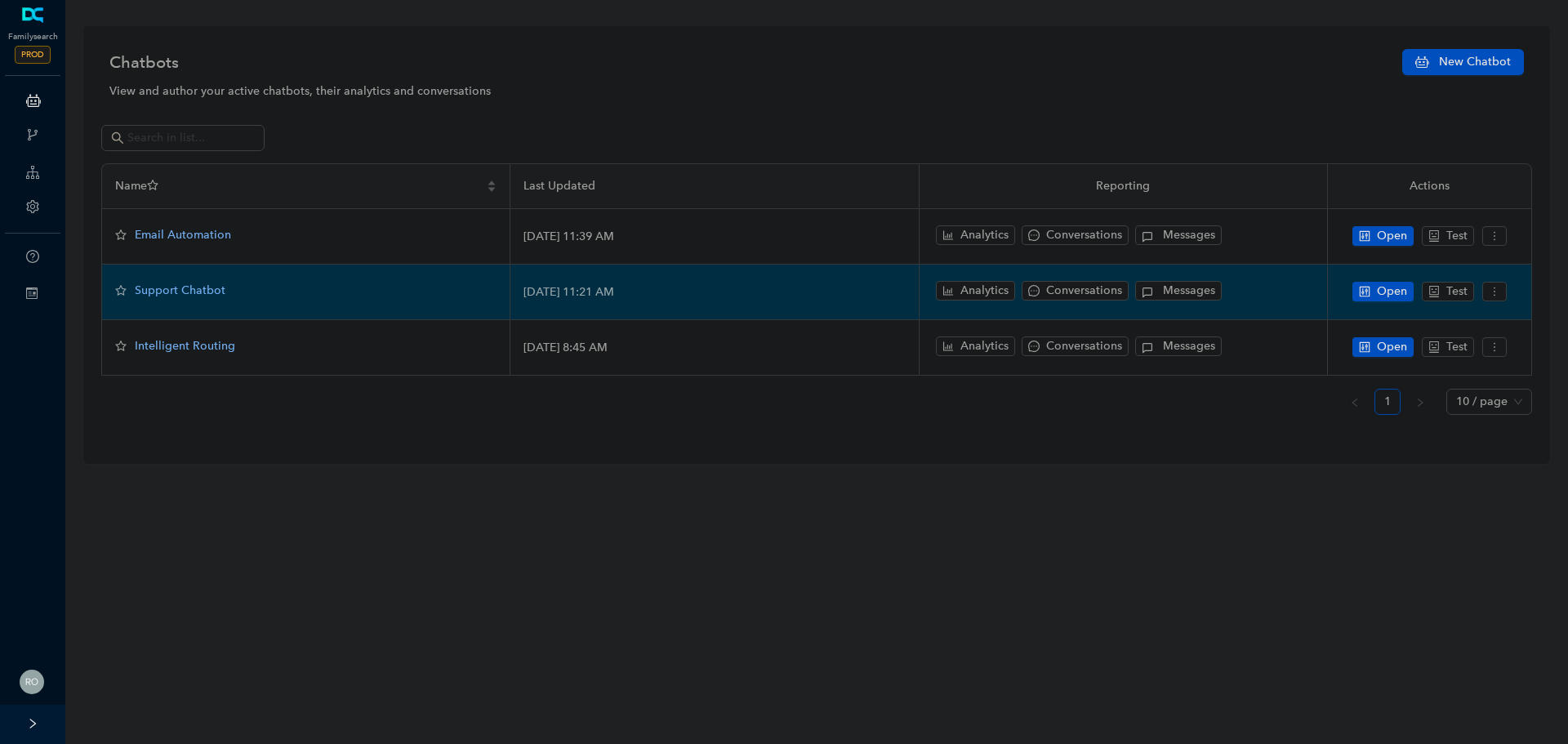
click at [183, 289] on span "Support Chatbot" at bounding box center [179, 290] width 90 height 14
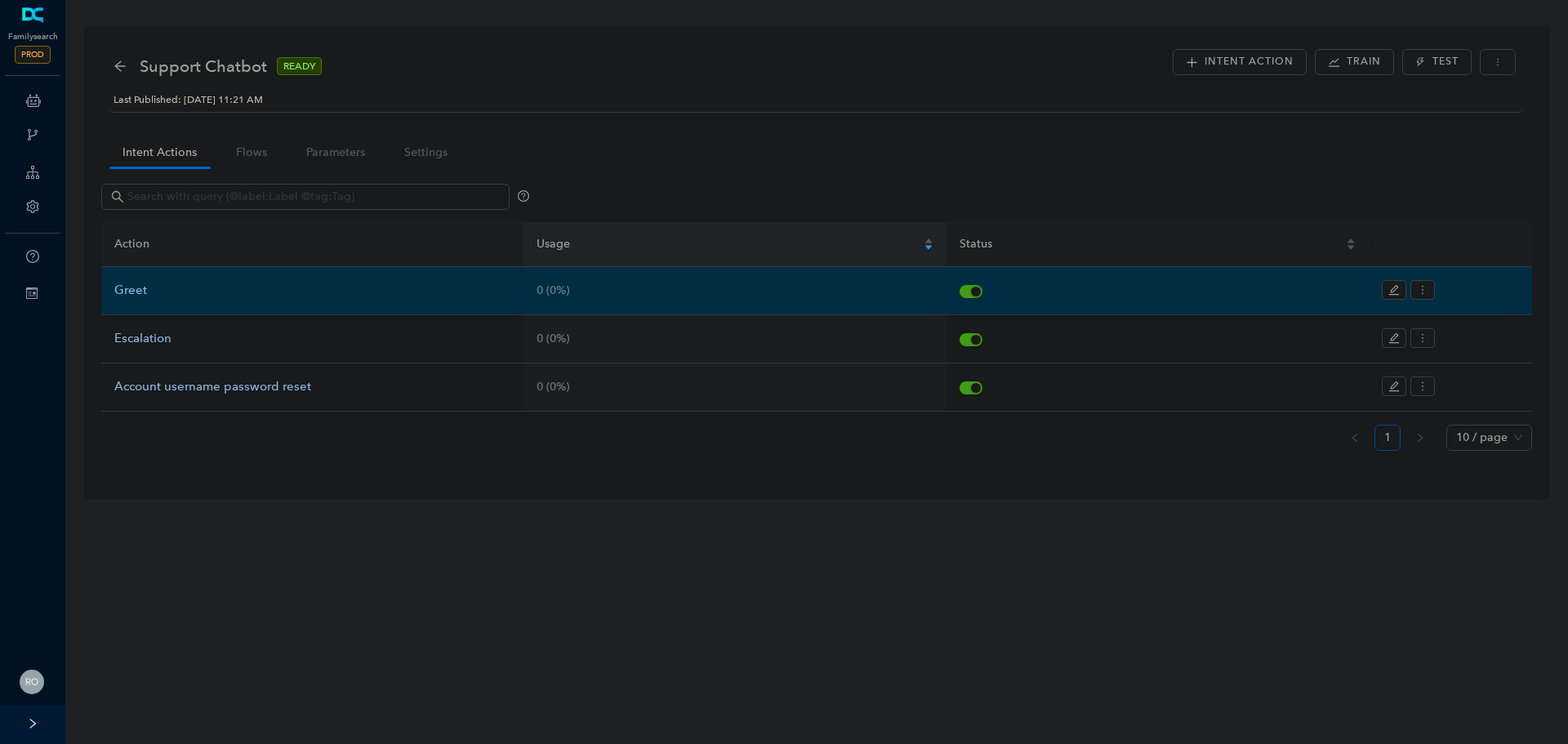
click at [139, 288] on div "Greet" at bounding box center [312, 291] width 396 height 20
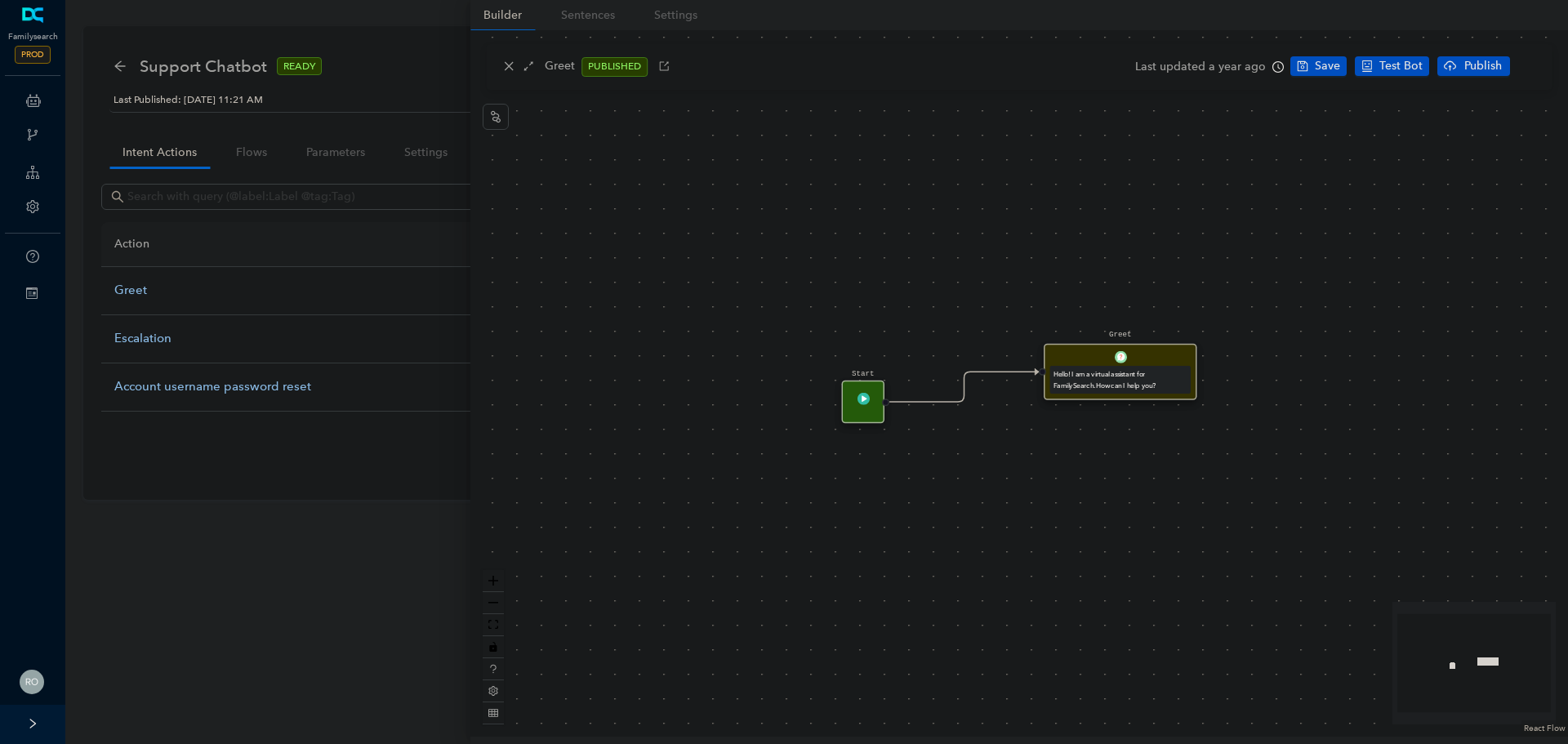
click at [1137, 382] on div "Hello! I am a virtual assistant for FamilySearch. How can I help you?" at bounding box center [1120, 380] width 134 height 22
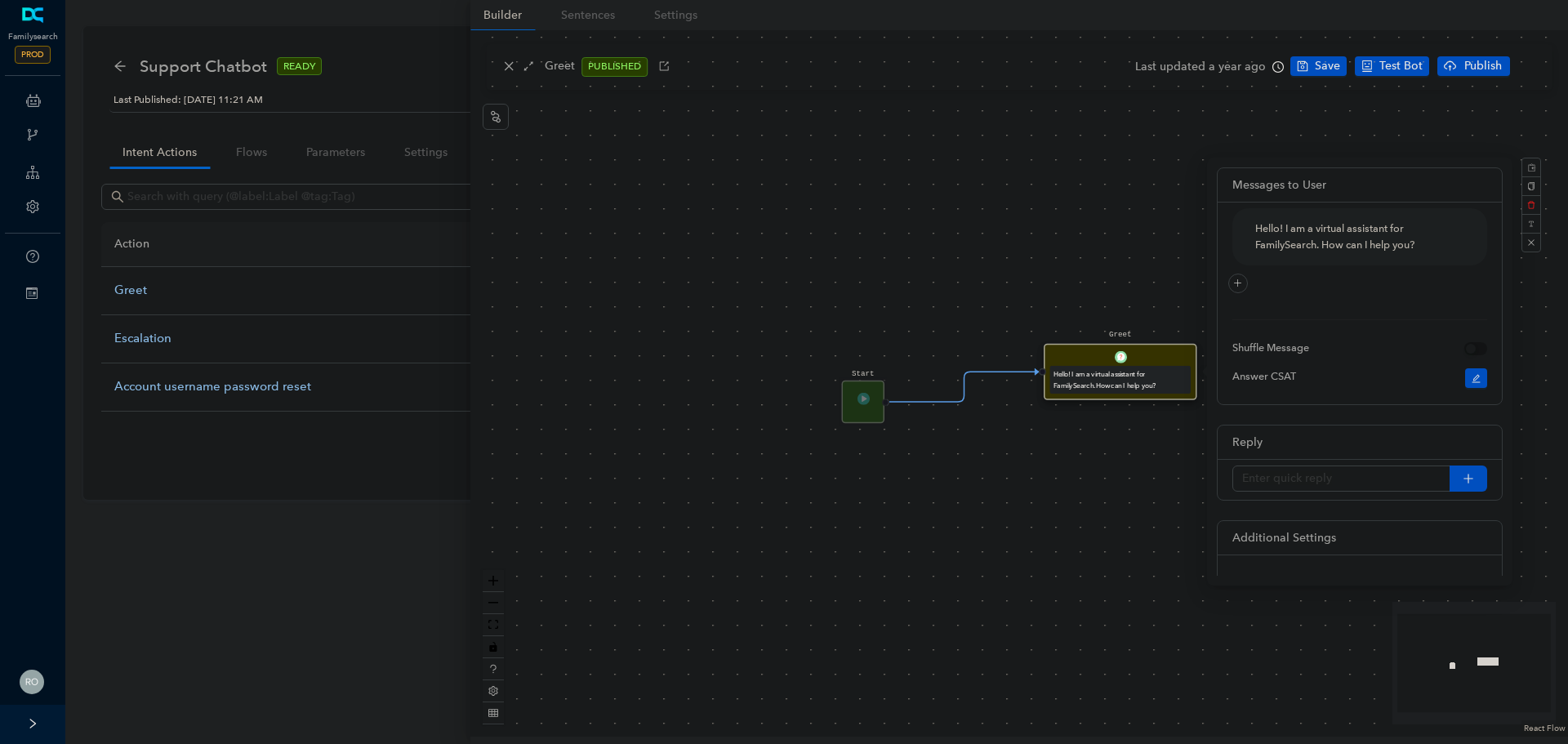
click at [1059, 241] on div "Start Greet Hello! I am a virtual assistant for FamilySearch. How can I help yo…" at bounding box center [1019, 382] width 1098 height 706
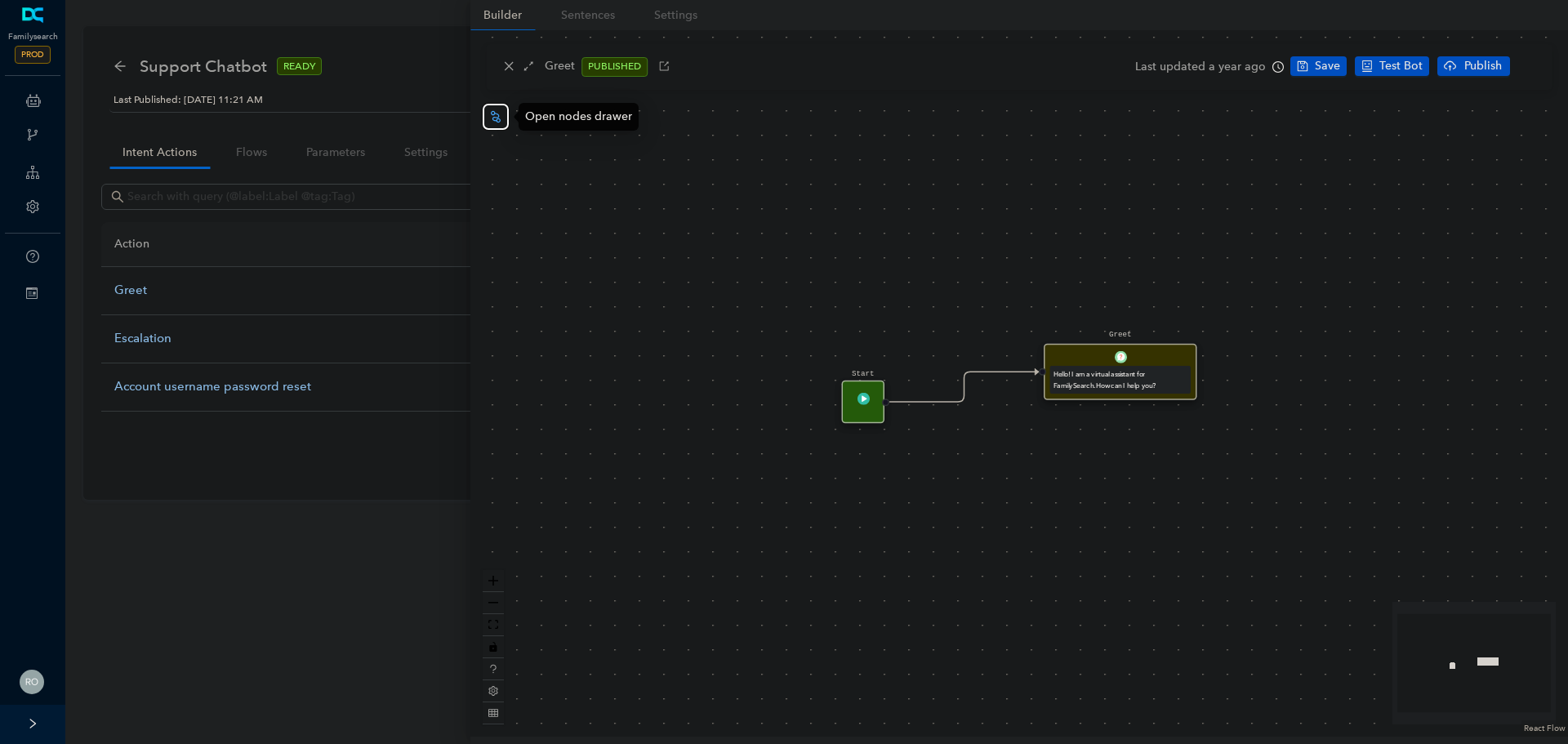
click at [489, 106] on button "button" at bounding box center [495, 116] width 26 height 26
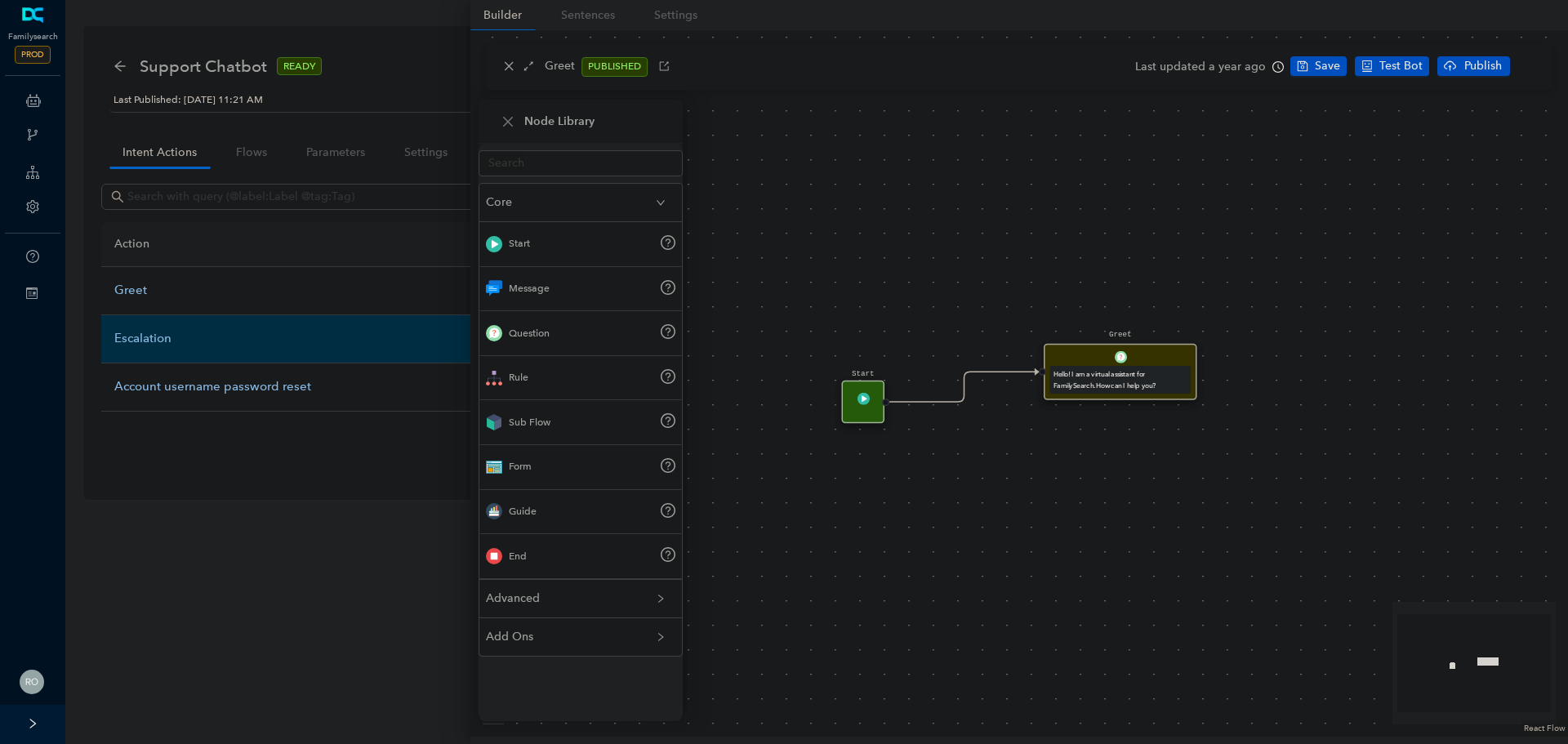
click at [153, 338] on div "Escalation" at bounding box center [312, 339] width 396 height 20
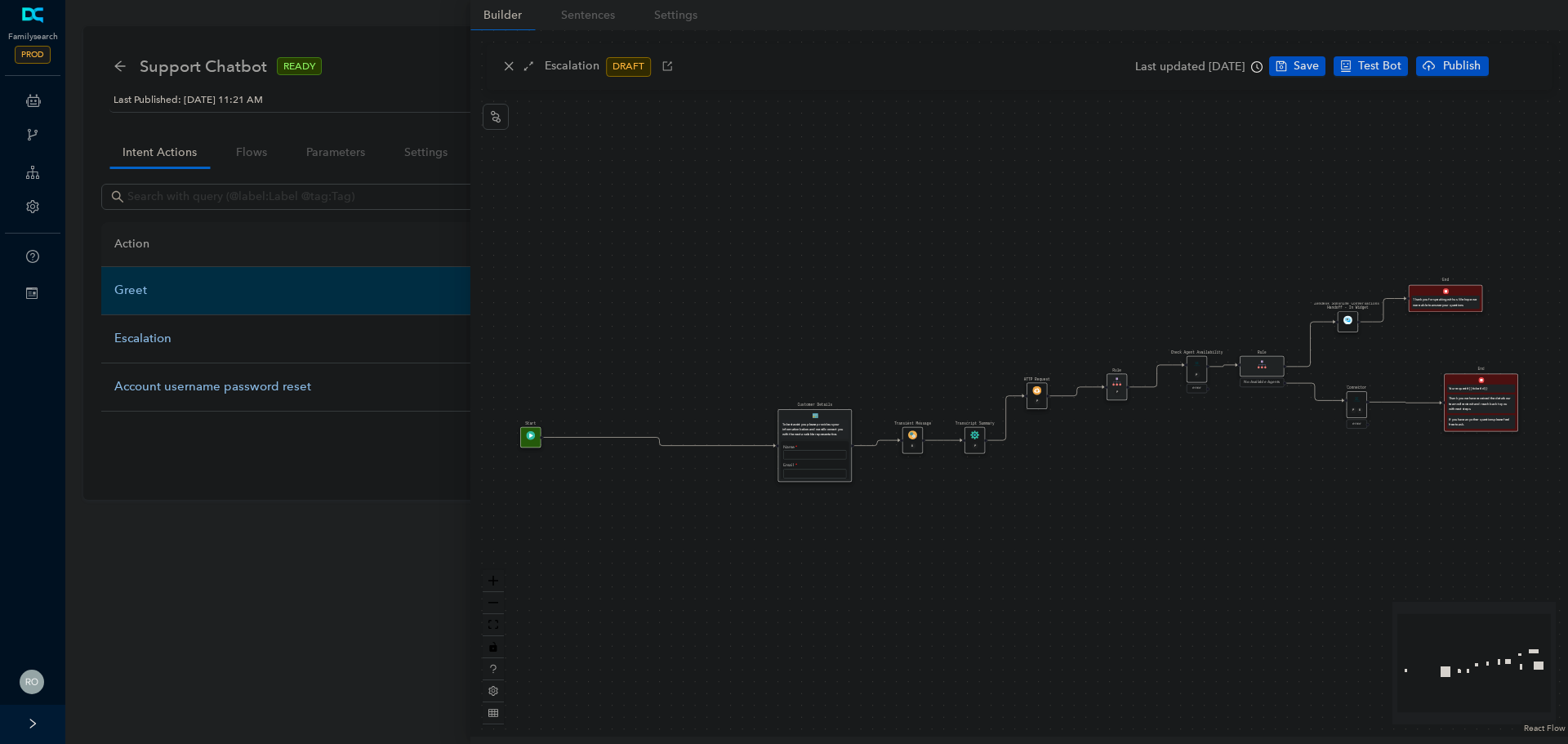
click at [130, 294] on div "Greet" at bounding box center [312, 291] width 396 height 20
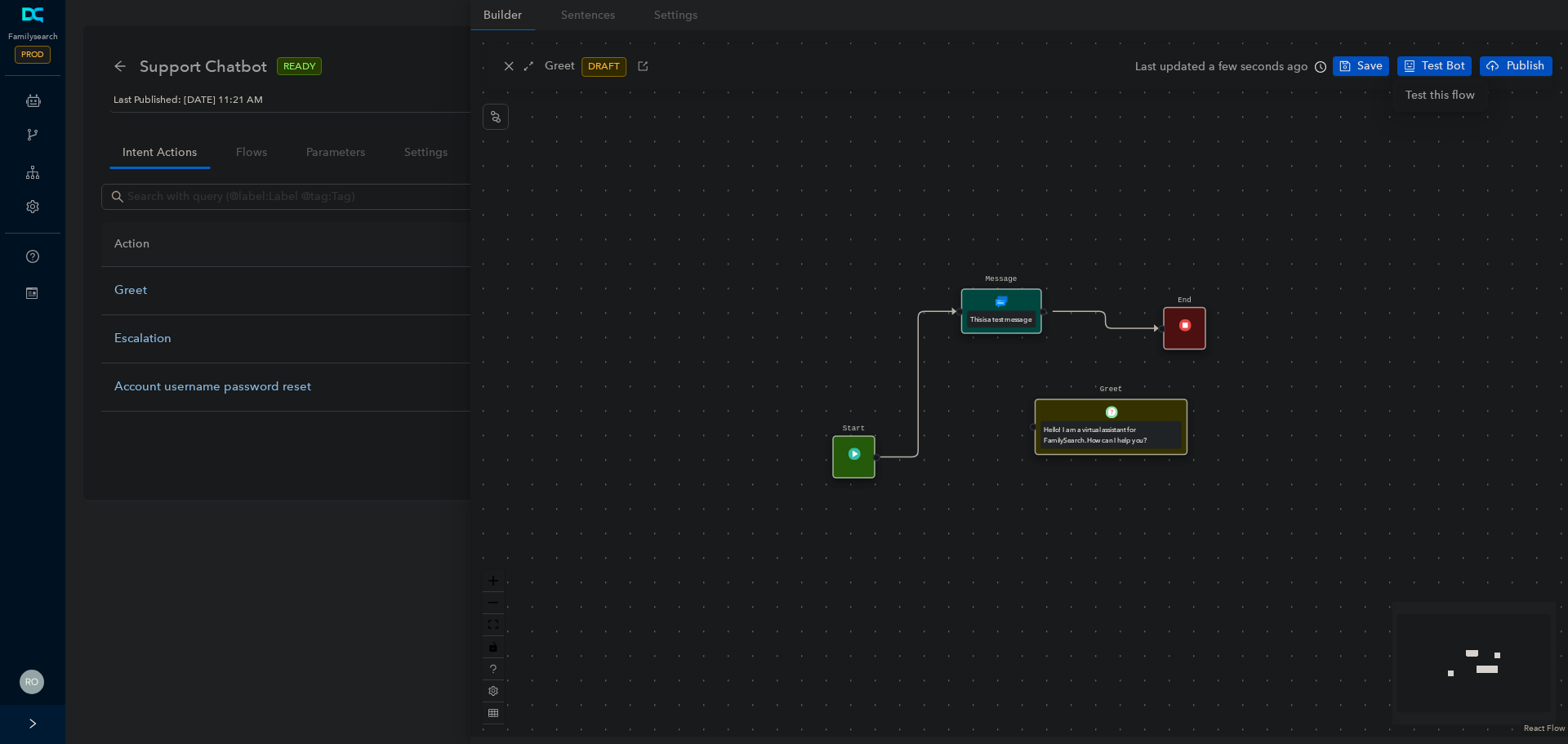
click at [1430, 90] on span "Test this flow" at bounding box center [1440, 95] width 70 height 18
click at [1341, 374] on div "Start Greet Hello! I am a virtual assistant for FamilySearch. How can I help yo…" at bounding box center [1019, 382] width 1098 height 706
